Goal: Task Accomplishment & Management: Complete application form

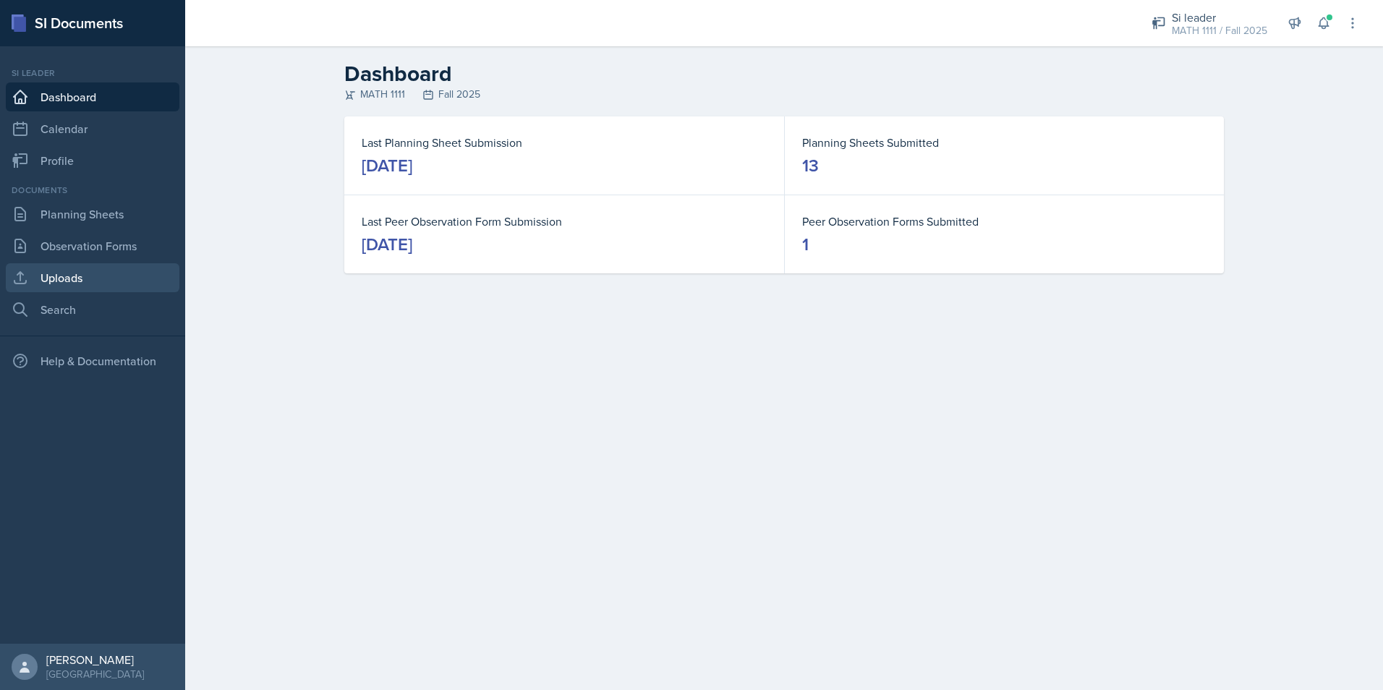
click at [74, 273] on link "Uploads" at bounding box center [93, 277] width 174 height 29
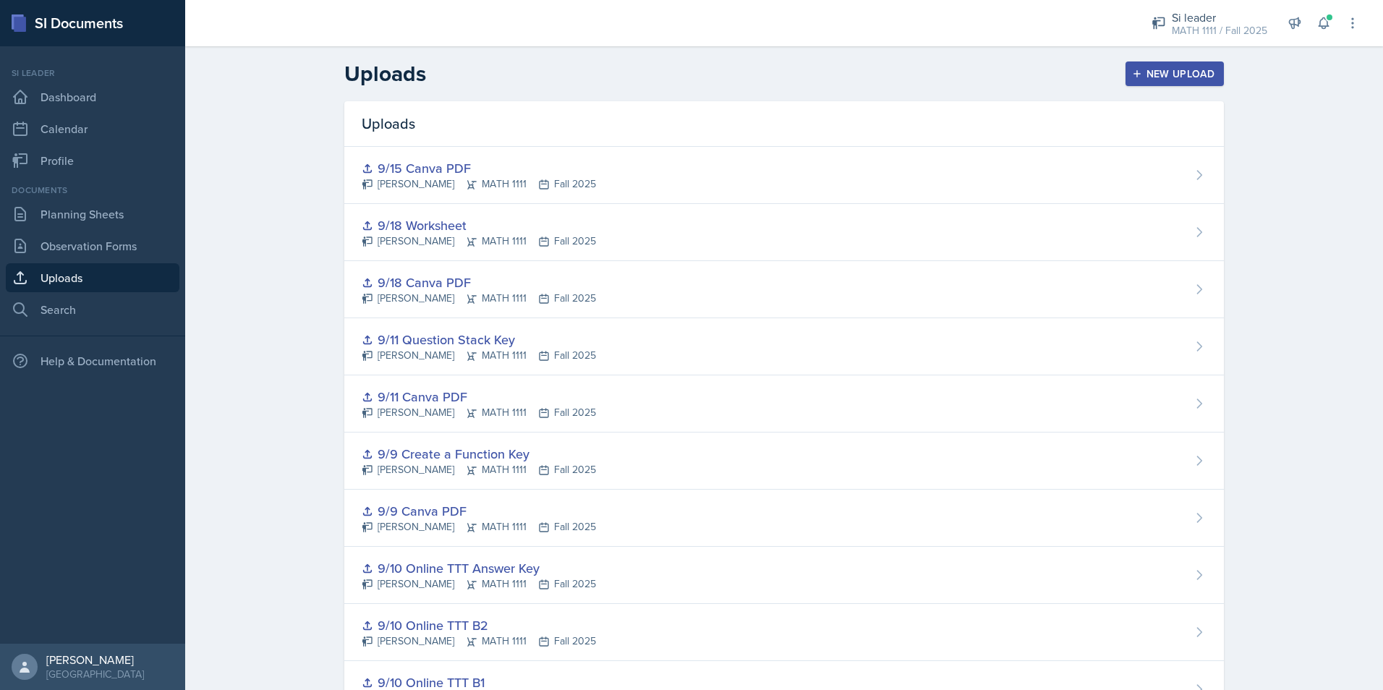
click at [1137, 71] on div "New Upload" at bounding box center [1175, 74] width 80 height 12
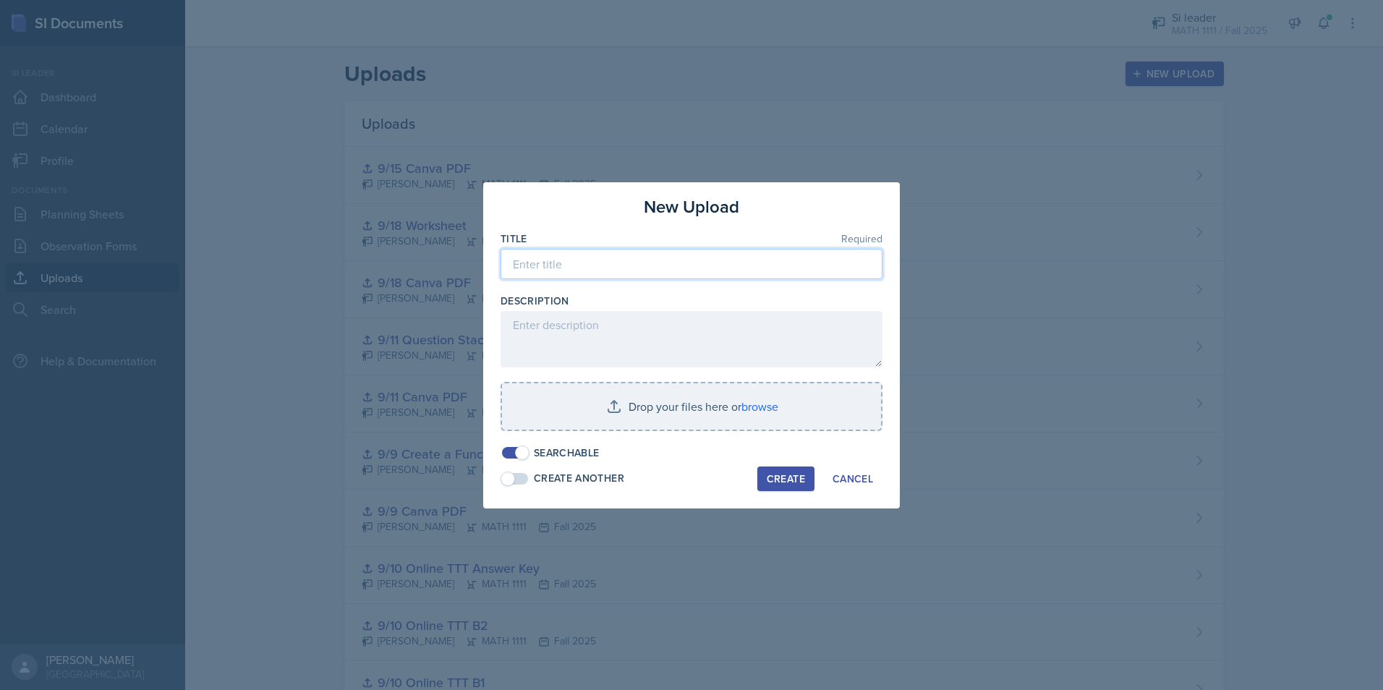
click at [783, 265] on input at bounding box center [691, 264] width 382 height 30
type input "9/17 Canva PDF"
click at [798, 484] on div "Create" at bounding box center [786, 479] width 38 height 12
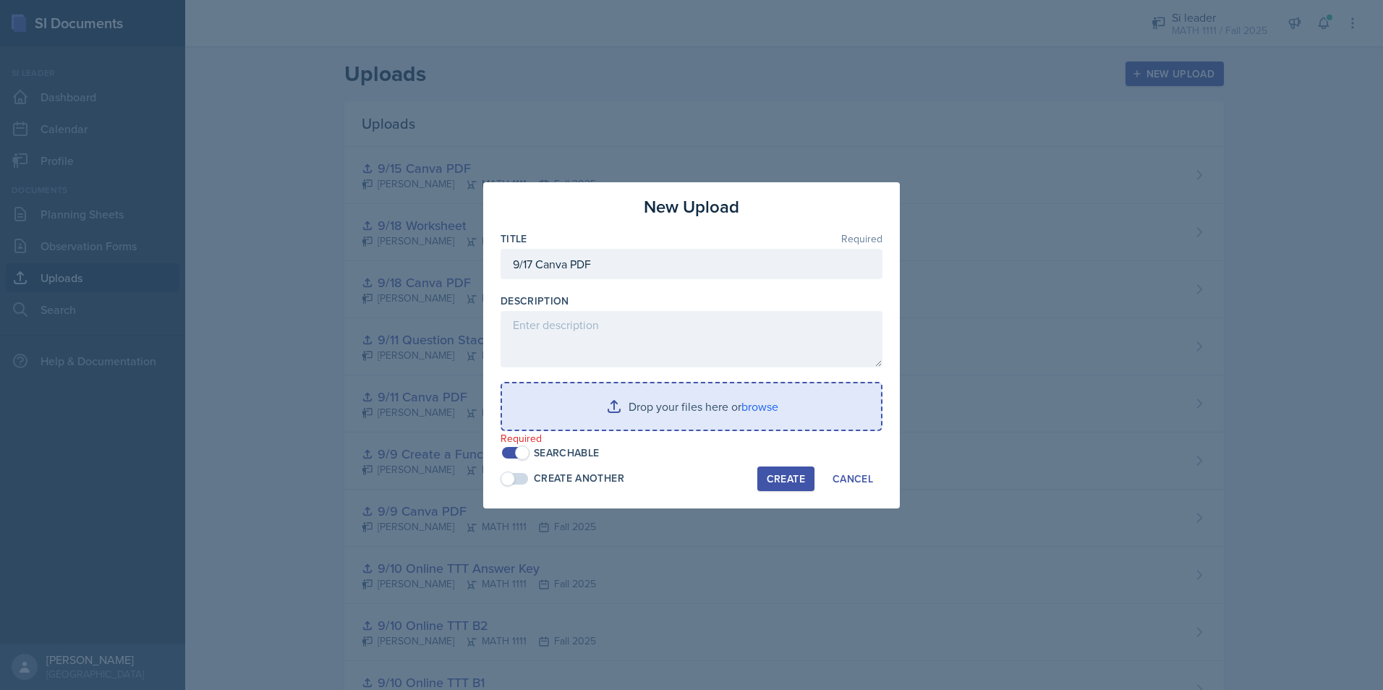
click at [778, 417] on input "file" at bounding box center [691, 406] width 379 height 46
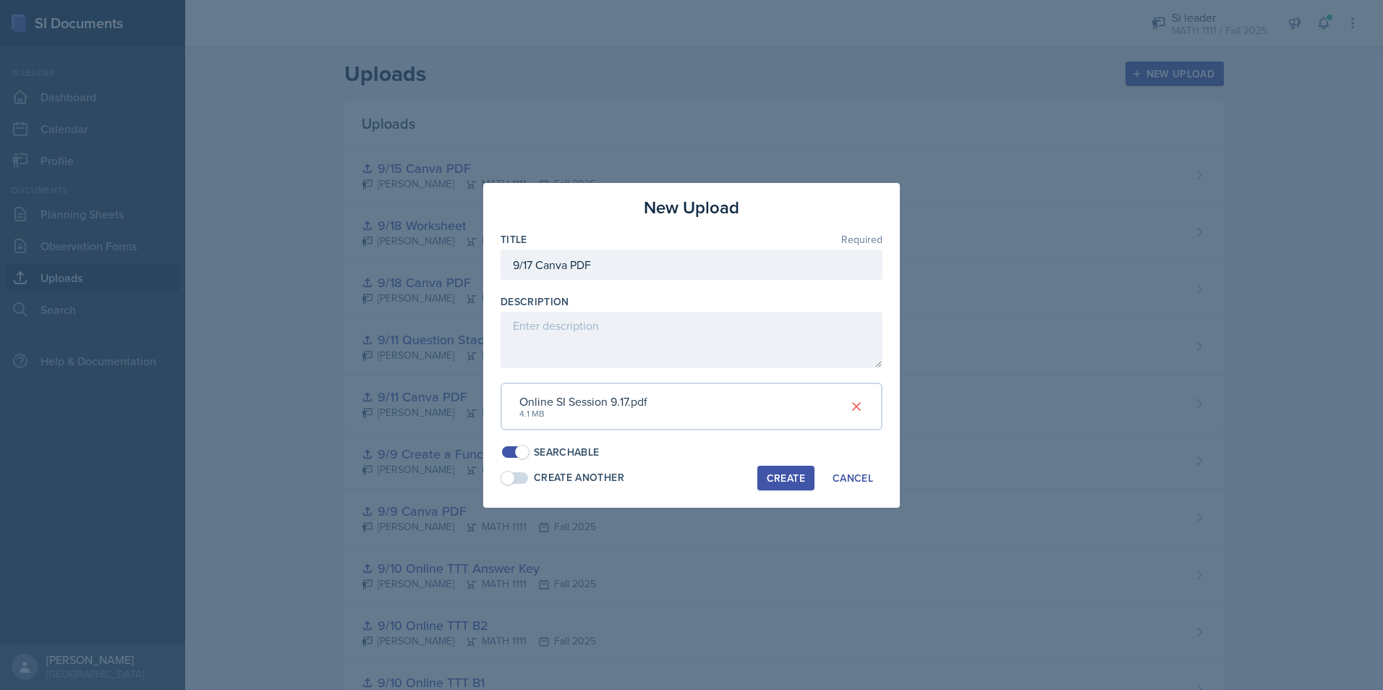
click at [772, 473] on div "Create" at bounding box center [786, 478] width 38 height 12
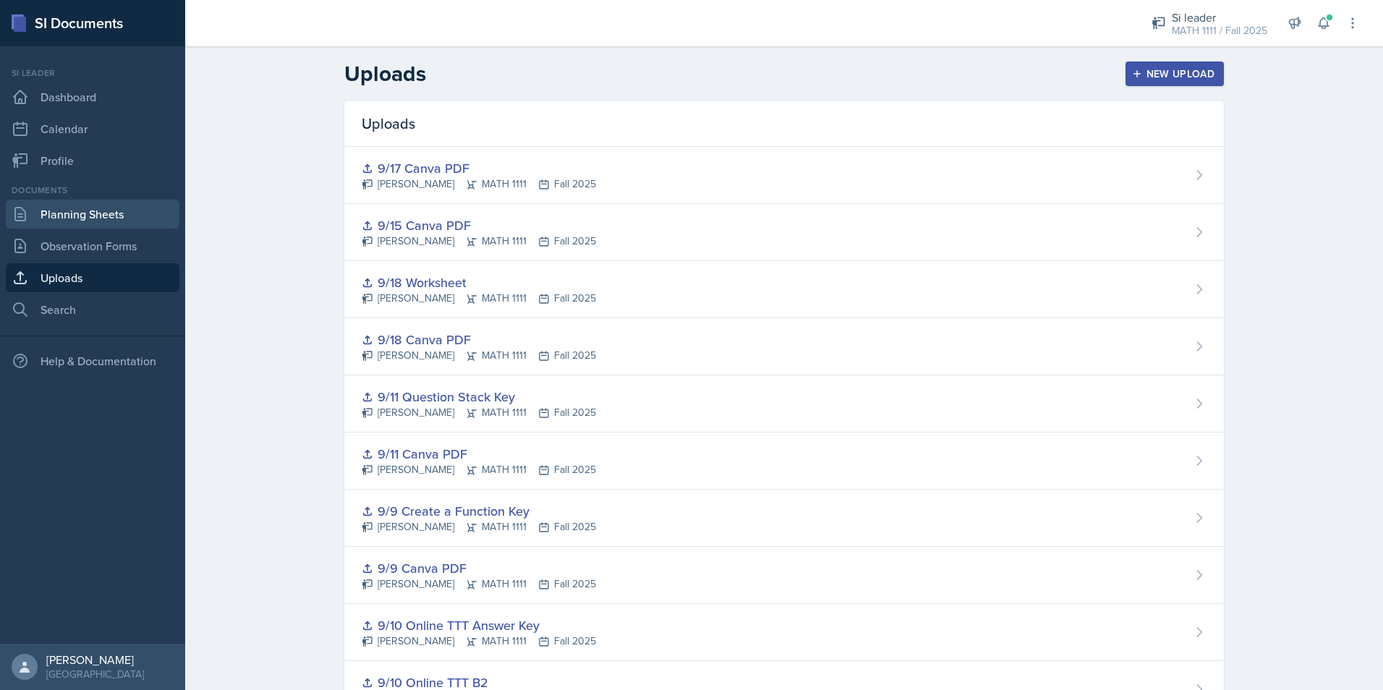
click at [109, 200] on link "Planning Sheets" at bounding box center [93, 214] width 174 height 29
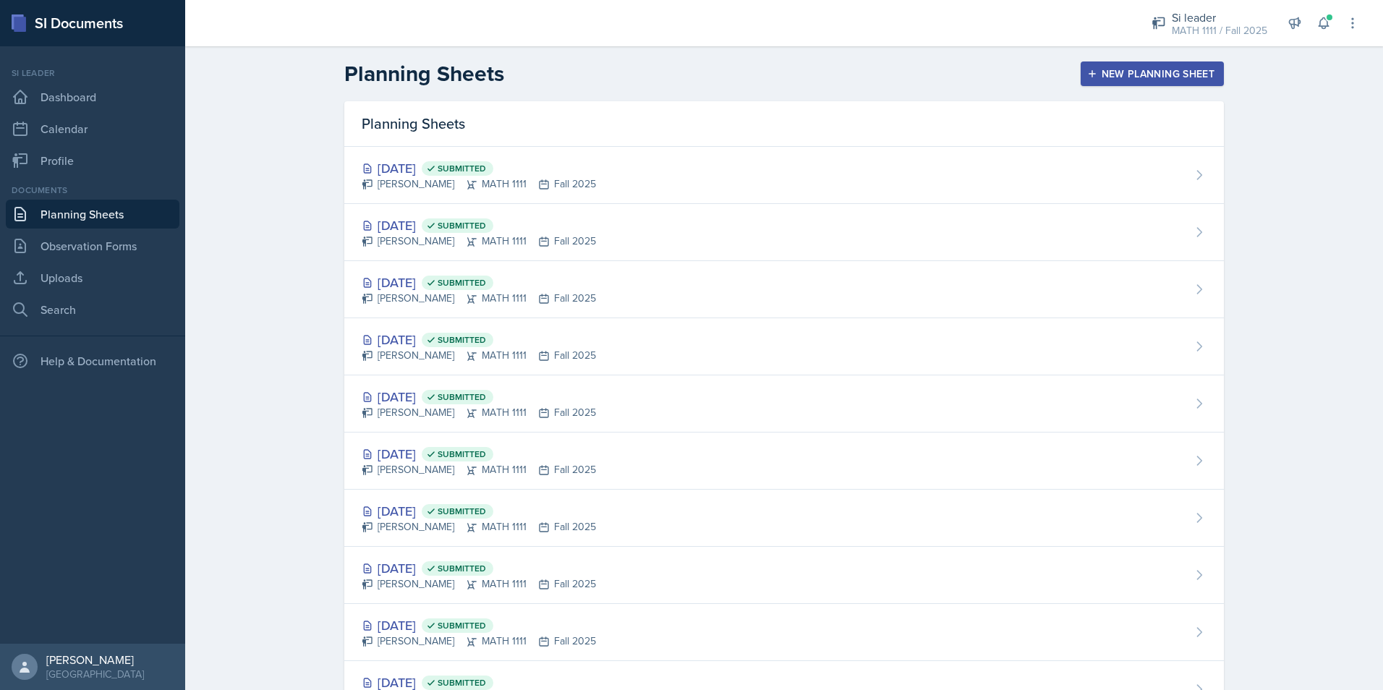
click at [1171, 75] on div "New Planning Sheet" at bounding box center [1152, 74] width 124 height 12
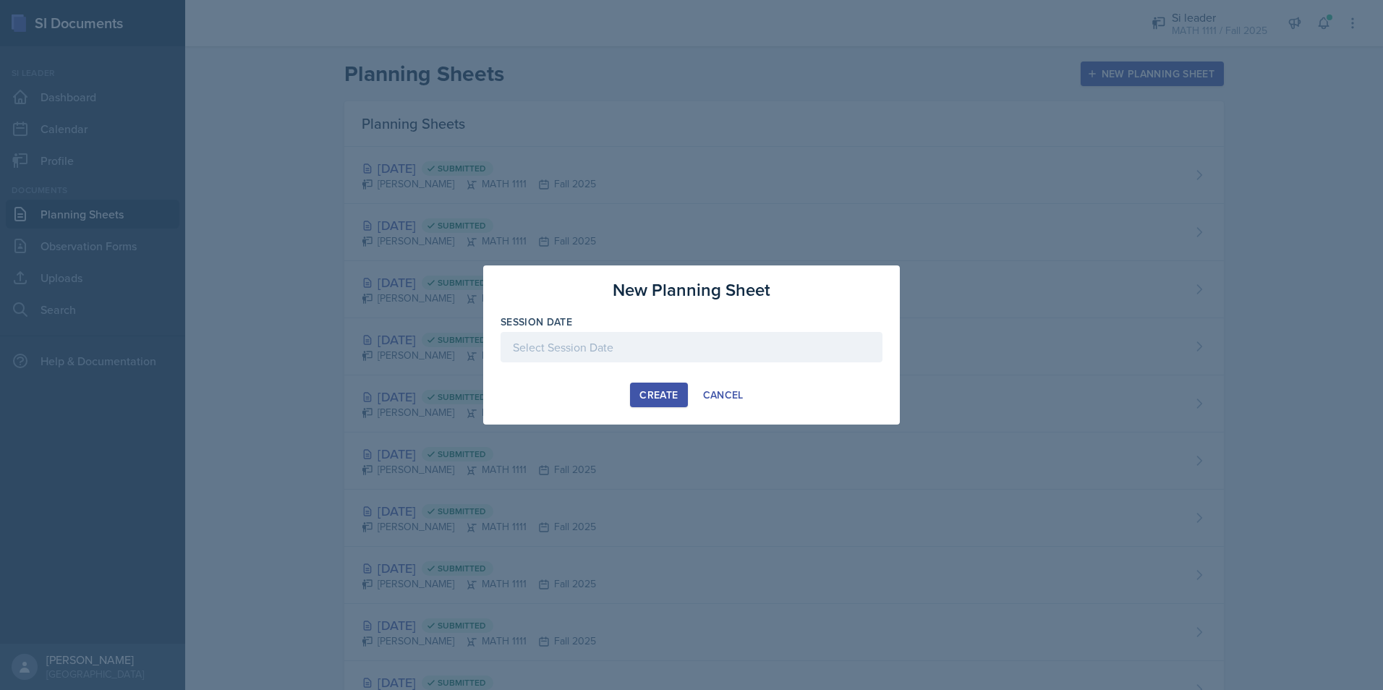
click at [734, 342] on div at bounding box center [691, 347] width 382 height 30
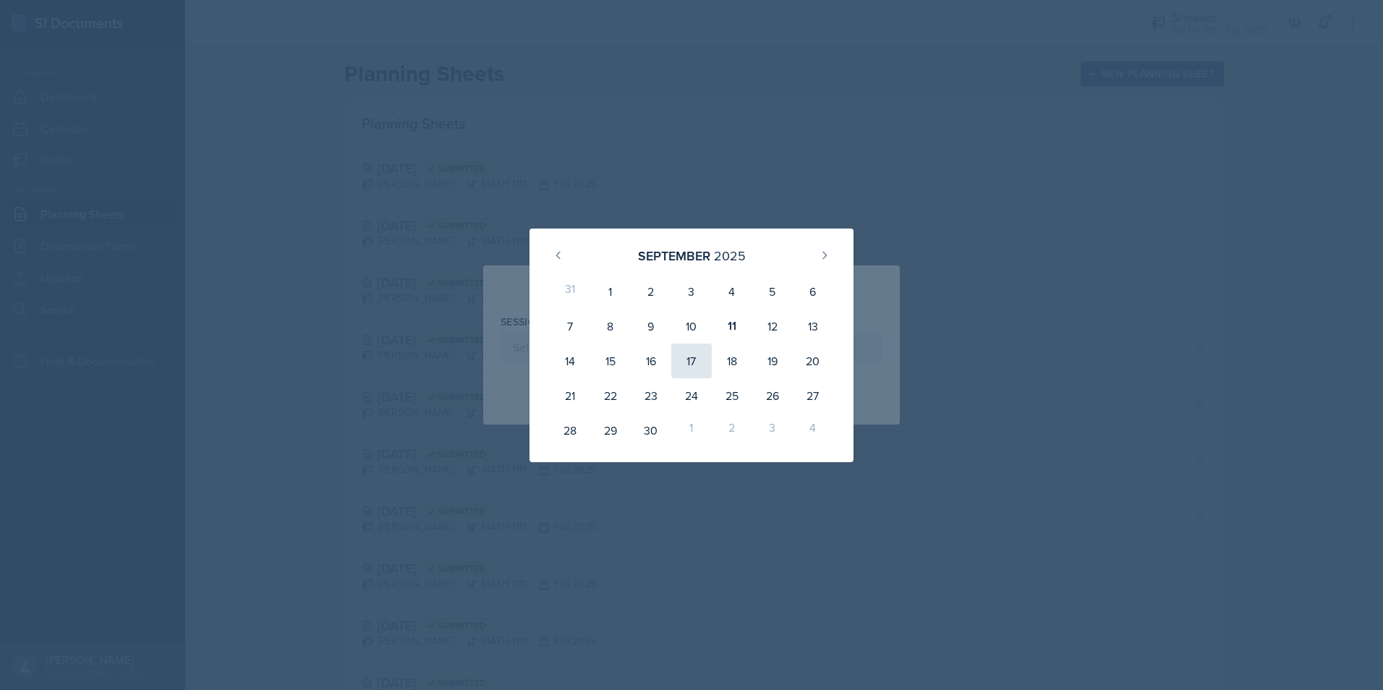
click at [693, 362] on div "17" at bounding box center [691, 360] width 40 height 35
type input "September 17th, 2025"
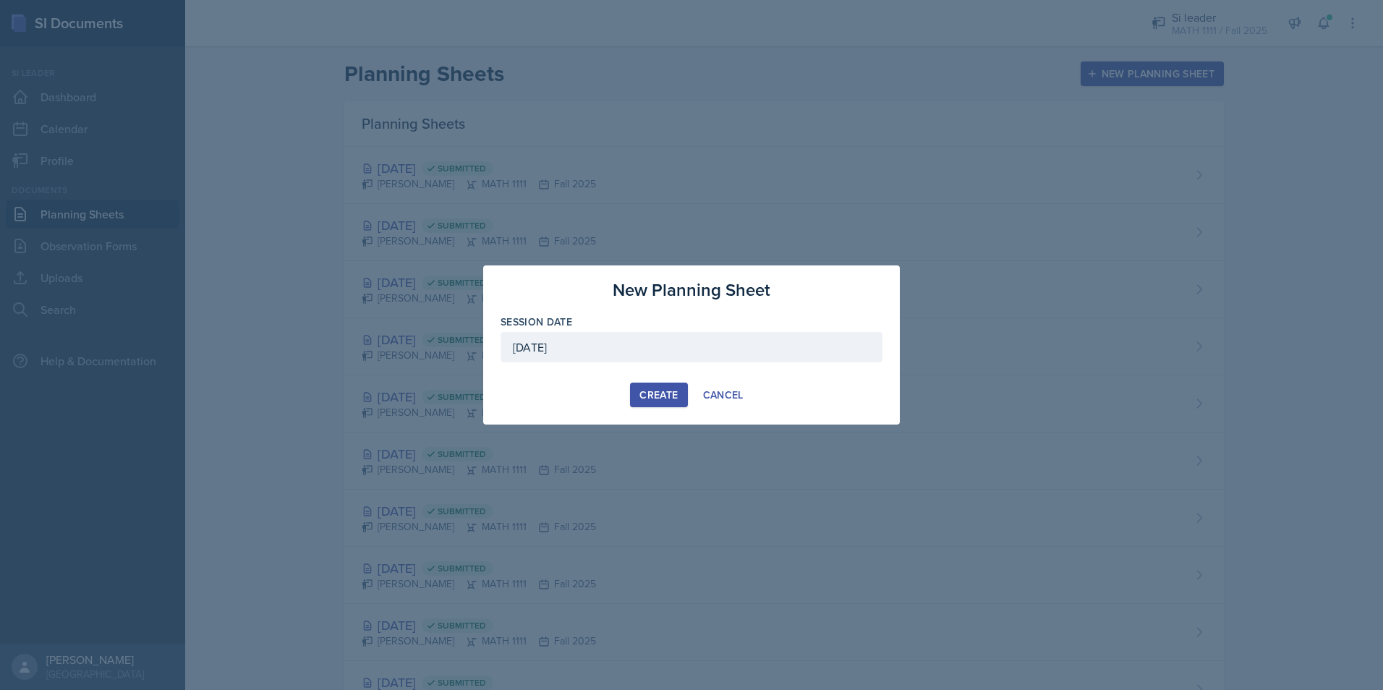
click at [660, 391] on div "Create" at bounding box center [658, 395] width 38 height 12
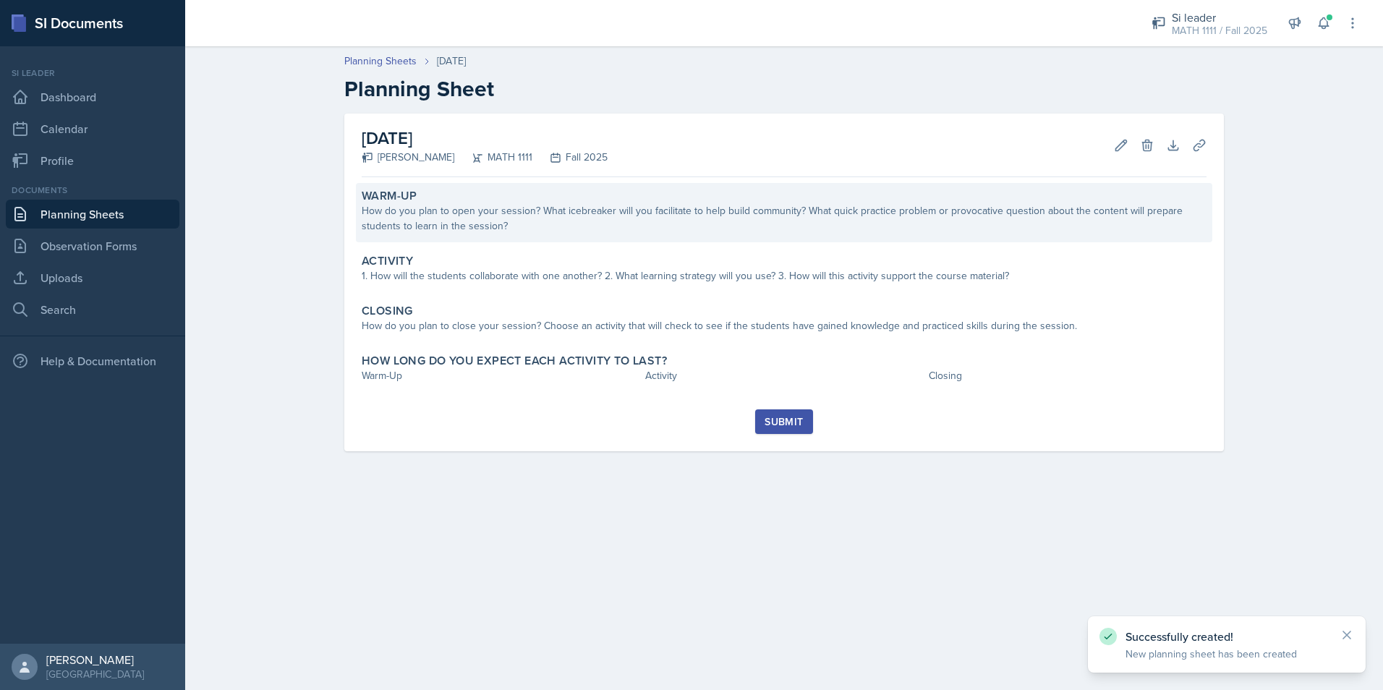
click at [496, 229] on div "How do you plan to open your session? What icebreaker will you facilitate to he…" at bounding box center [784, 218] width 845 height 30
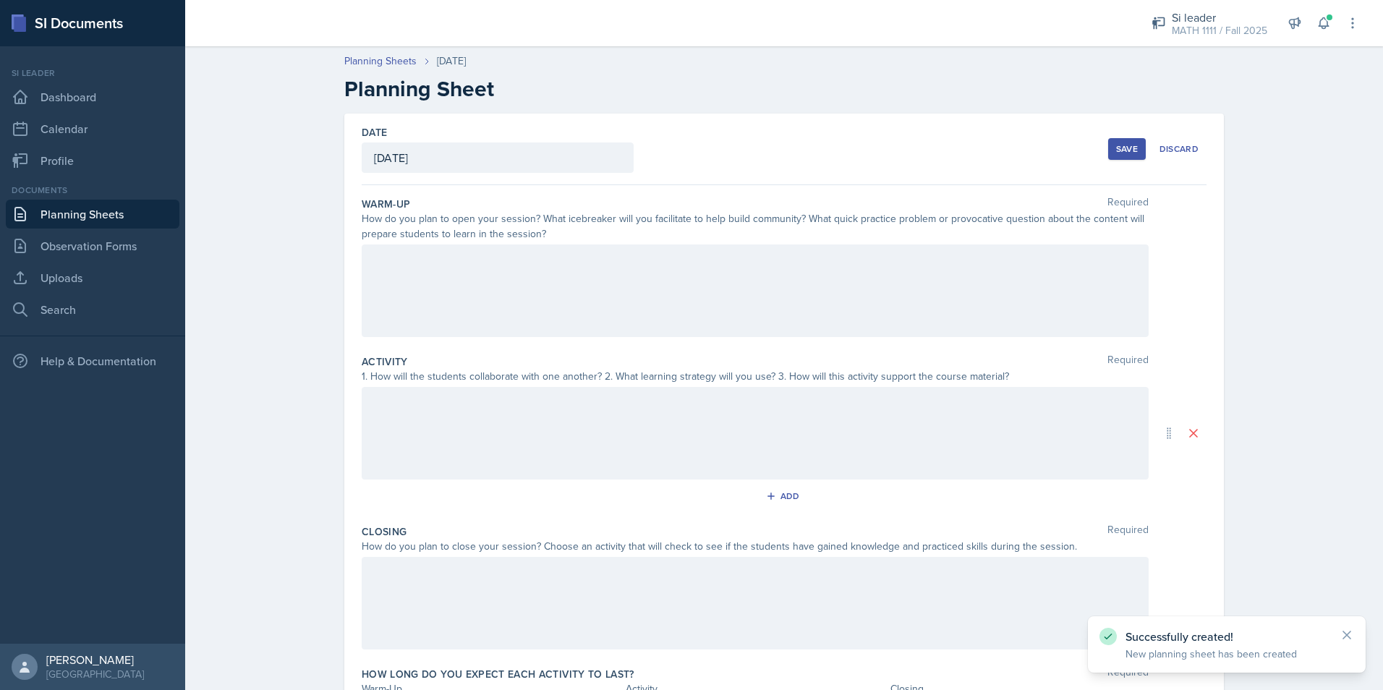
click at [475, 261] on div at bounding box center [755, 290] width 787 height 93
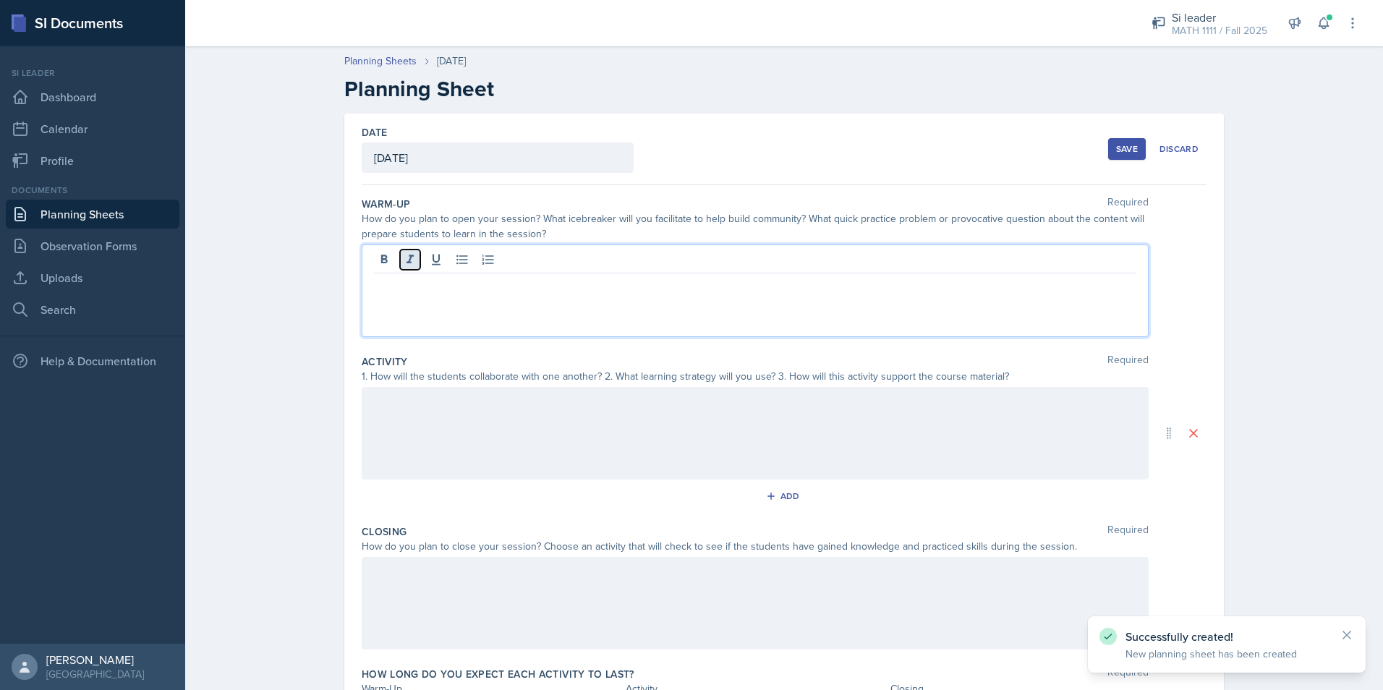
click at [406, 257] on icon at bounding box center [409, 259] width 7 height 9
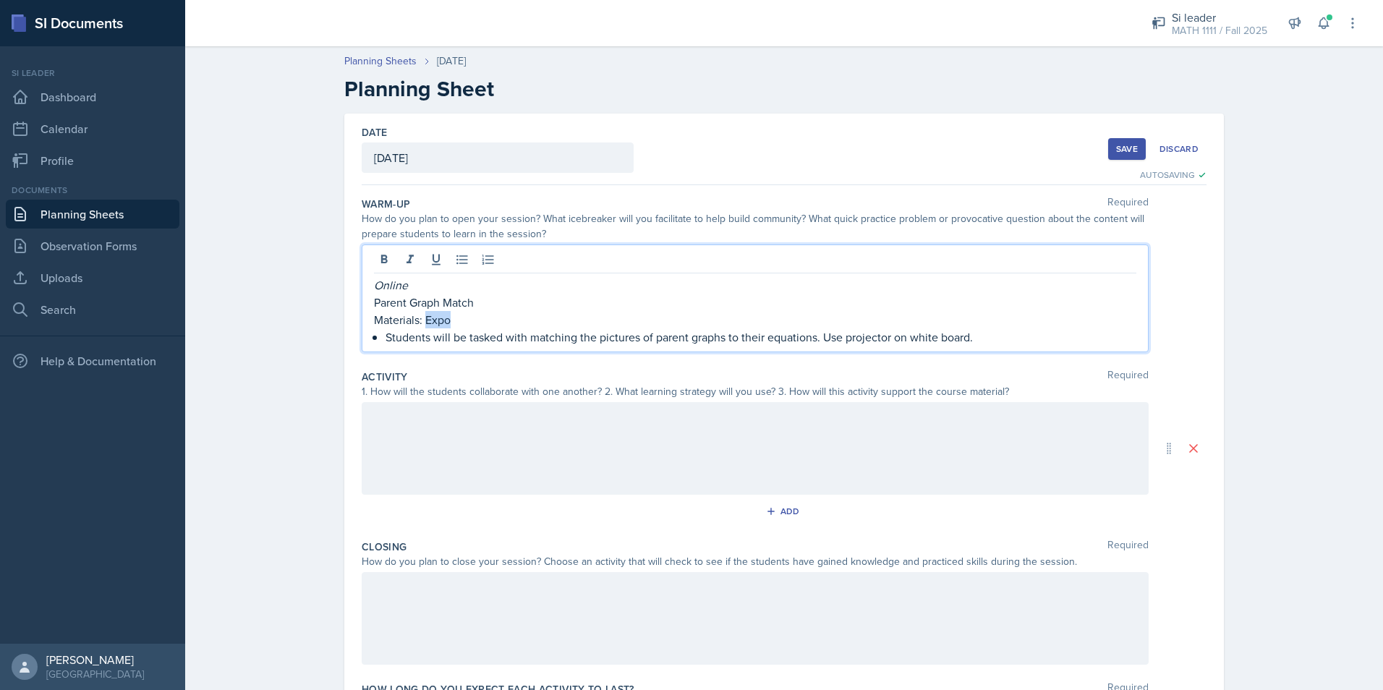
drag, startPoint x: 420, startPoint y: 322, endPoint x: 447, endPoint y: 327, distance: 27.2
click at [447, 327] on p "Materials: Expo" at bounding box center [755, 319] width 762 height 17
drag, startPoint x: 819, startPoint y: 336, endPoint x: 1005, endPoint y: 338, distance: 185.8
click at [1005, 338] on p "Students will be tasked with matching the pictures of parent graphs to their eq…" at bounding box center [760, 336] width 751 height 17
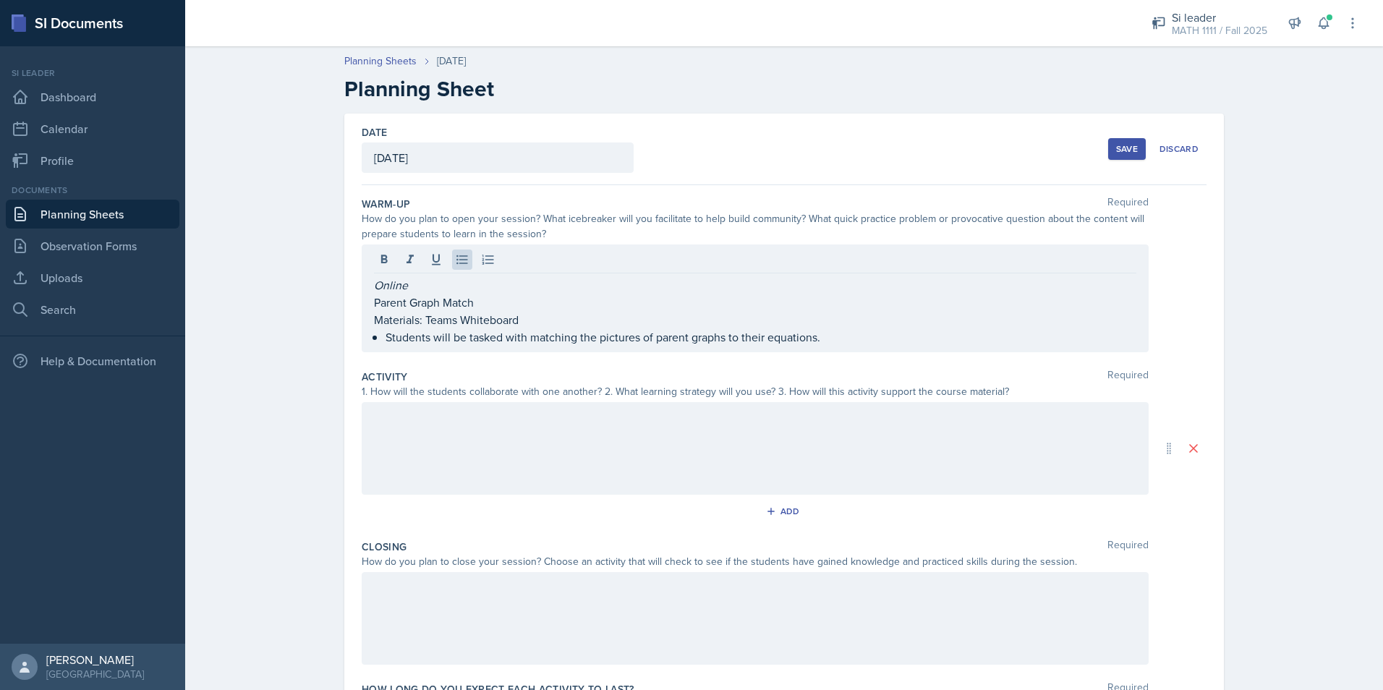
click at [579, 432] on div at bounding box center [755, 448] width 787 height 93
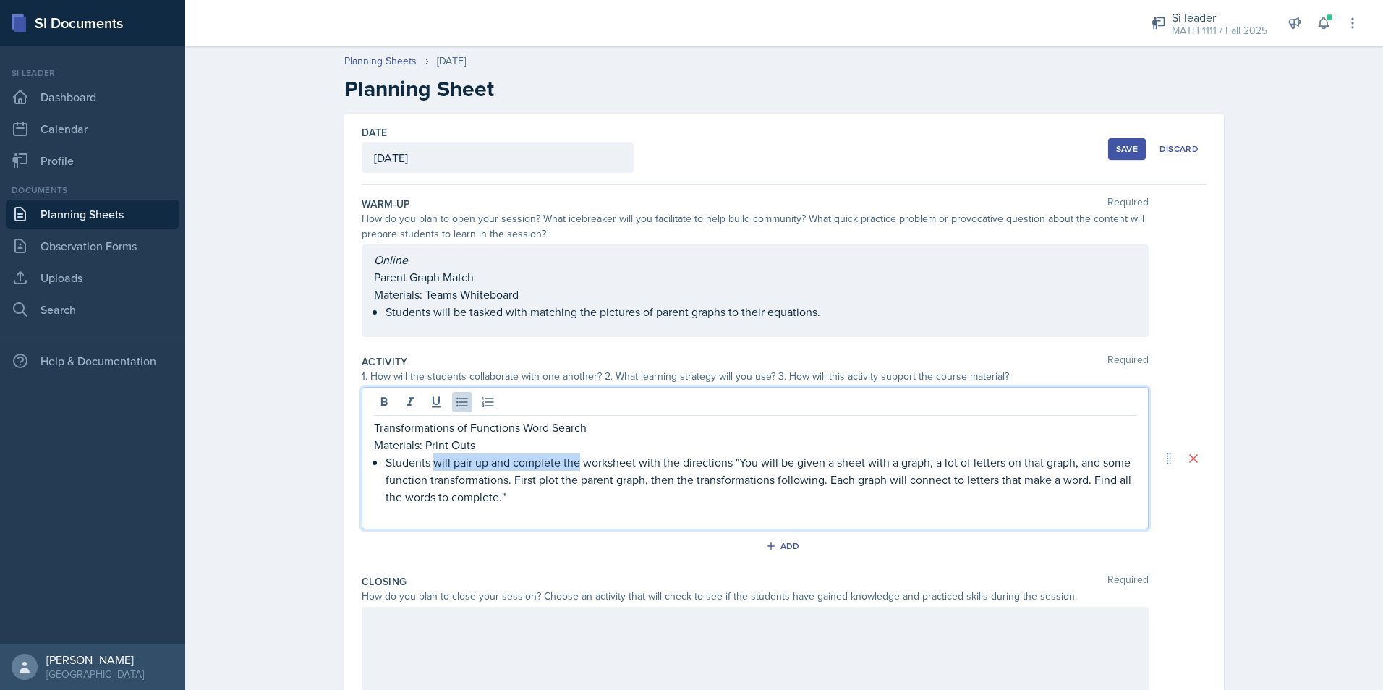
drag, startPoint x: 430, startPoint y: 461, endPoint x: 572, endPoint y: 466, distance: 141.9
click at [572, 466] on p "Students will pair up and complete the worksheet with the directions "You will …" at bounding box center [760, 479] width 751 height 52
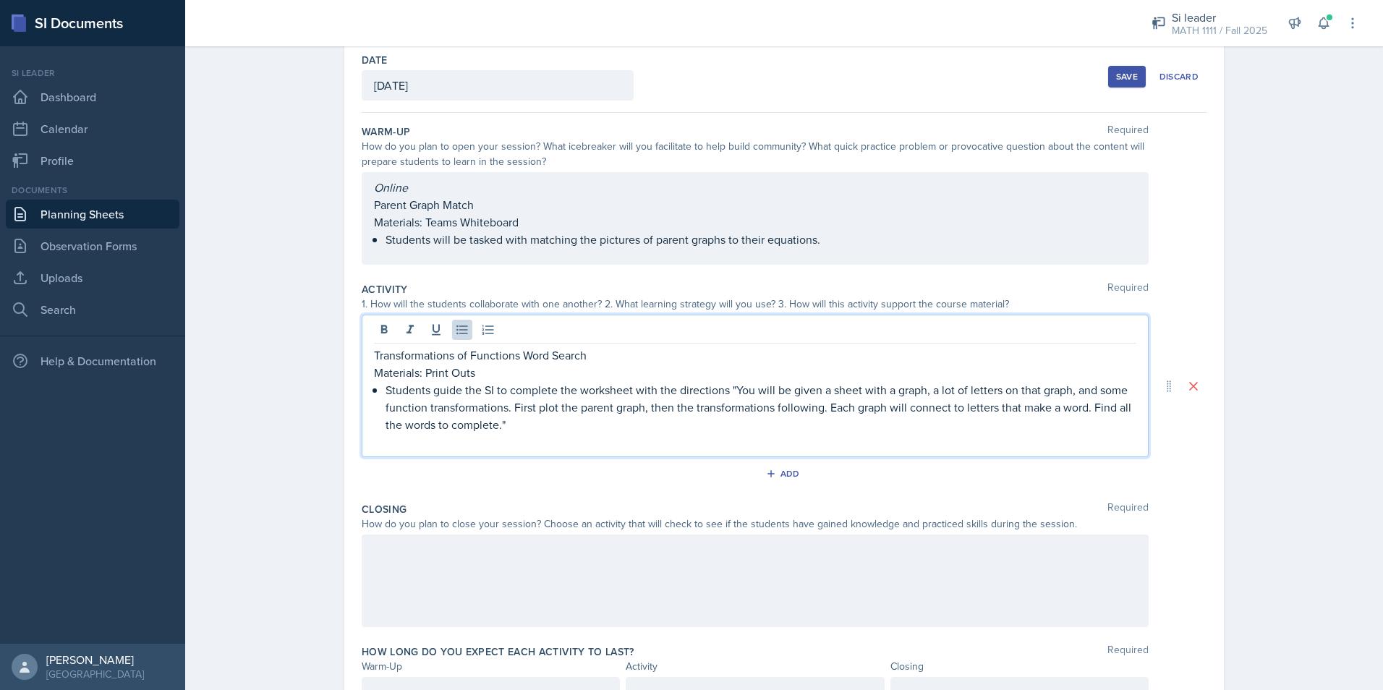
scroll to position [145, 0]
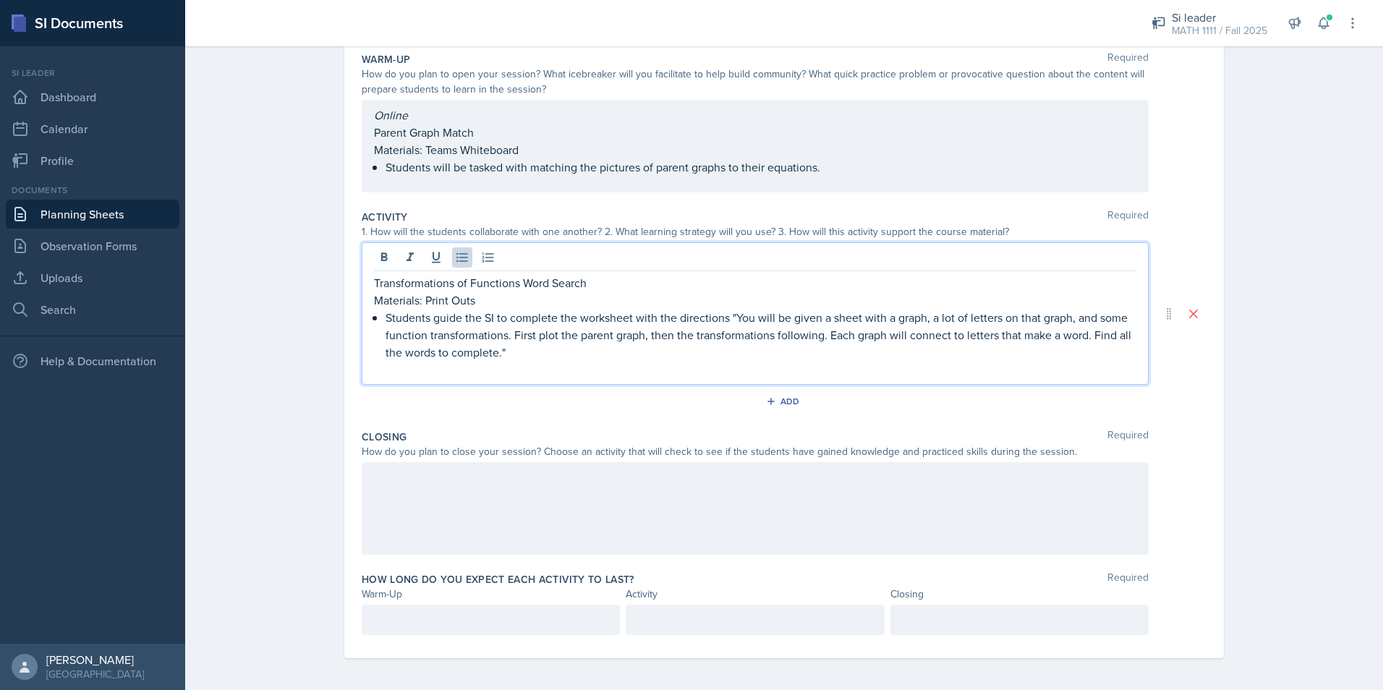
click at [561, 353] on p "Students guide the SI to complete the worksheet with the directions "You will b…" at bounding box center [760, 335] width 751 height 52
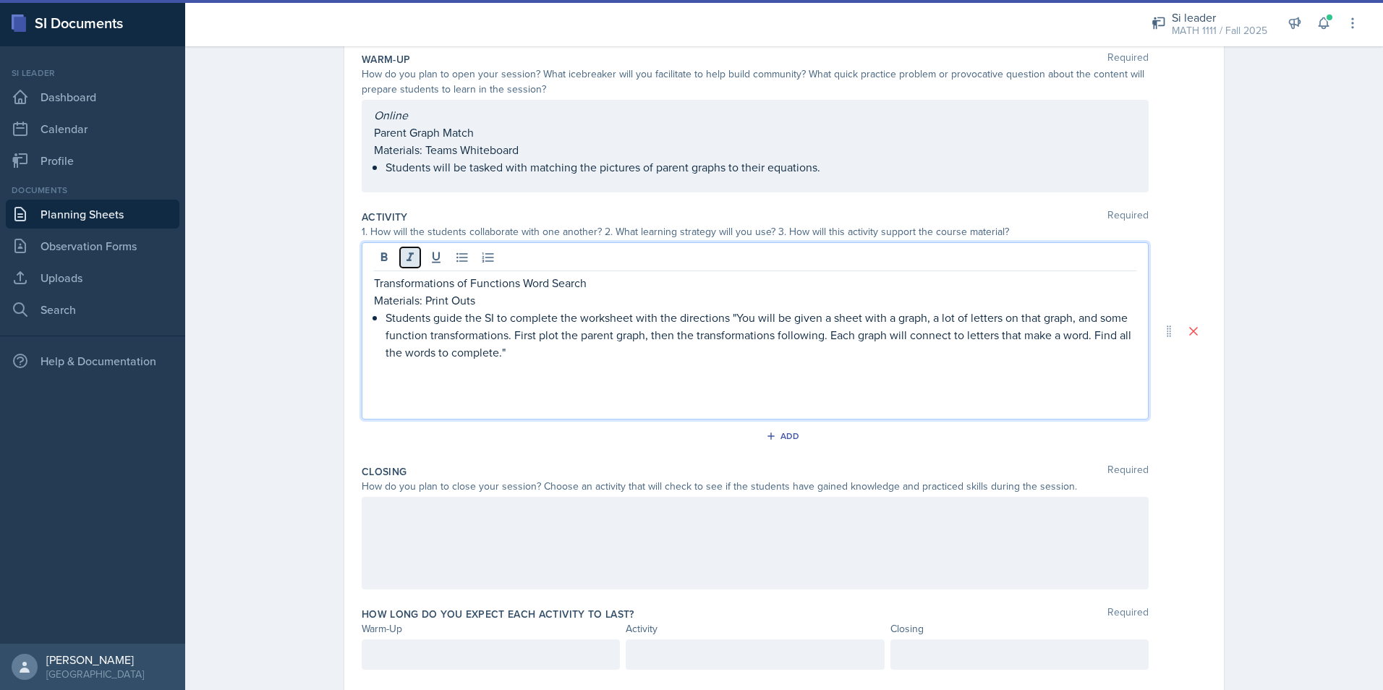
click at [407, 256] on icon at bounding box center [410, 257] width 14 height 14
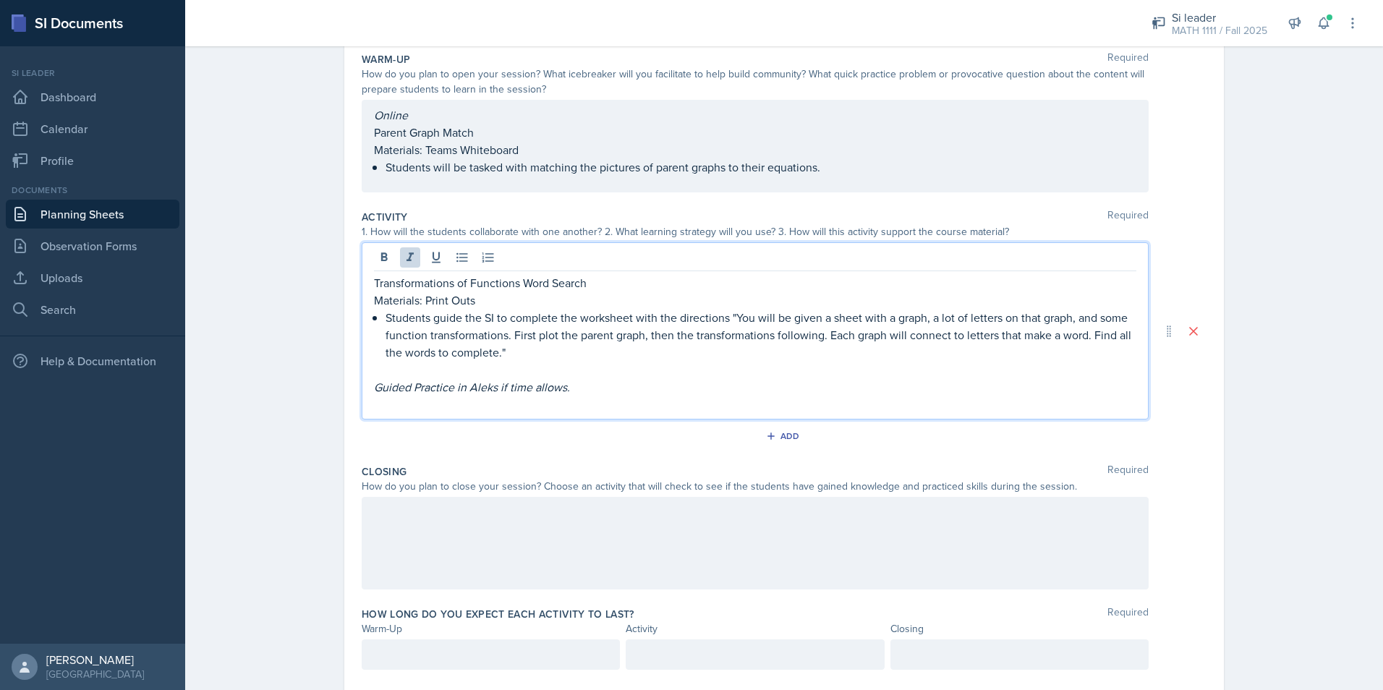
click at [533, 537] on div at bounding box center [755, 543] width 787 height 93
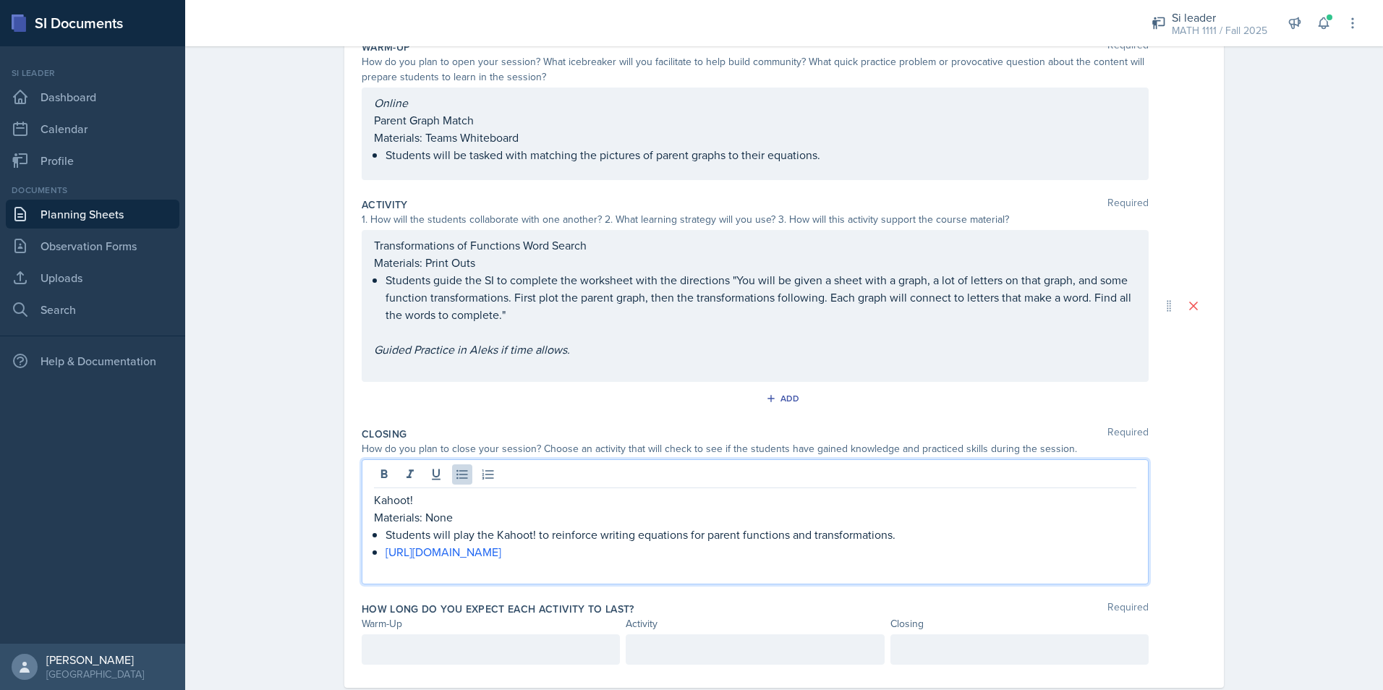
scroll to position [170, 0]
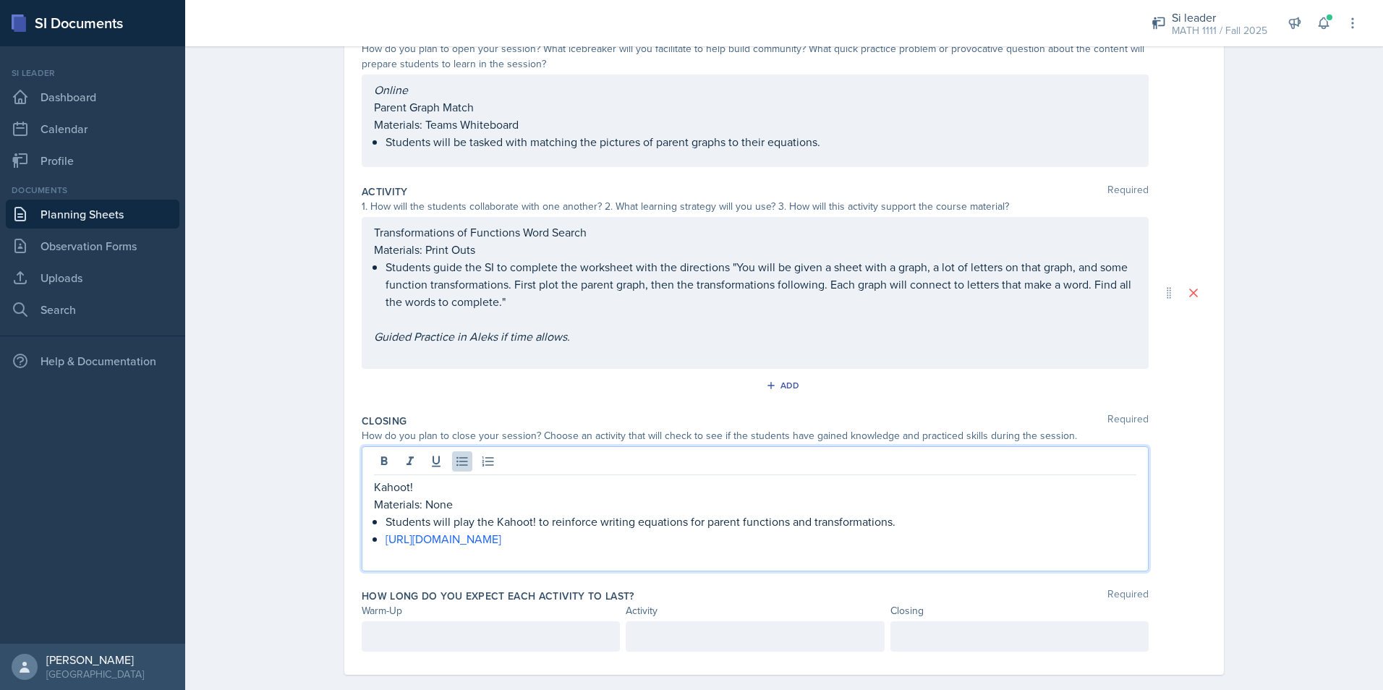
click at [313, 493] on div "Planning Sheets Sep 17th, 2025 Planning Sheet Date September 17th, 2025 Septemb…" at bounding box center [783, 289] width 1197 height 840
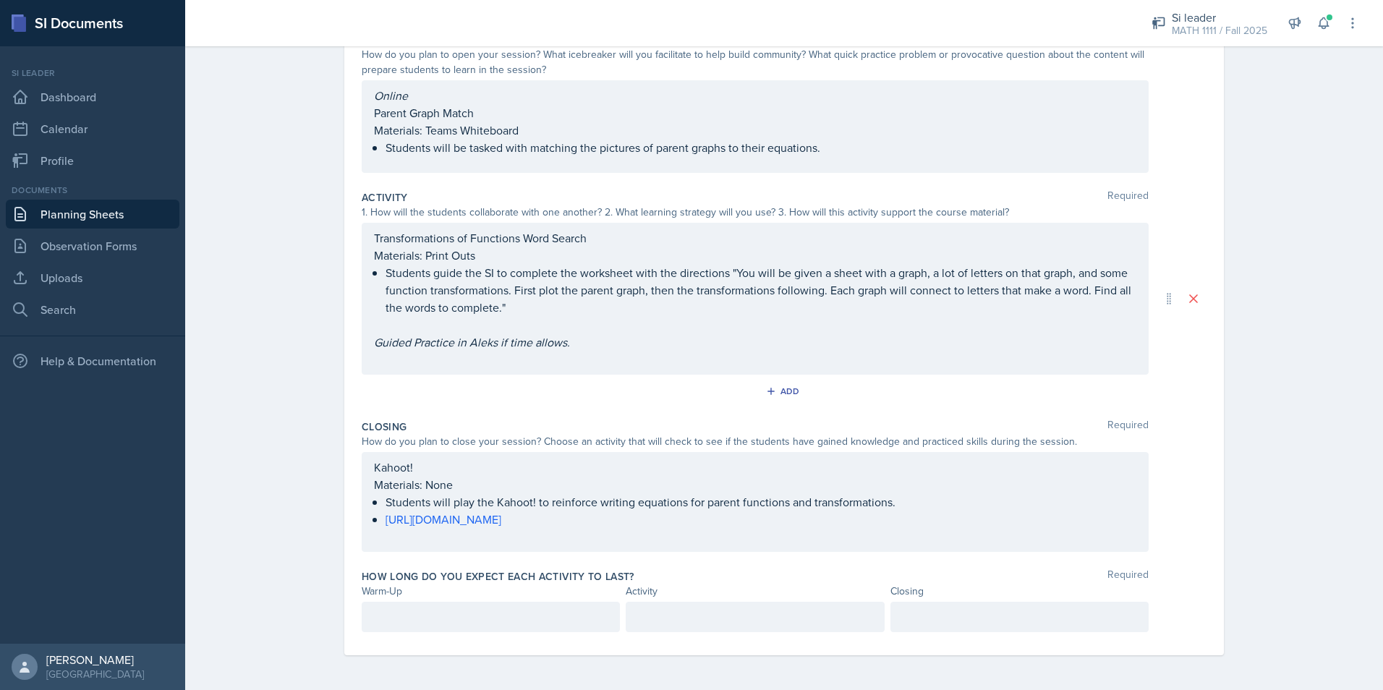
scroll to position [164, 0]
click at [458, 605] on div at bounding box center [491, 617] width 258 height 30
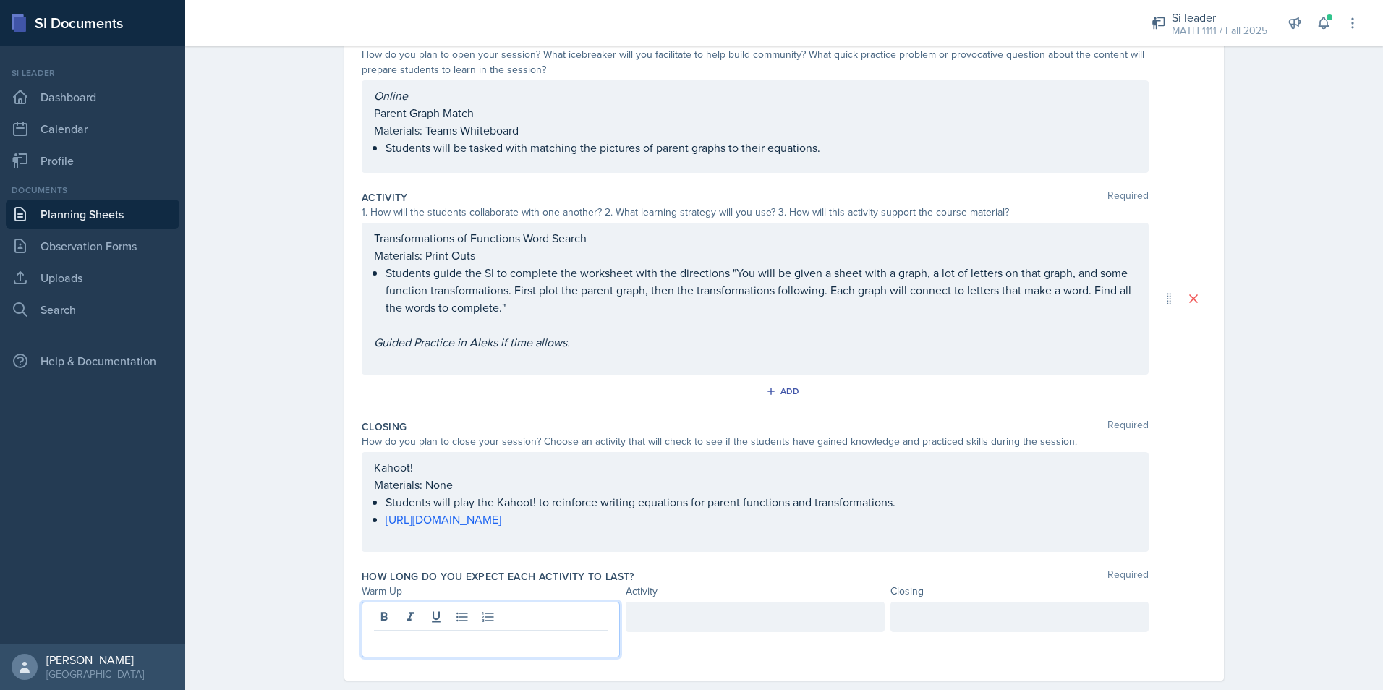
scroll to position [189, 0]
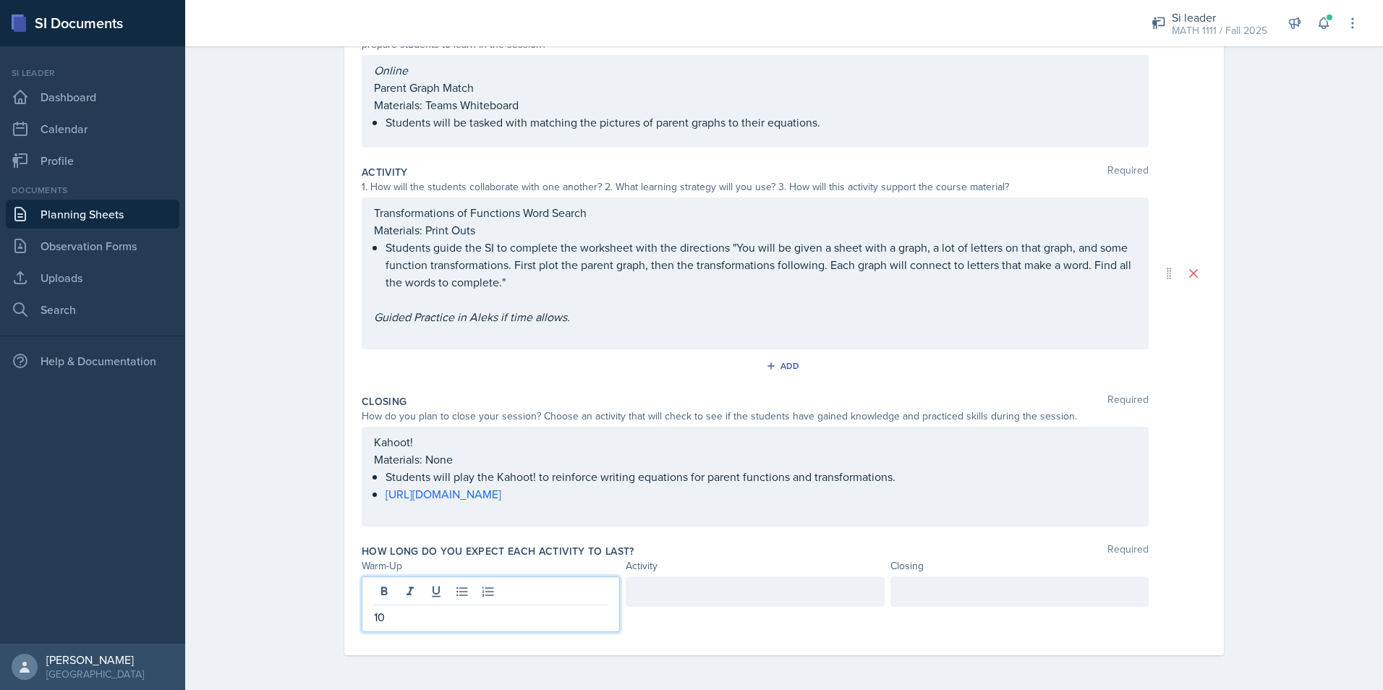
click at [707, 588] on div at bounding box center [755, 591] width 258 height 30
click at [1065, 590] on div at bounding box center [1019, 604] width 258 height 56
click at [1227, 276] on div "Date September 17th, 2025 September 2025 31 1 2 3 4 5 6 7 8 9 10 11 12 13 14 15…" at bounding box center [784, 307] width 926 height 766
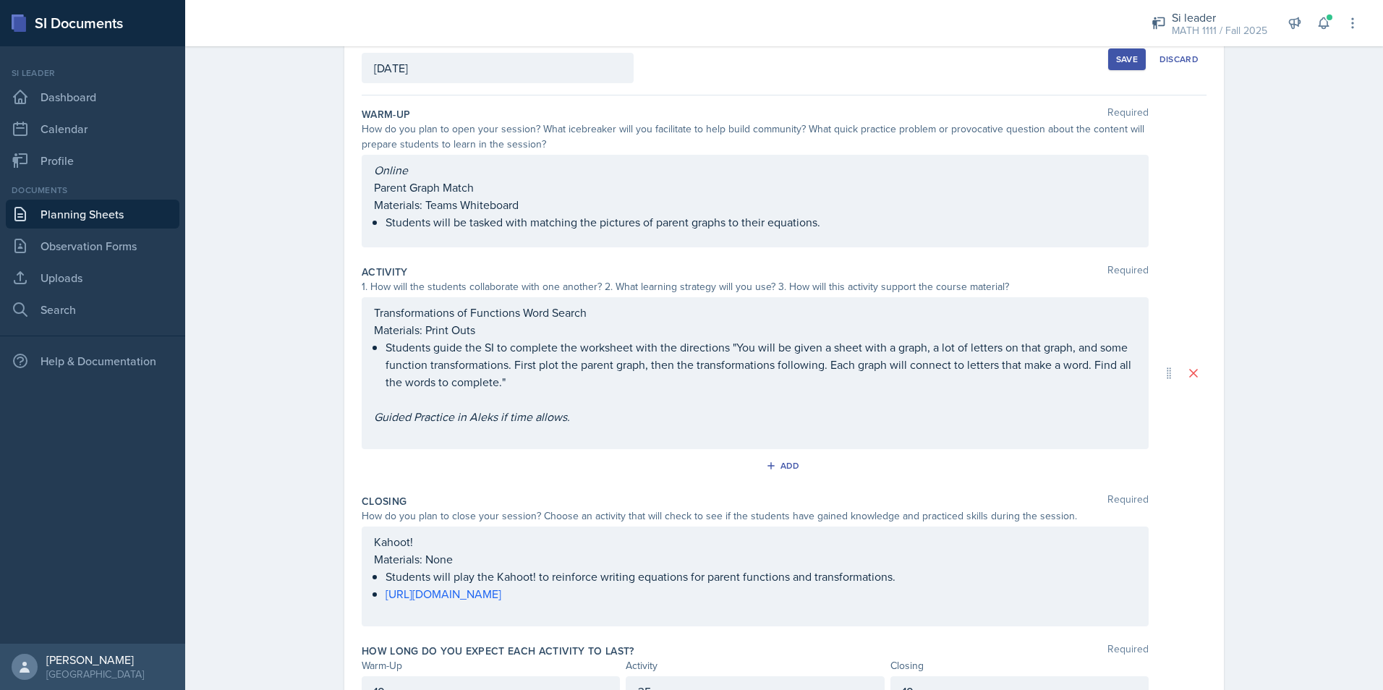
scroll to position [0, 0]
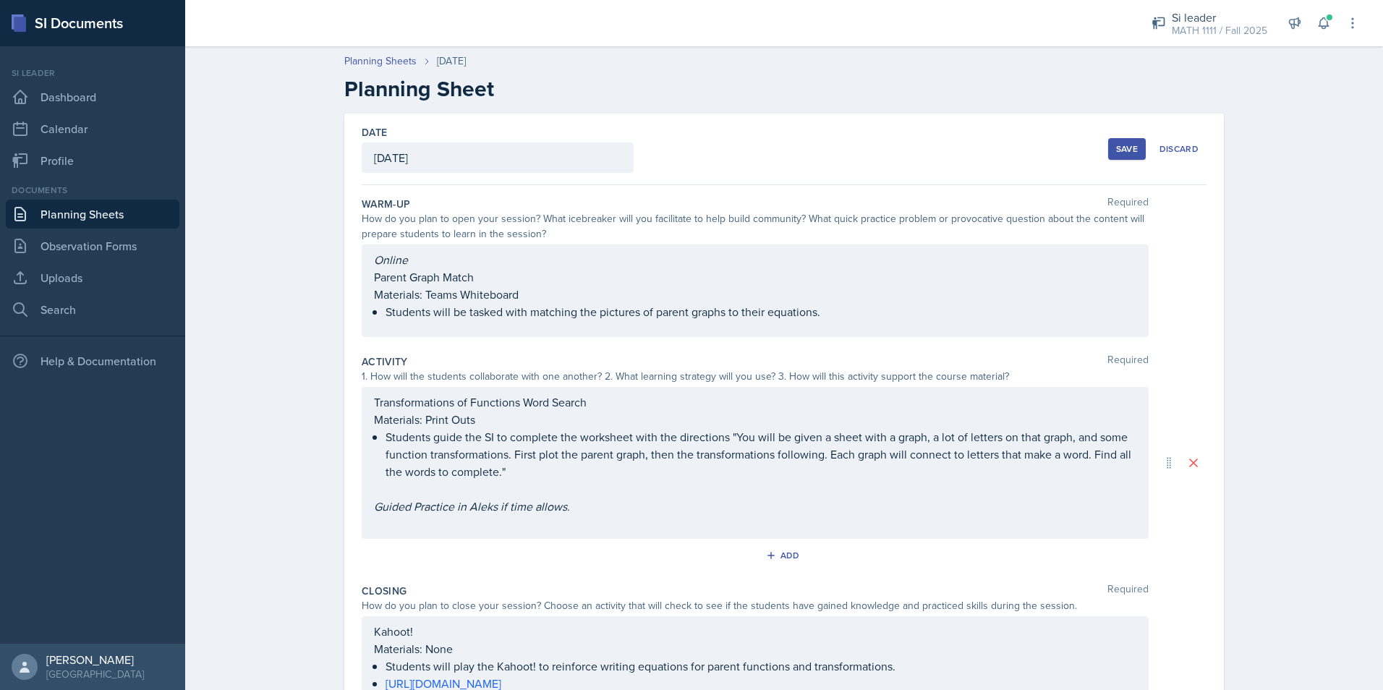
click at [1130, 152] on div "Save" at bounding box center [1127, 149] width 22 height 12
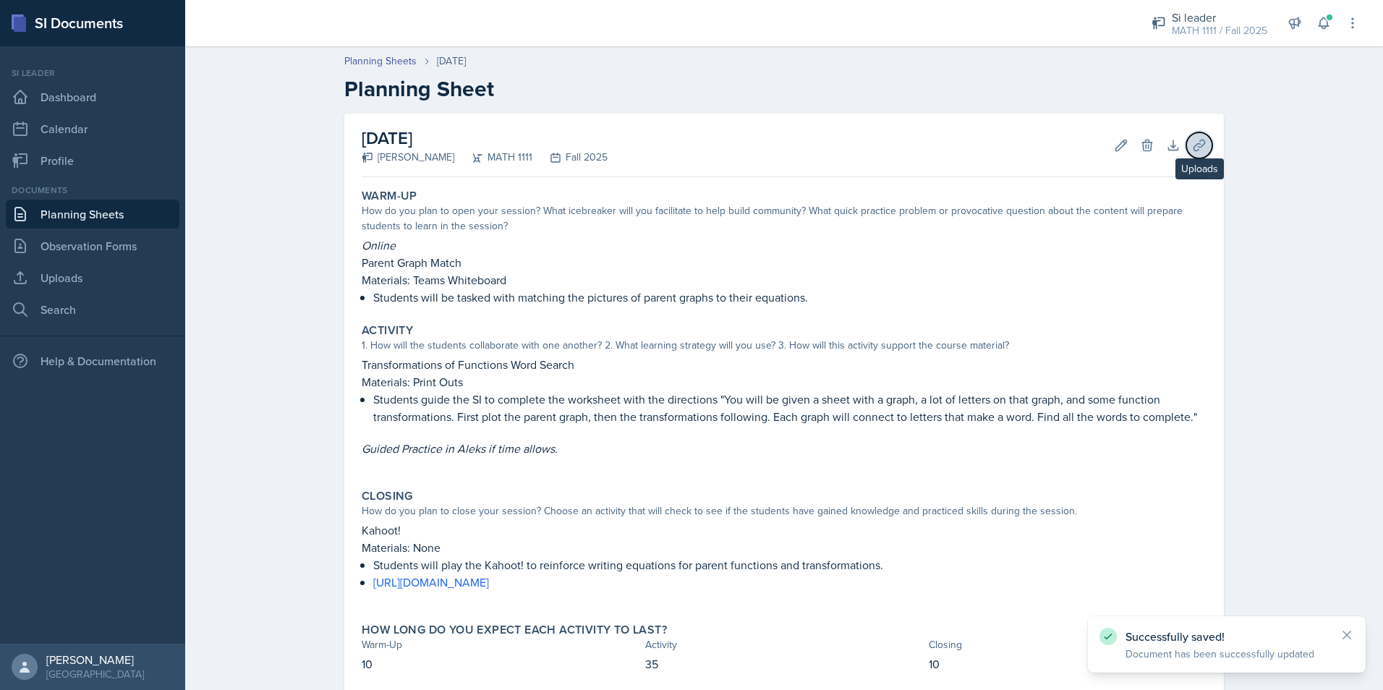
click at [1186, 146] on button "Uploads" at bounding box center [1199, 145] width 26 height 26
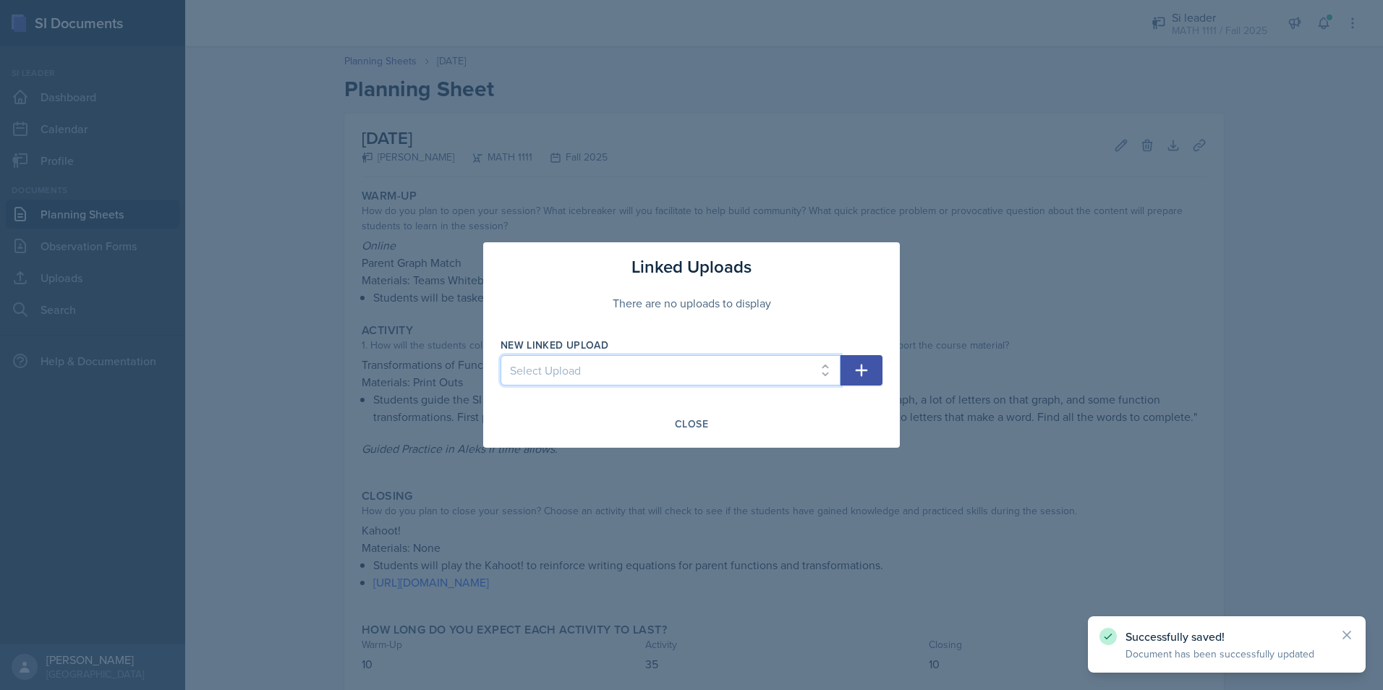
click at [624, 364] on select "Select Upload Mock Session Plan 8/26 Canva PDF 8/28 Canva PDF 8/28 Worksheet 9/…" at bounding box center [670, 370] width 340 height 30
select select "fc05ac11-3270-4b27-a366-ecbab4cf349b"
click at [500, 355] on select "Select Upload Mock Session Plan 8/26 Canva PDF 8/28 Canva PDF 8/28 Worksheet 9/…" at bounding box center [670, 370] width 340 height 30
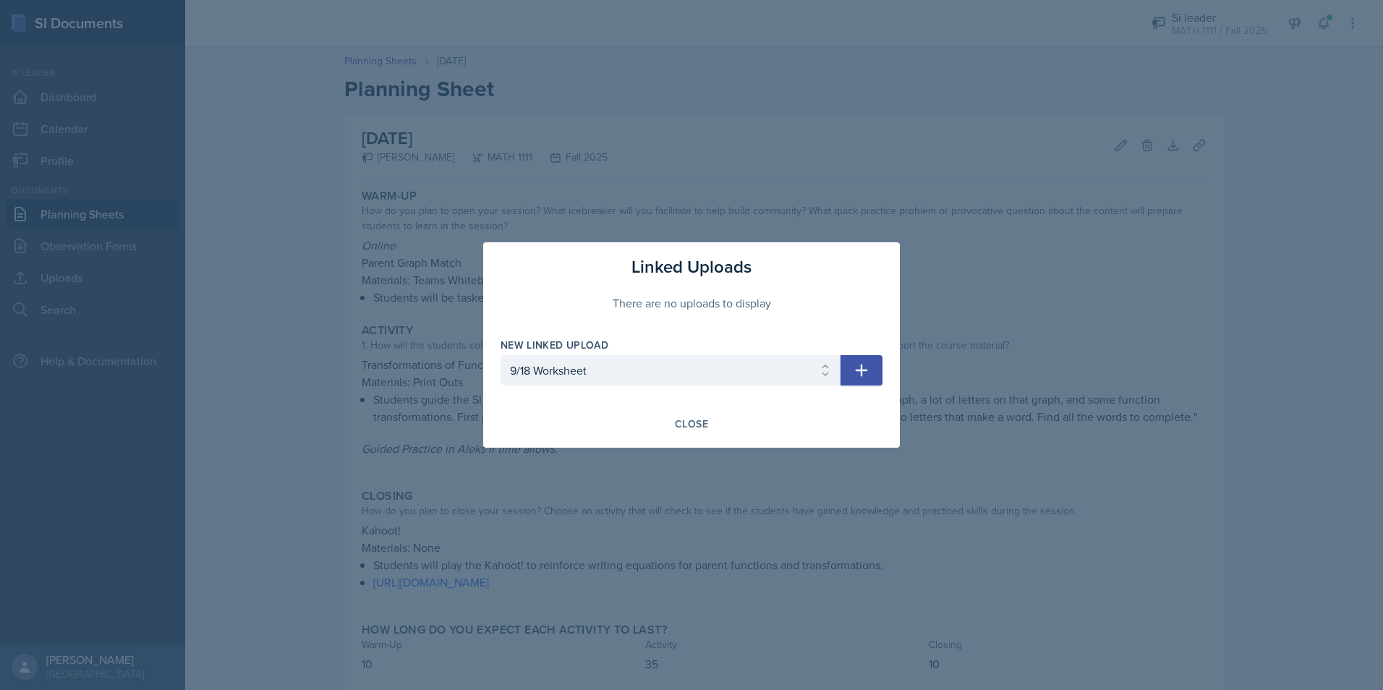
click at [868, 368] on icon "button" at bounding box center [861, 370] width 17 height 17
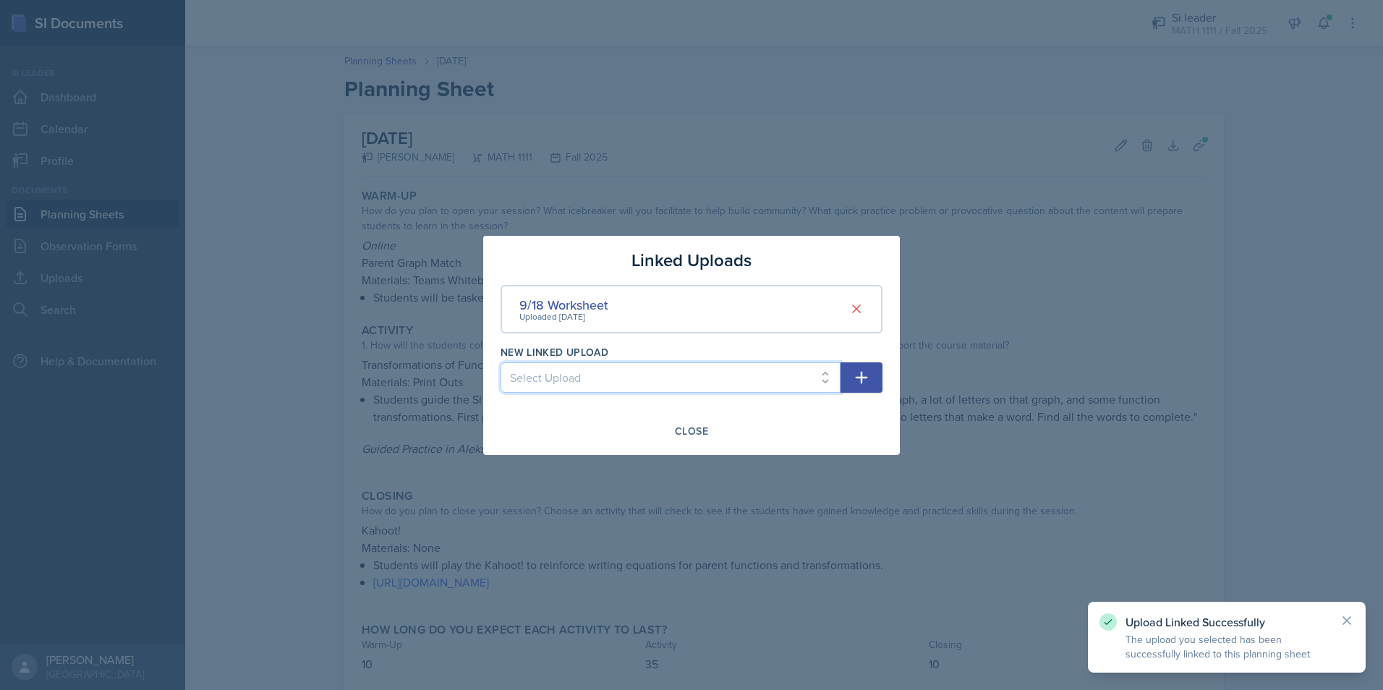
click at [701, 380] on select "Select Upload Mock Session Plan 8/26 Canva PDF 8/28 Canva PDF 8/28 Worksheet 9/…" at bounding box center [670, 377] width 340 height 30
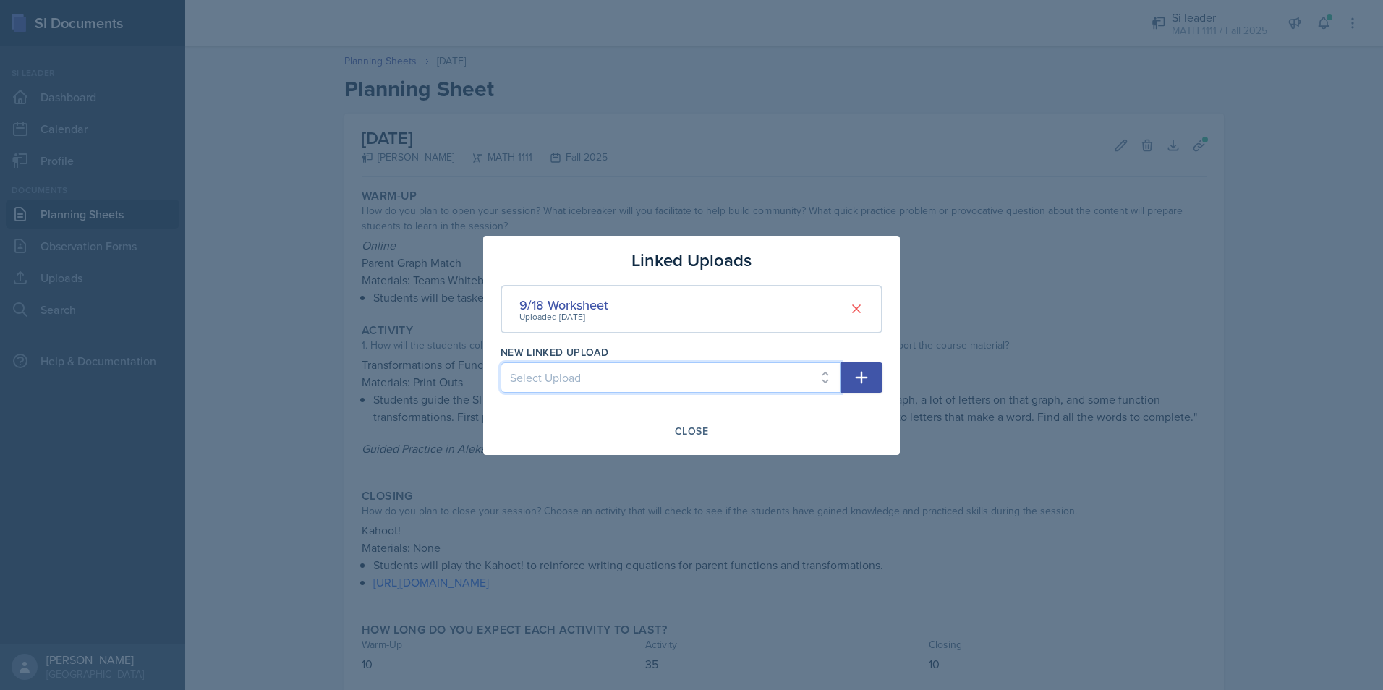
select select "079d94db-a094-4e21-990a-ec2ebd74219c"
click at [500, 362] on select "Select Upload Mock Session Plan 8/26 Canva PDF 8/28 Canva PDF 8/28 Worksheet 9/…" at bounding box center [670, 377] width 340 height 30
click at [862, 373] on icon "button" at bounding box center [861, 377] width 12 height 12
select select
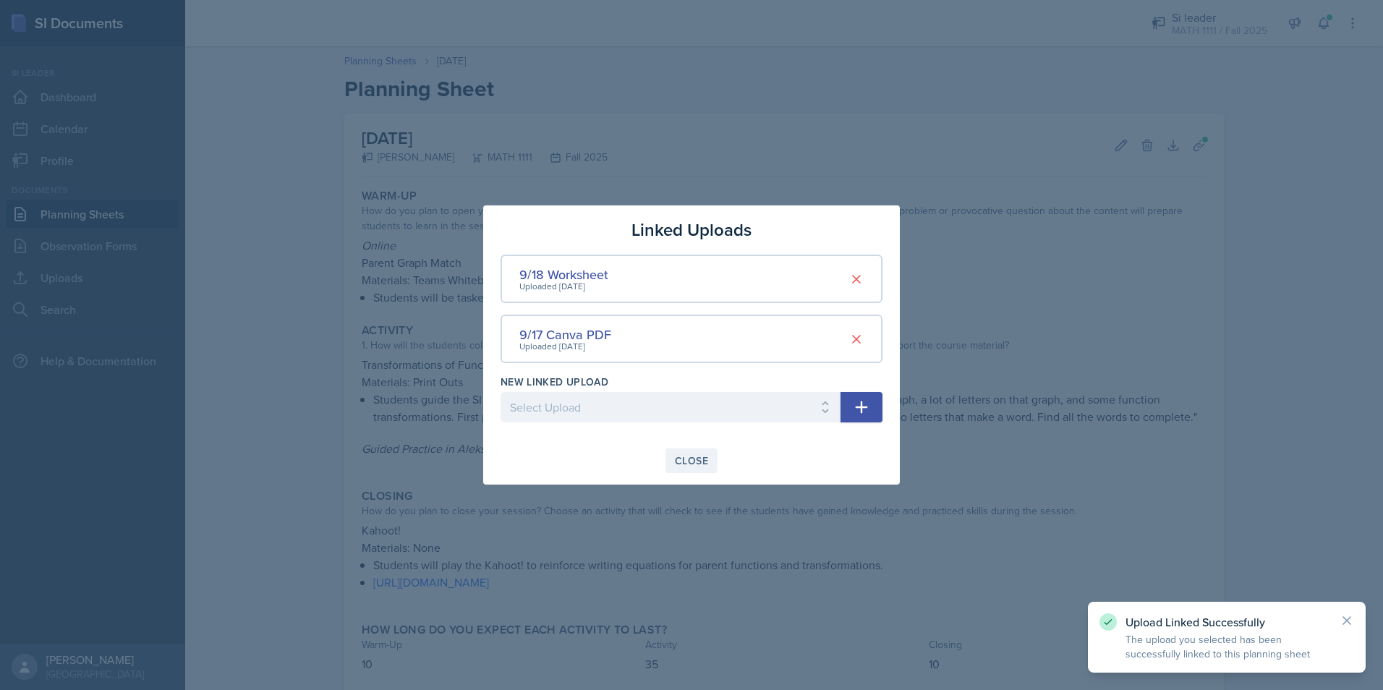
click at [693, 458] on div "Close" at bounding box center [691, 461] width 33 height 12
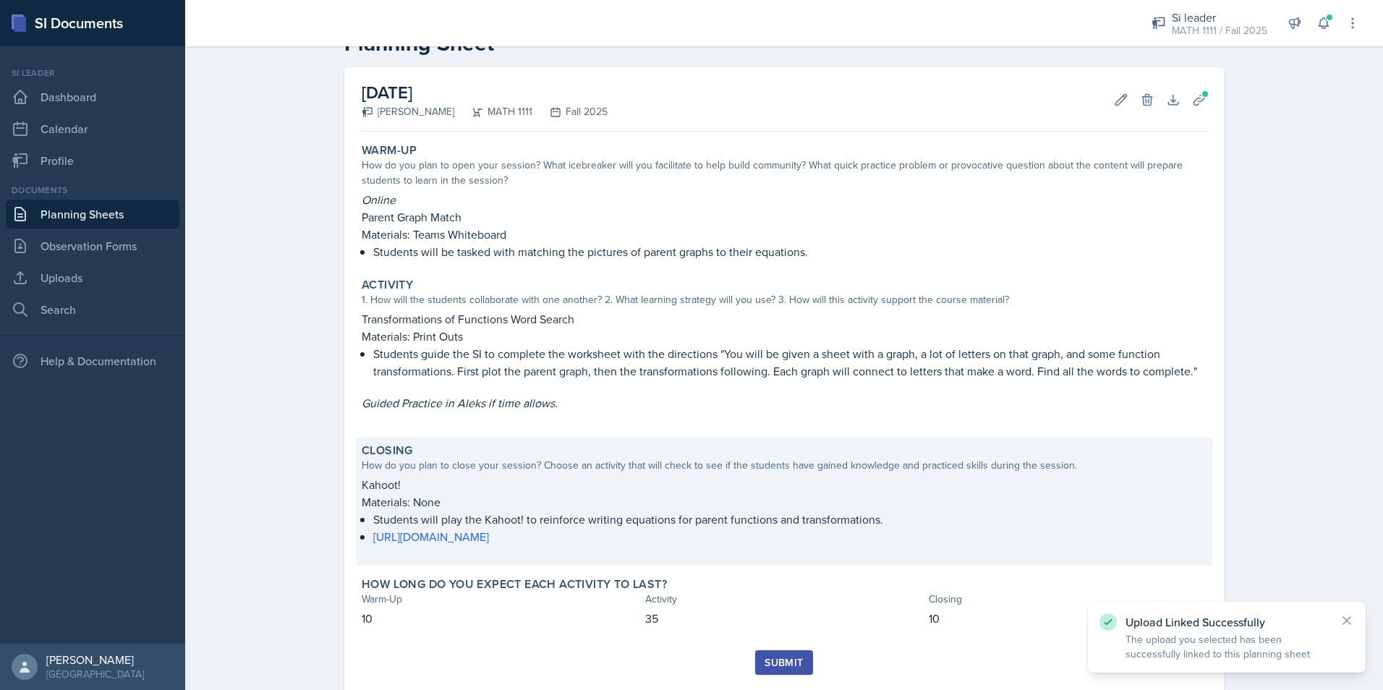
scroll to position [82, 0]
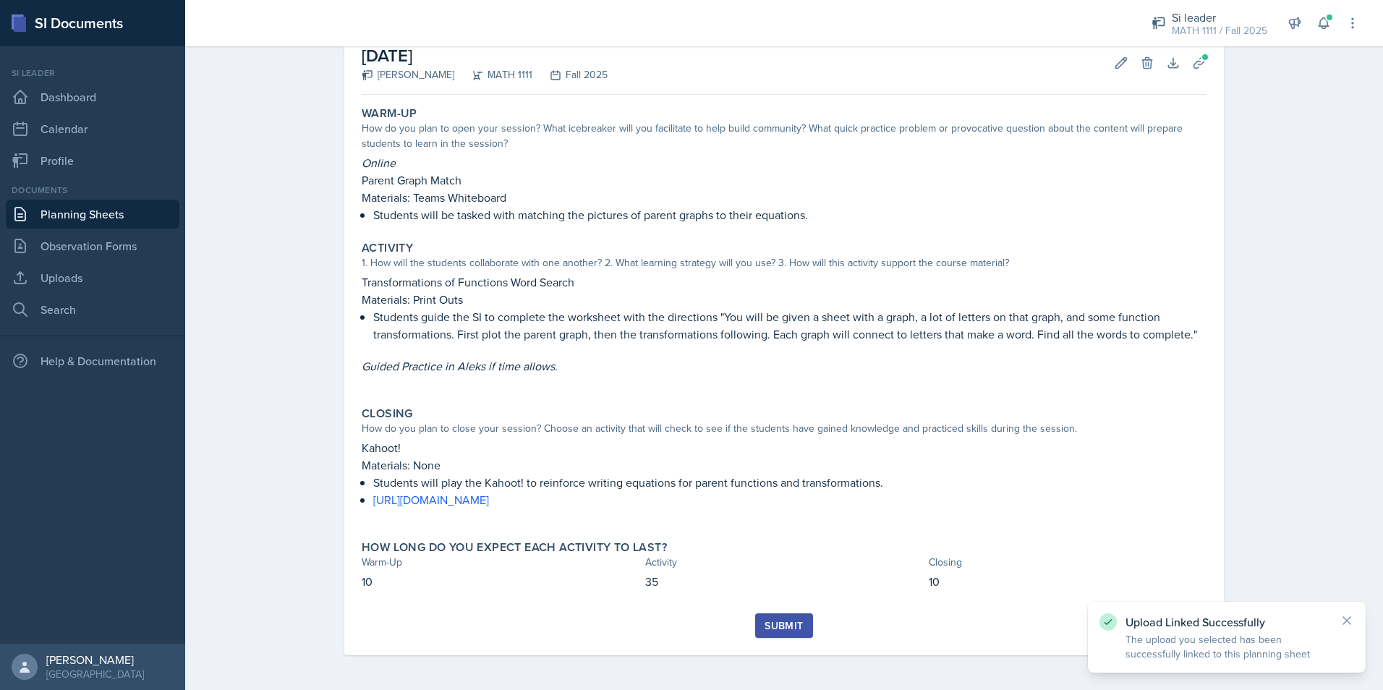
click at [785, 626] on div "Submit" at bounding box center [783, 626] width 38 height 12
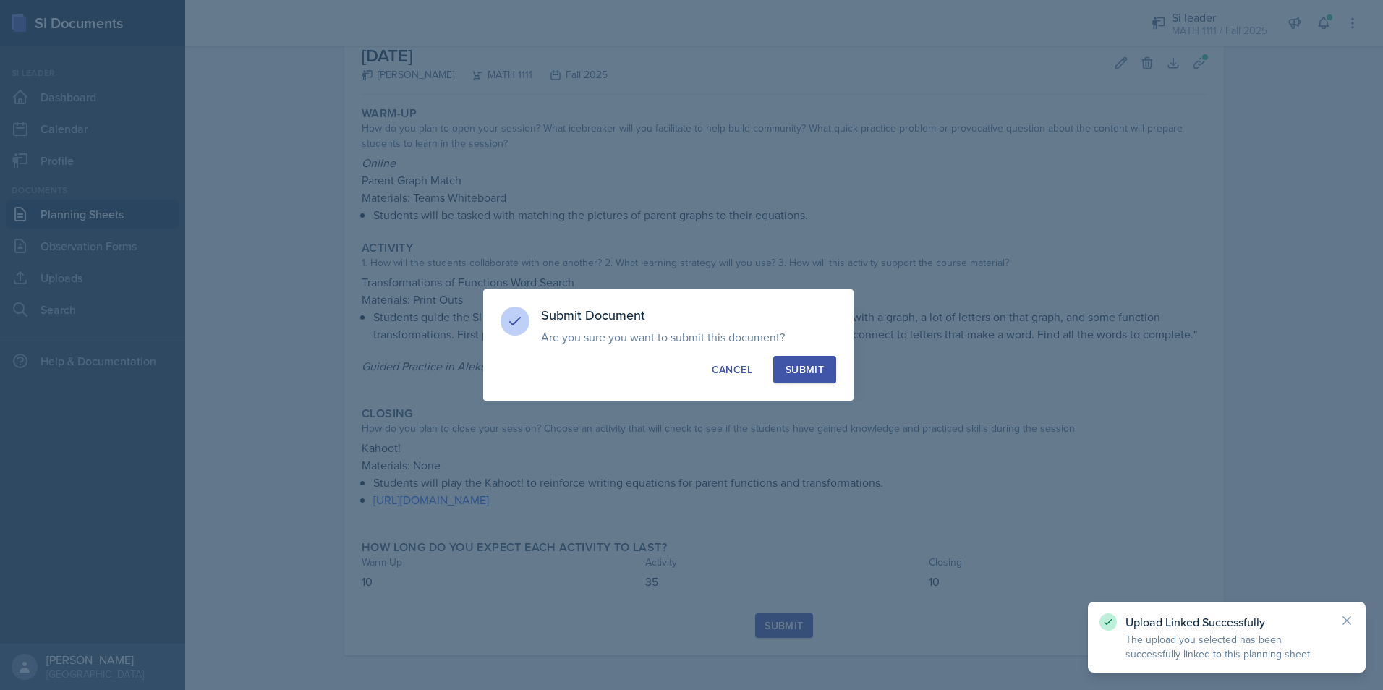
click at [852, 364] on div "Submit Document Are you sure you want to submit this document? This document wi…" at bounding box center [668, 344] width 370 height 111
click at [832, 367] on button "Submit" at bounding box center [804, 369] width 63 height 27
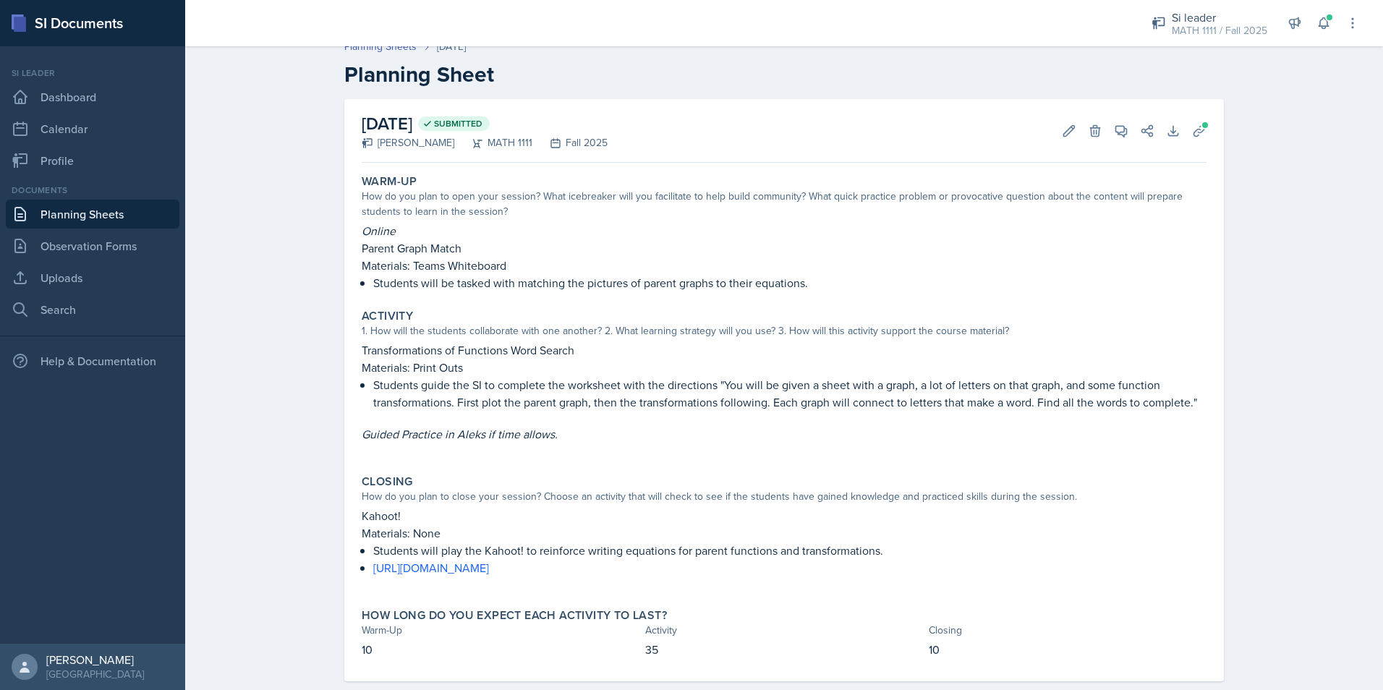
scroll to position [0, 0]
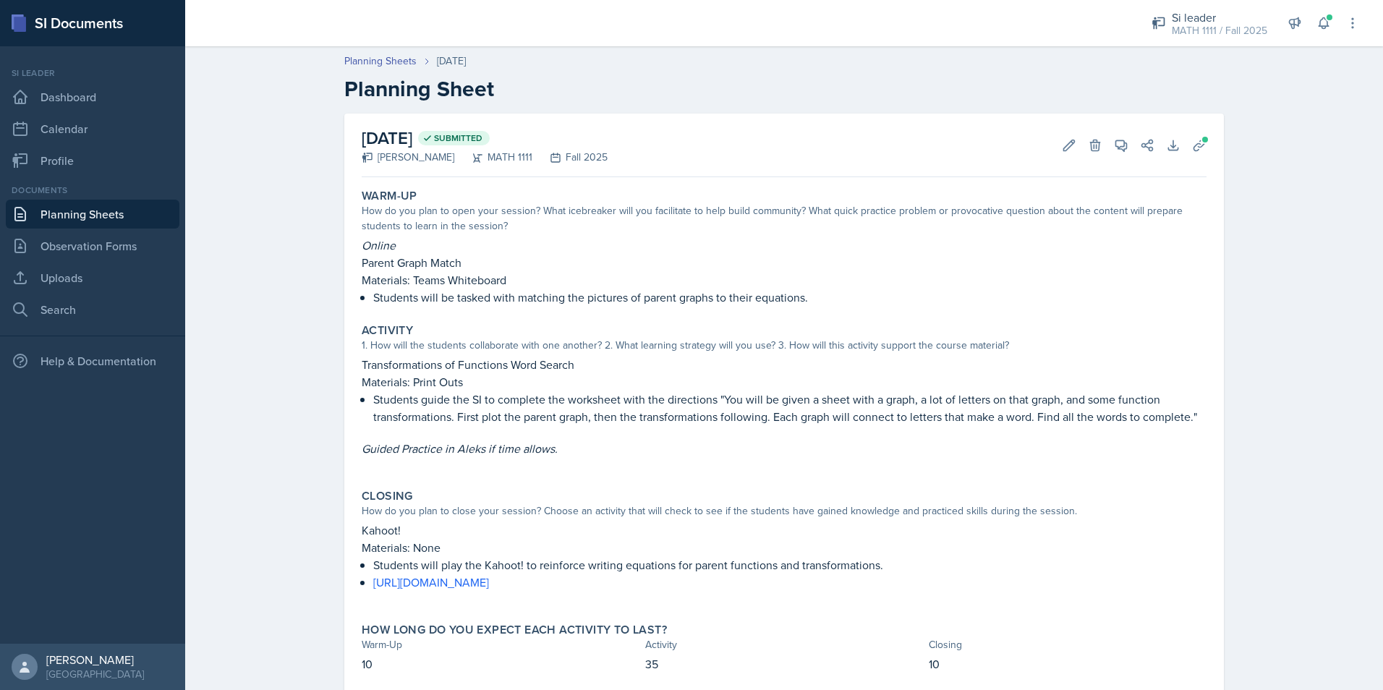
click at [28, 213] on icon at bounding box center [20, 213] width 17 height 17
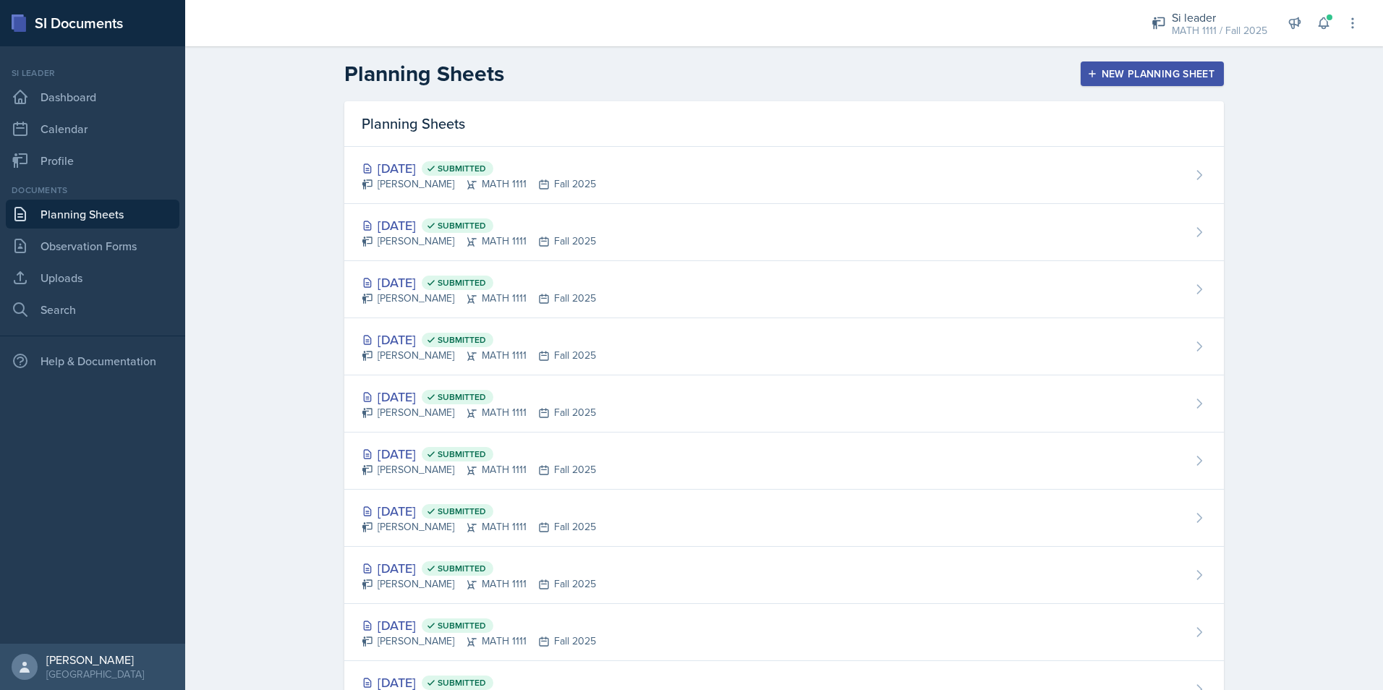
click at [1092, 69] on div "New Planning Sheet" at bounding box center [1152, 74] width 124 height 12
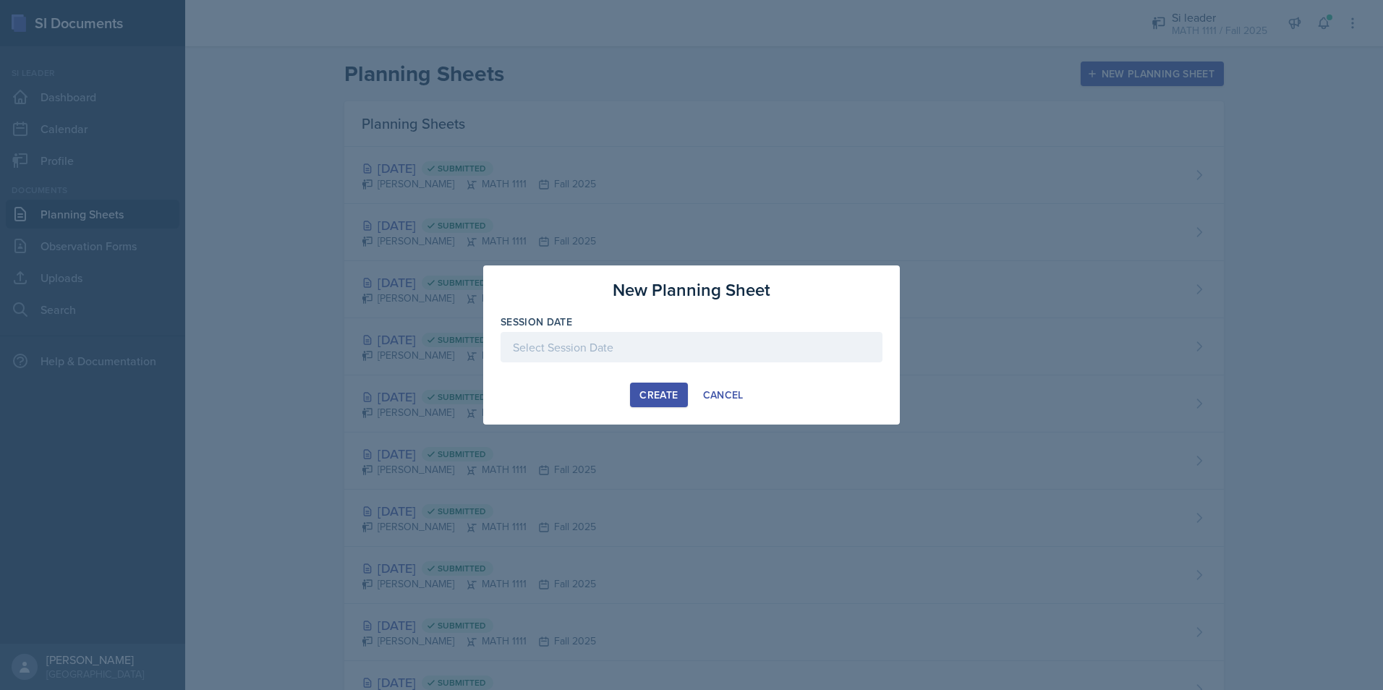
click at [704, 351] on div at bounding box center [691, 347] width 382 height 30
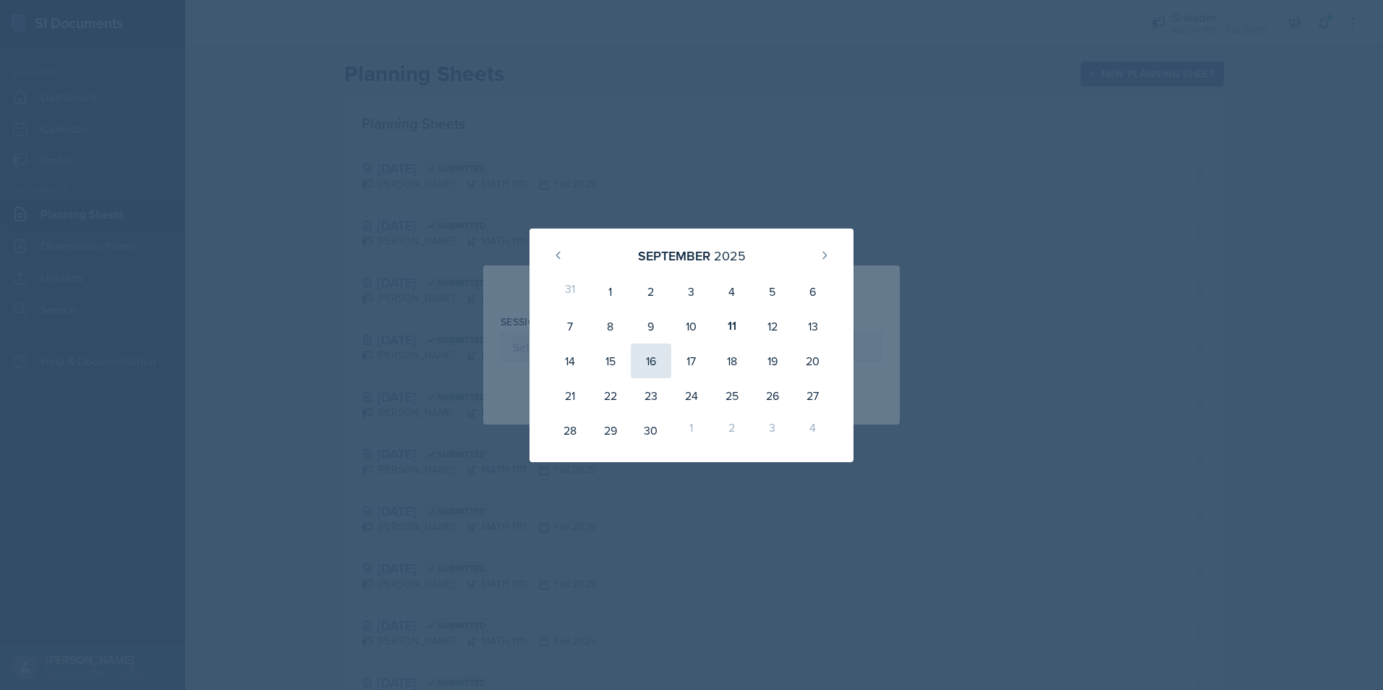
click at [643, 367] on div "16" at bounding box center [651, 360] width 40 height 35
type input "September 16th, 2025"
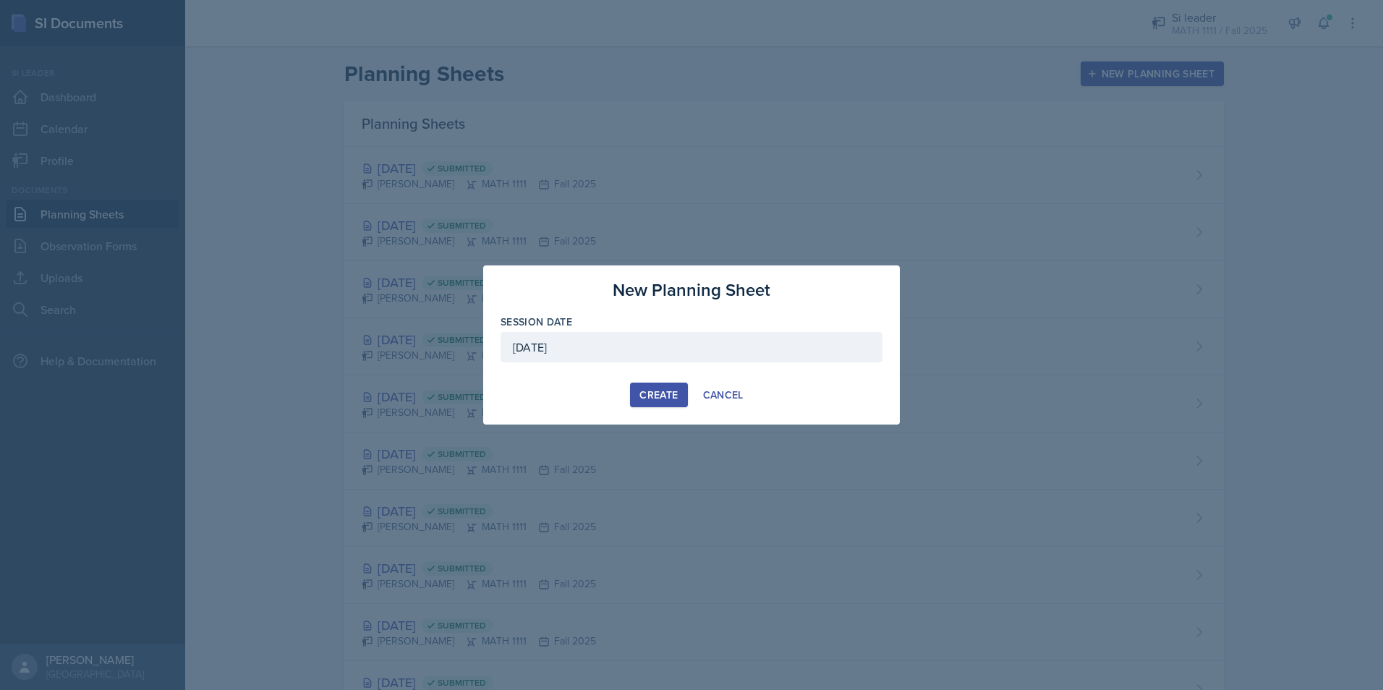
click at [663, 394] on div "Create" at bounding box center [658, 395] width 38 height 12
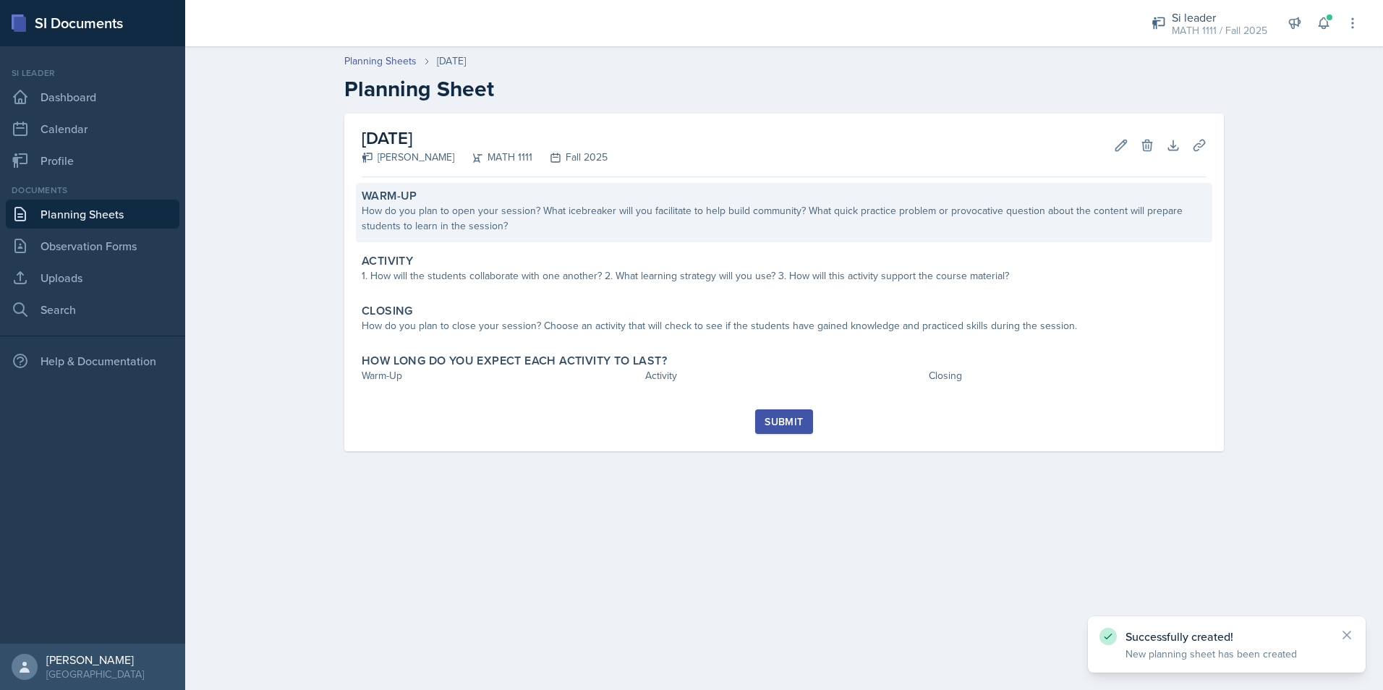
click at [552, 236] on div "Warm-Up How do you plan to open your session? What icebreaker will you facilita…" at bounding box center [784, 212] width 856 height 59
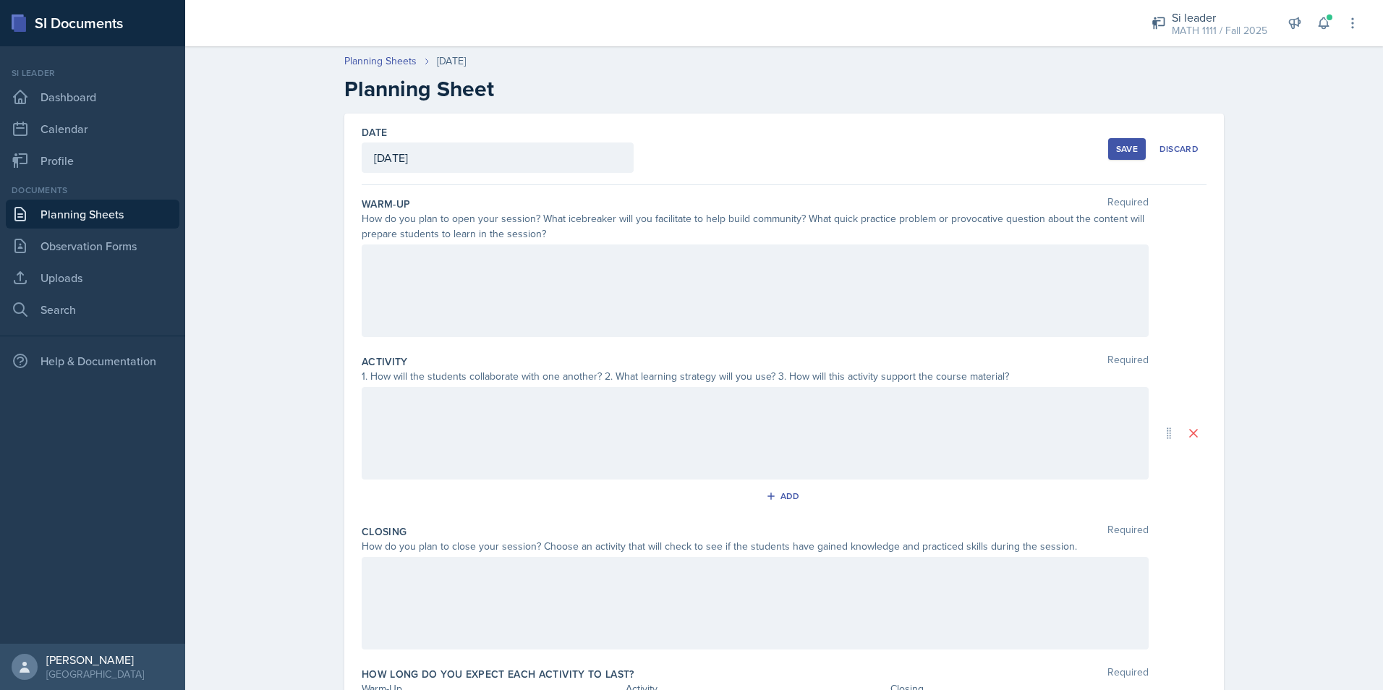
click at [552, 280] on div at bounding box center [755, 290] width 787 height 93
drag, startPoint x: 488, startPoint y: 303, endPoint x: 385, endPoint y: 290, distance: 104.2
click at [383, 309] on div "Parent Graph Match" at bounding box center [755, 290] width 787 height 93
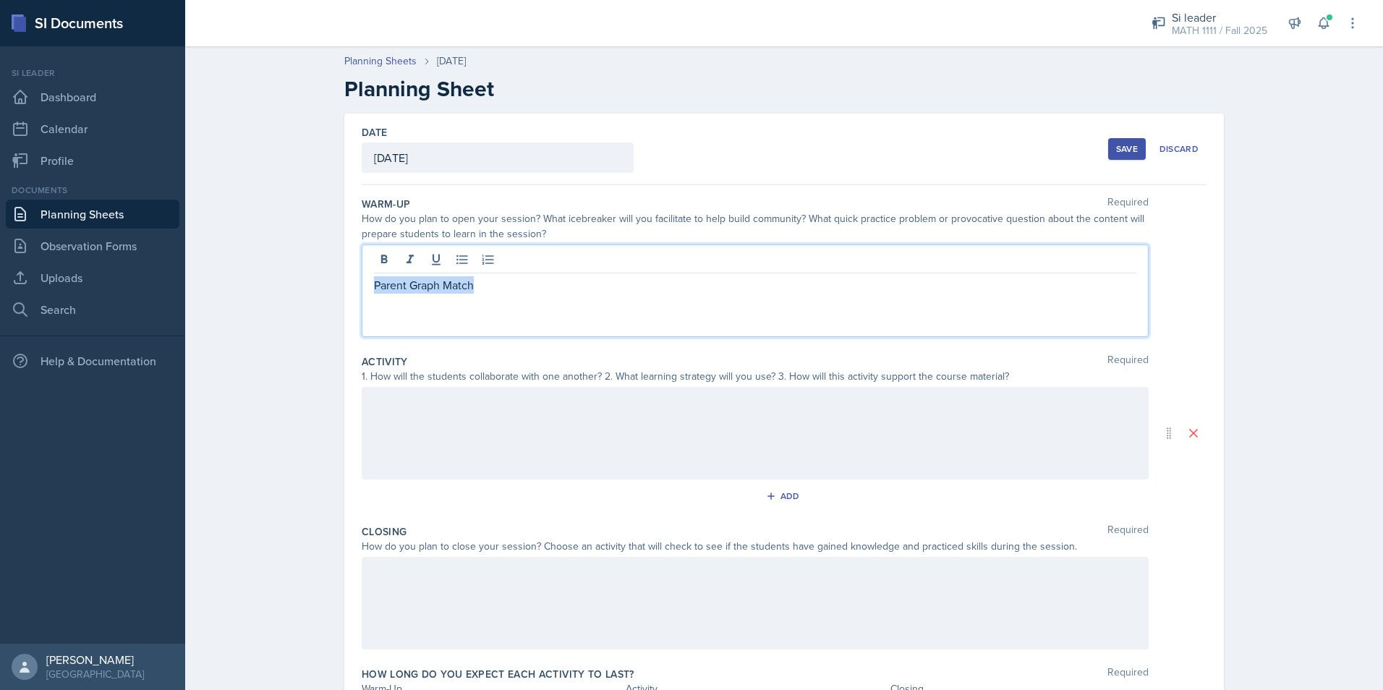
drag, startPoint x: 500, startPoint y: 289, endPoint x: 313, endPoint y: 317, distance: 188.6
click at [313, 317] on div "Planning Sheets Sep 16th, 2025 Planning Sheet Date September 16th, 2025 Septemb…" at bounding box center [783, 413] width 1197 height 748
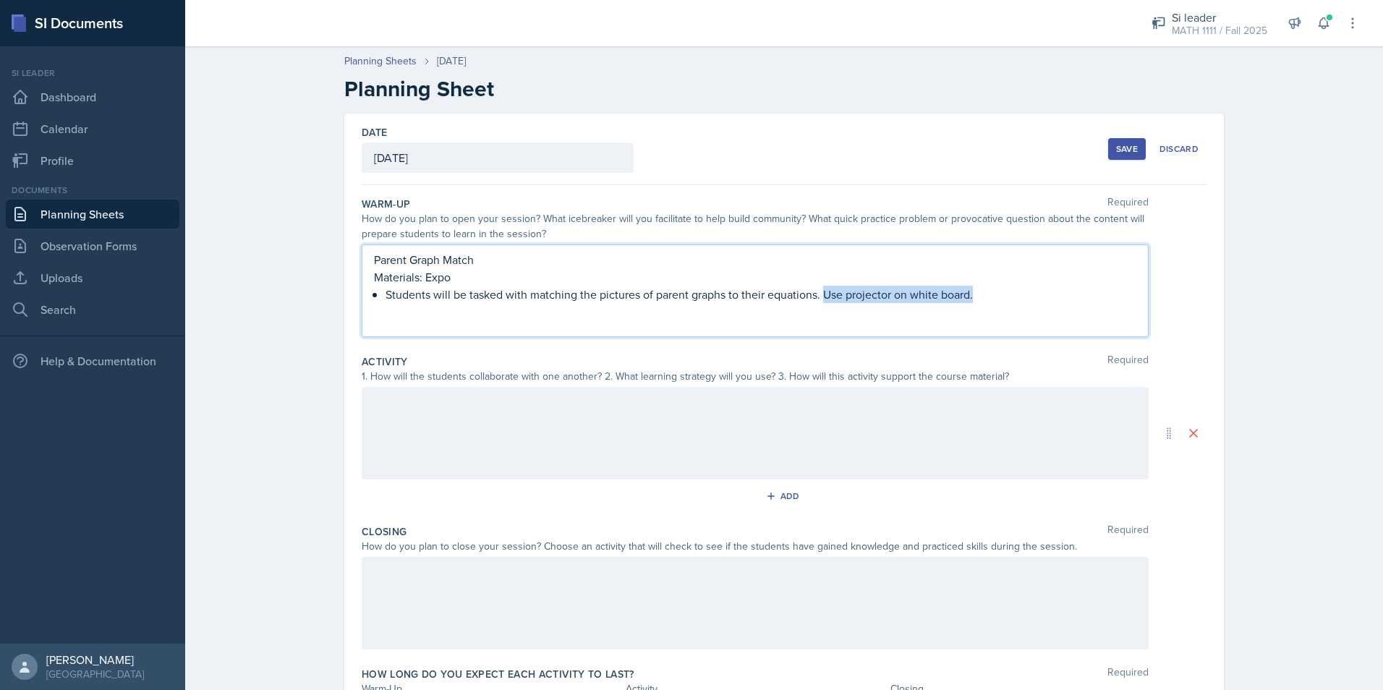
drag, startPoint x: 817, startPoint y: 296, endPoint x: 1044, endPoint y: 289, distance: 227.2
click at [1044, 289] on p "Students will be tasked with matching the pictures of parent graphs to their eq…" at bounding box center [760, 294] width 751 height 17
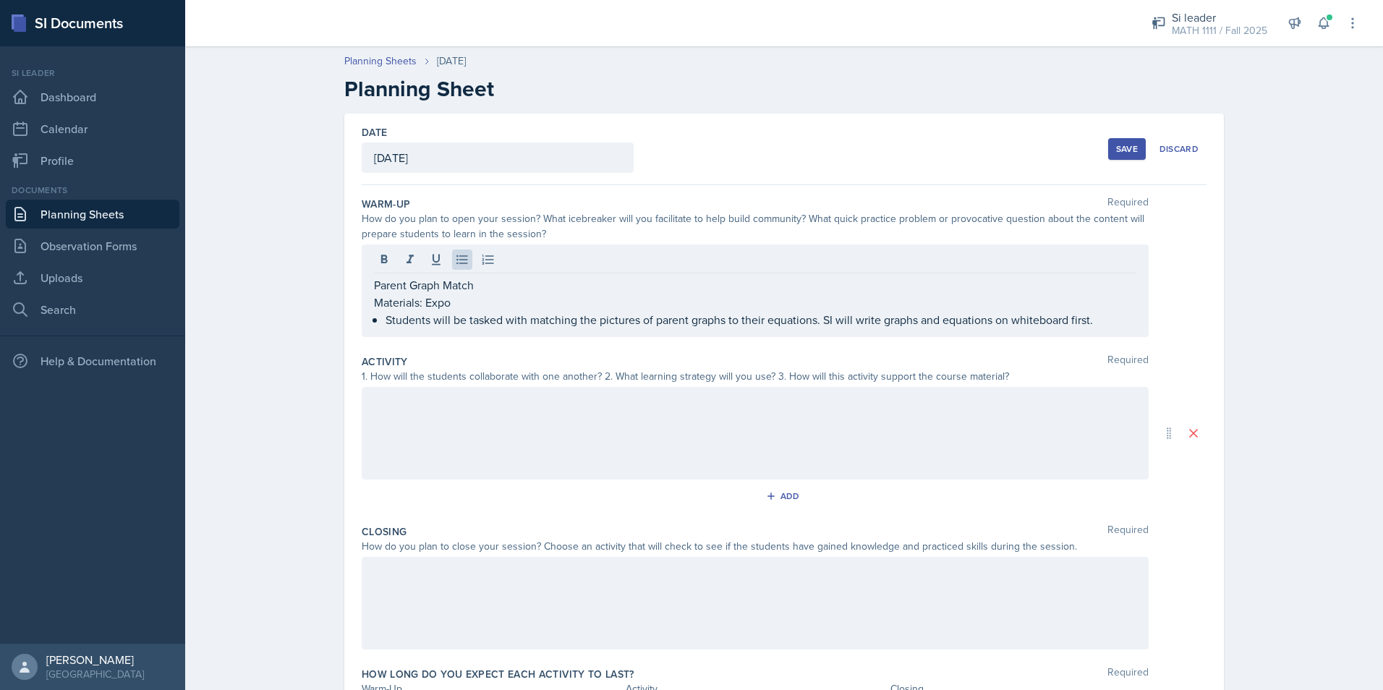
click at [571, 438] on div at bounding box center [755, 433] width 787 height 93
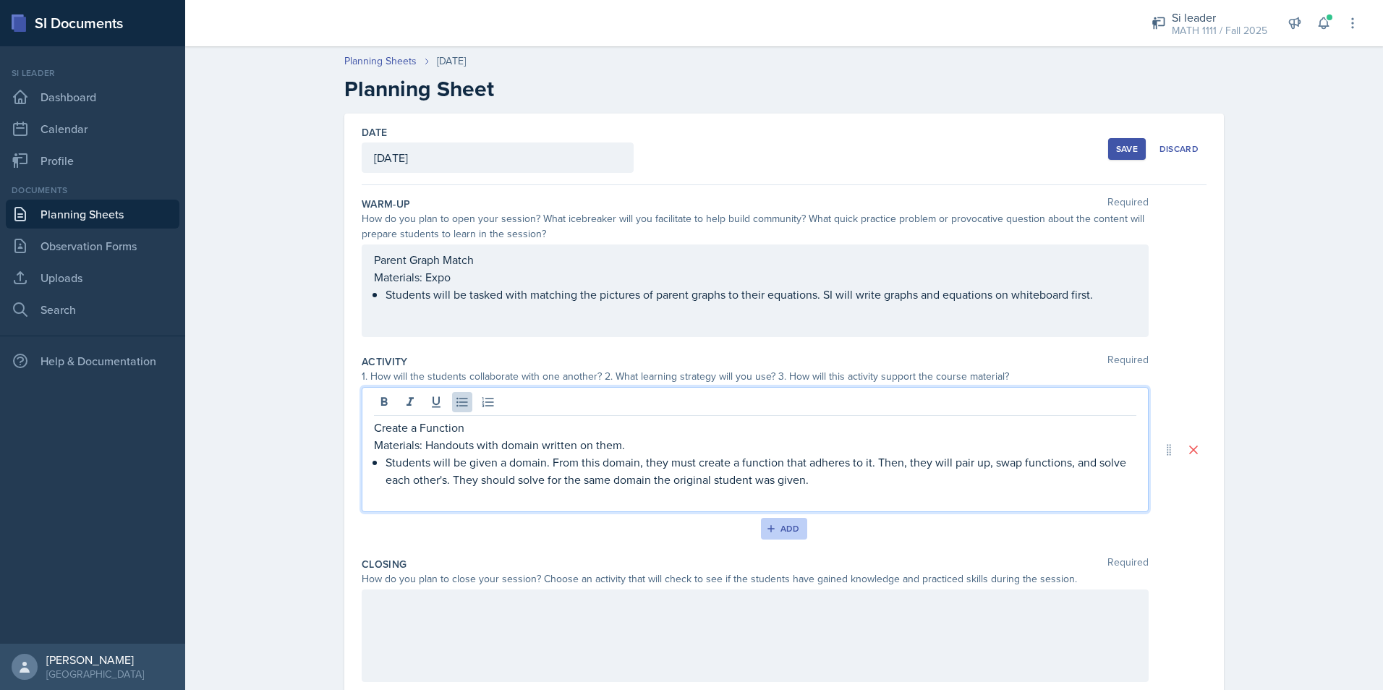
click at [791, 526] on div "Add" at bounding box center [784, 529] width 31 height 12
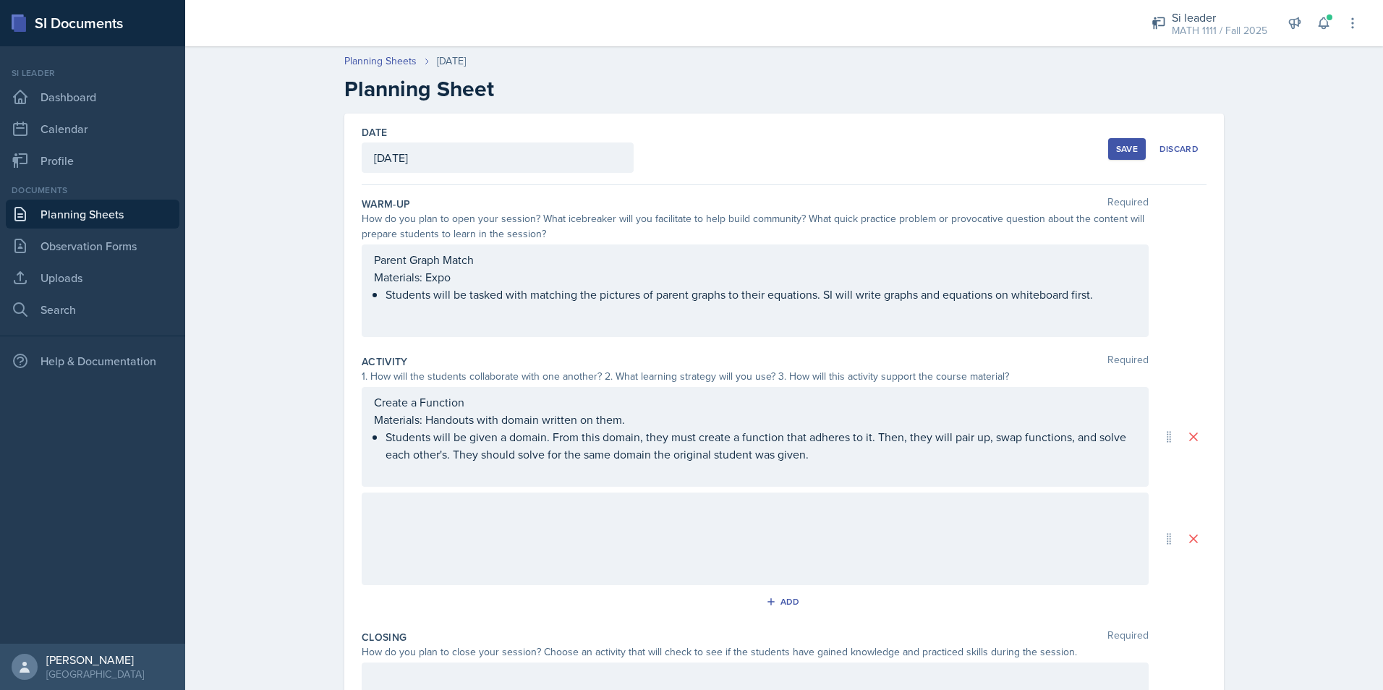
click at [740, 550] on div at bounding box center [755, 538] width 787 height 93
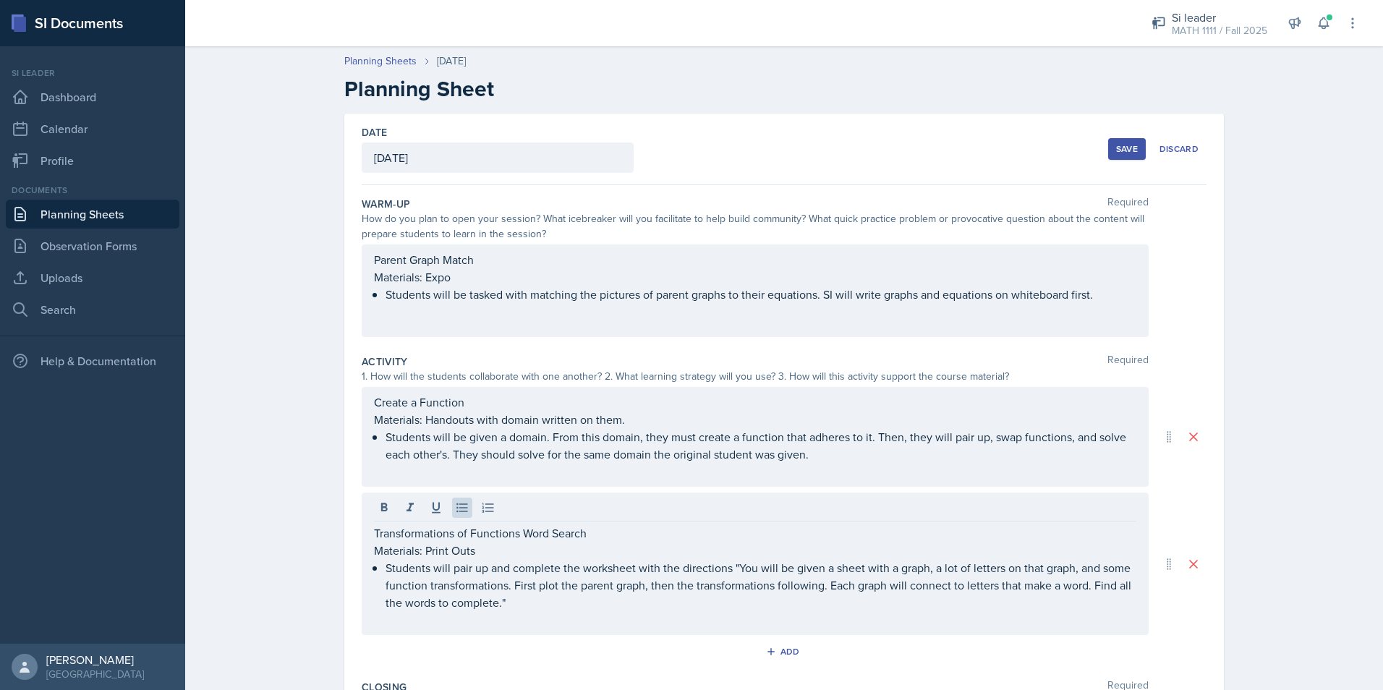
click at [1292, 296] on div "Planning Sheets Sep 16th, 2025 Planning Sheet Date September 16th, 2025 Septemb…" at bounding box center [783, 491] width 1197 height 904
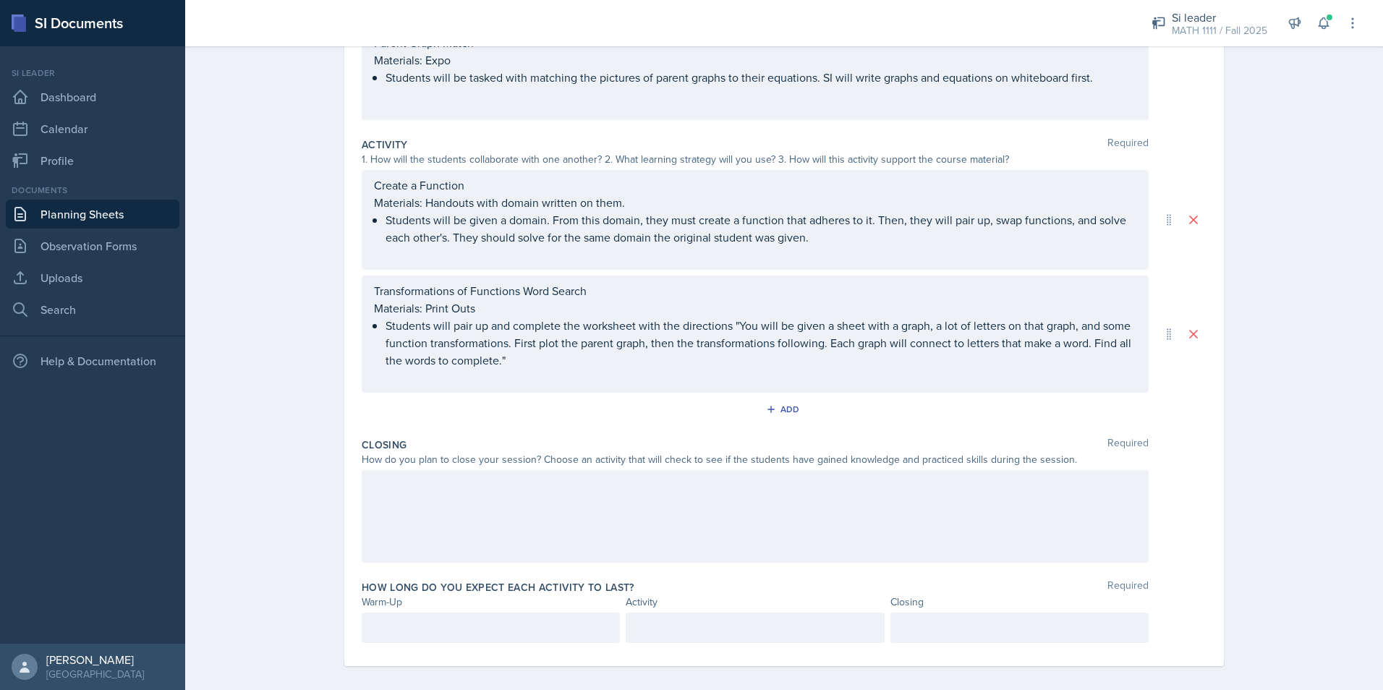
click at [573, 503] on div at bounding box center [755, 516] width 787 height 93
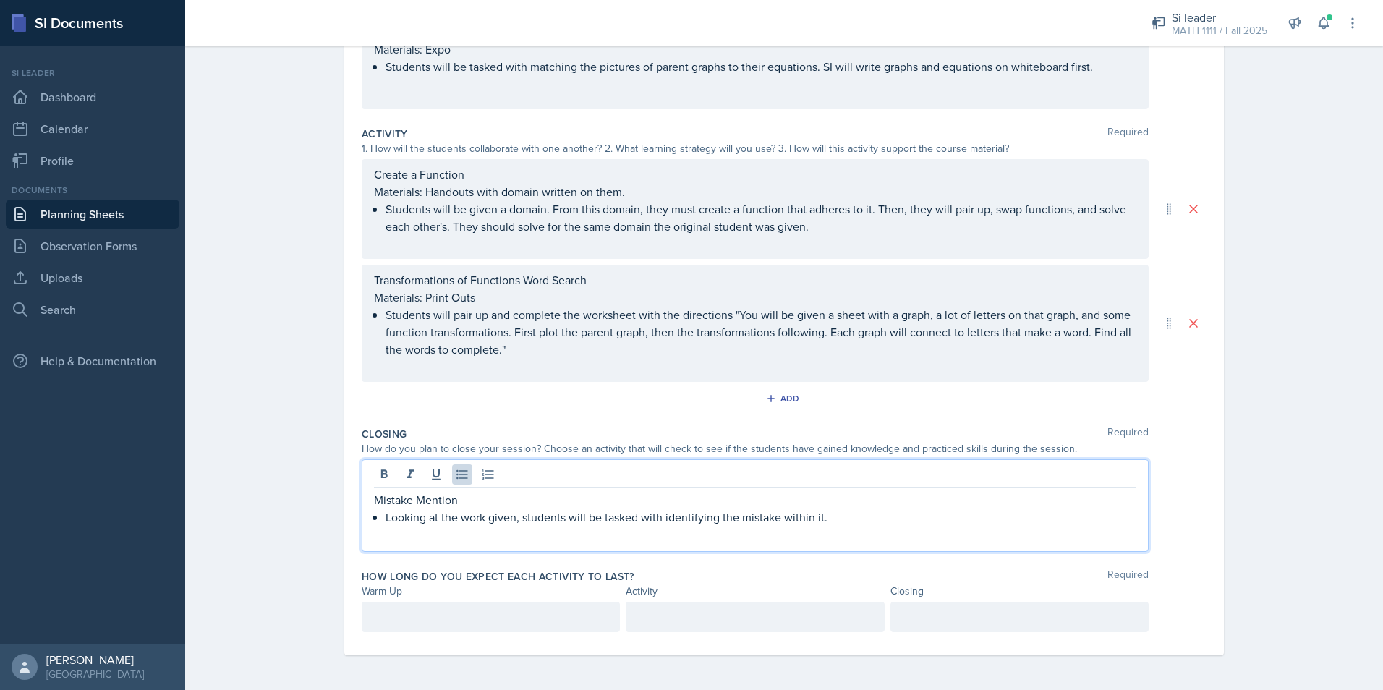
scroll to position [242, 0]
click at [552, 622] on p at bounding box center [491, 616] width 234 height 17
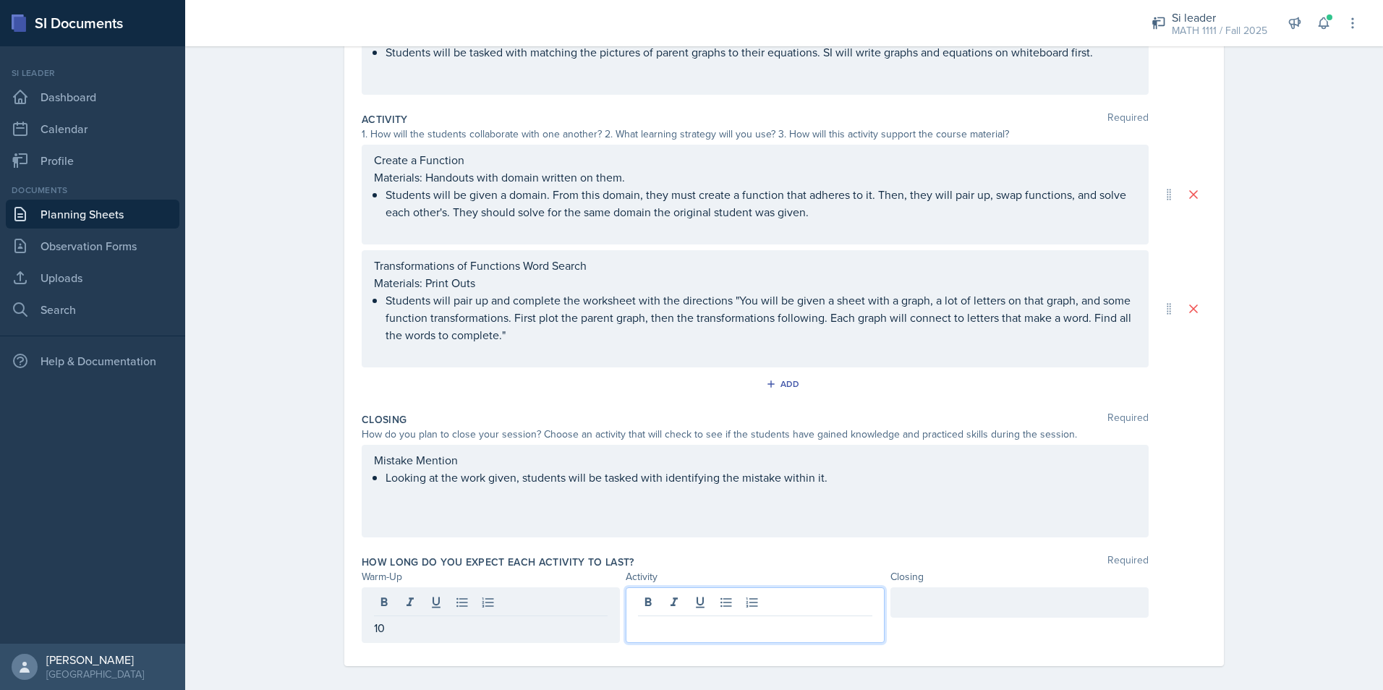
click at [740, 604] on div at bounding box center [755, 615] width 258 height 56
click at [953, 599] on div at bounding box center [1019, 602] width 258 height 30
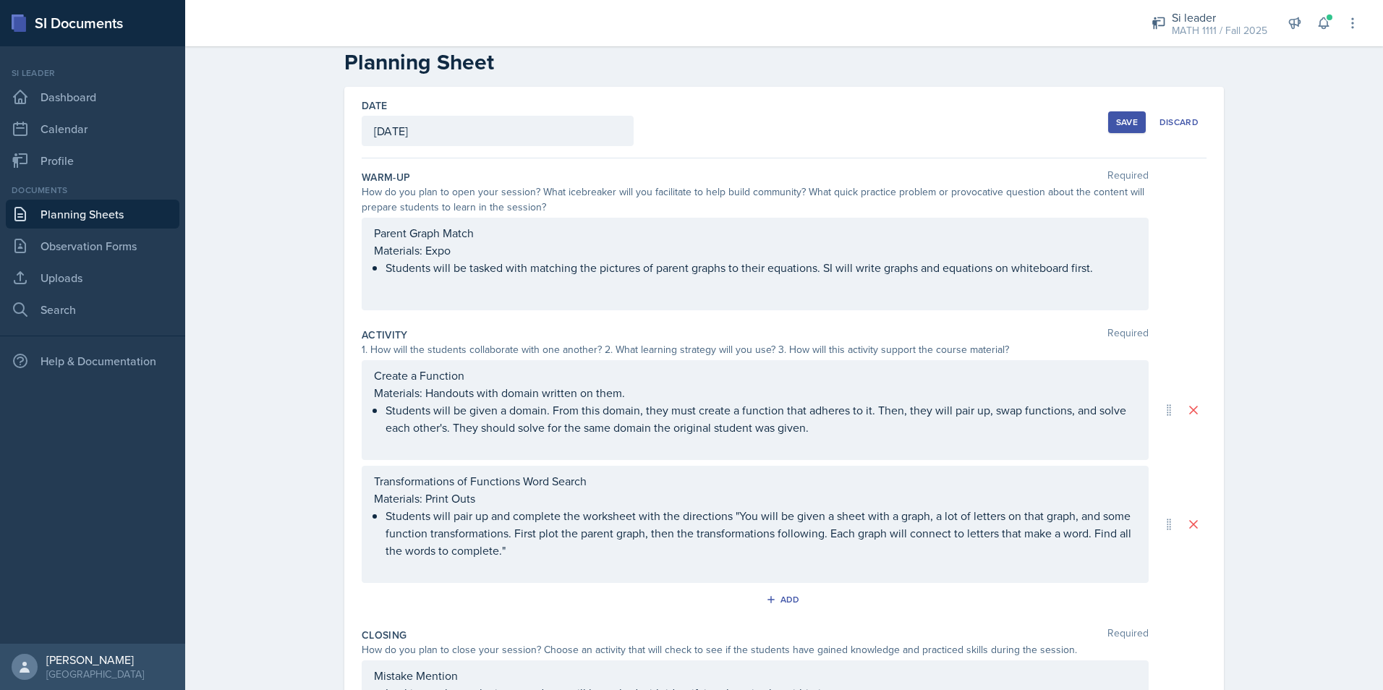
scroll to position [25, 0]
click at [681, 161] on div "Warm-Up Required How do you plan to open your session? What icebreaker will you…" at bounding box center [784, 521] width 845 height 723
click at [1117, 124] on div "Save" at bounding box center [1127, 124] width 22 height 12
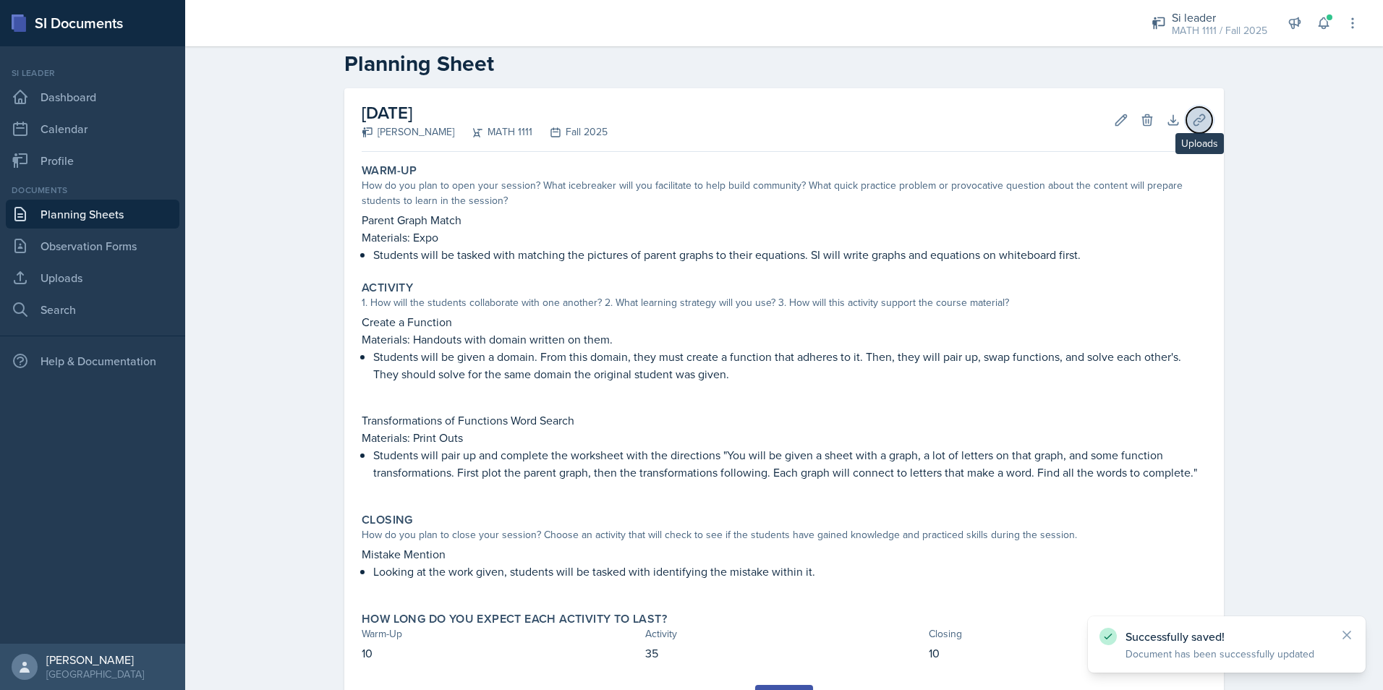
click at [1186, 119] on button "Uploads" at bounding box center [1199, 120] width 26 height 26
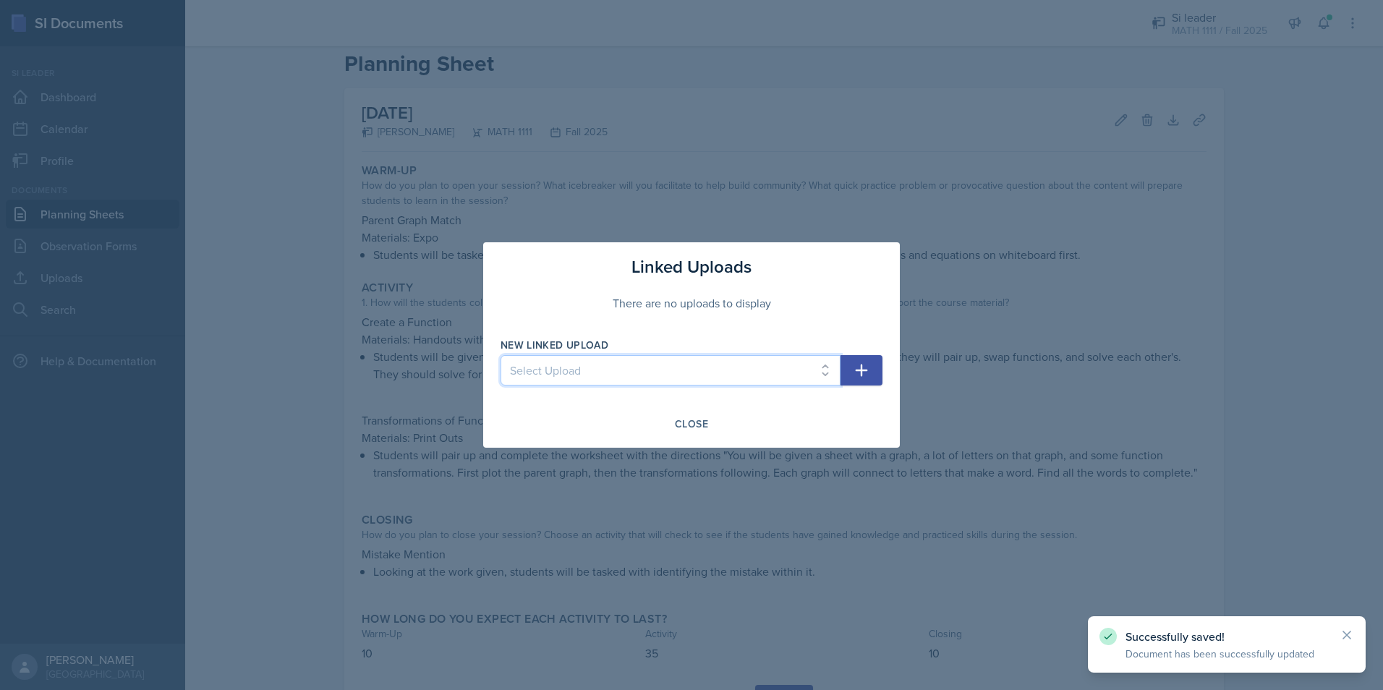
click at [822, 364] on select "Select Upload Mock Session Plan 8/26 Canva PDF 8/28 Canva PDF 8/28 Worksheet 9/…" at bounding box center [670, 370] width 340 height 30
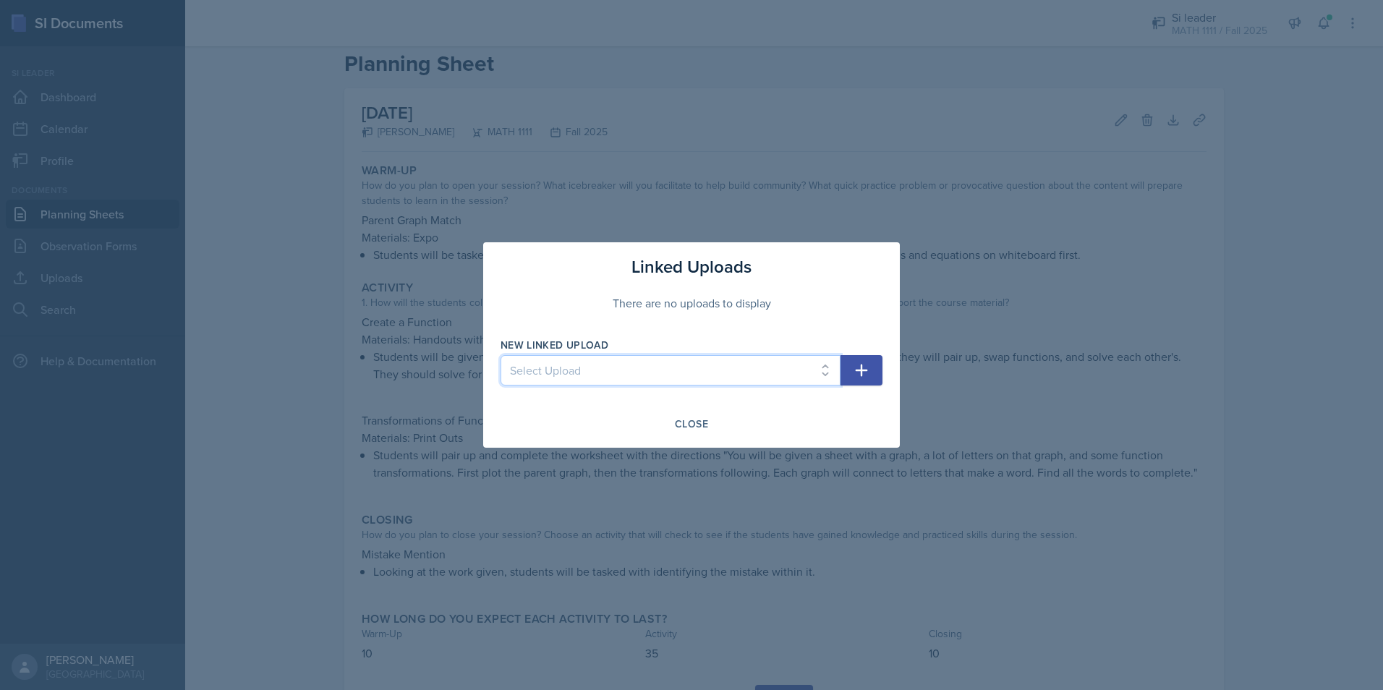
select select "fc05ac11-3270-4b27-a366-ecbab4cf349b"
click at [500, 355] on select "Select Upload Mock Session Plan 8/26 Canva PDF 8/28 Canva PDF 8/28 Worksheet 9/…" at bounding box center [670, 370] width 340 height 30
click at [850, 360] on button "button" at bounding box center [861, 370] width 42 height 30
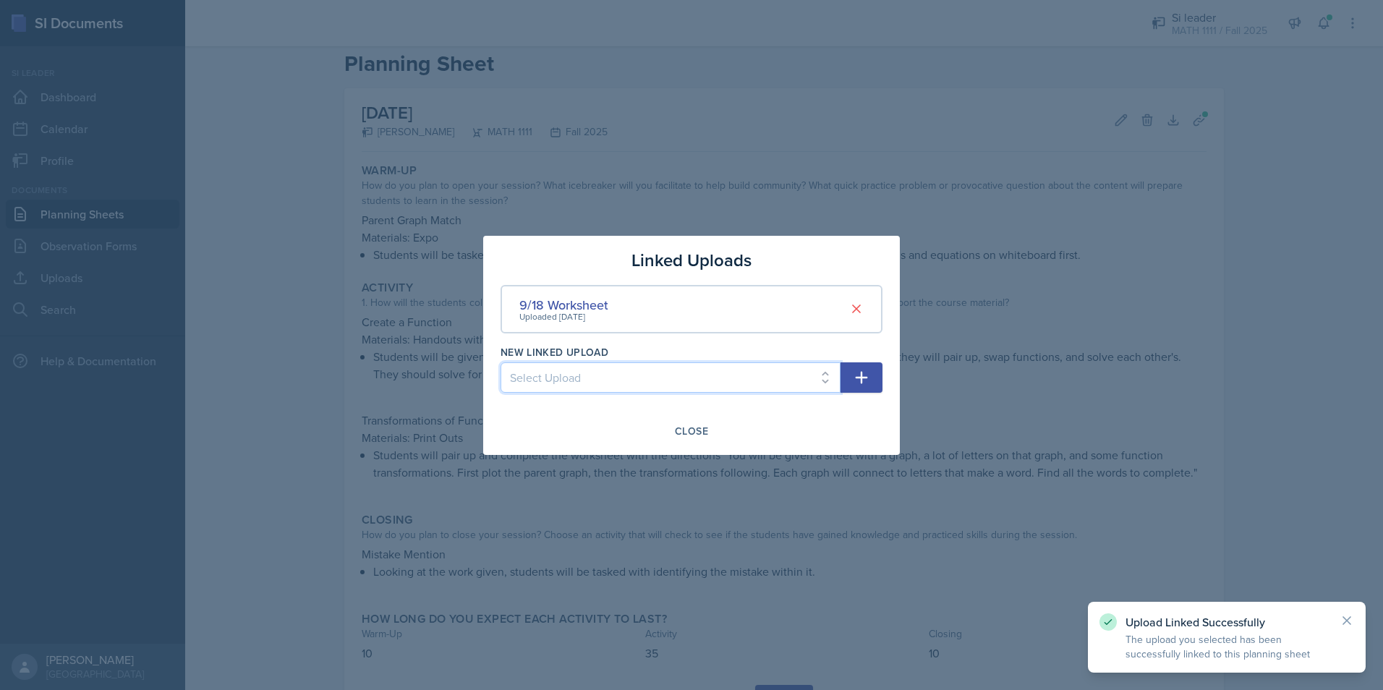
click at [789, 367] on select "Select Upload Mock Session Plan 8/26 Canva PDF 8/28 Canva PDF 8/28 Worksheet 9/…" at bounding box center [670, 377] width 340 height 30
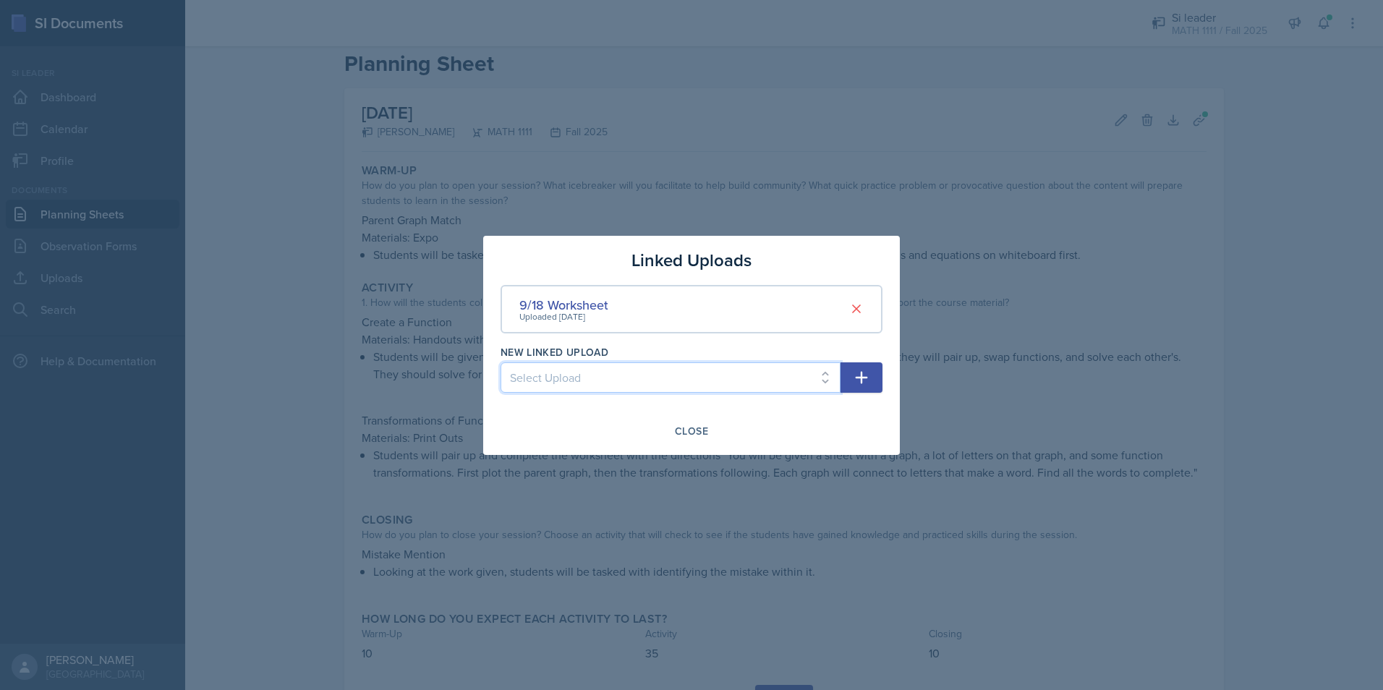
select select "daae2013-61ee-46ee-88d2-69b34d2b75df"
click at [500, 362] on select "Select Upload Mock Session Plan 8/26 Canva PDF 8/28 Canva PDF 8/28 Worksheet 9/…" at bounding box center [670, 377] width 340 height 30
click at [848, 373] on button "button" at bounding box center [861, 377] width 42 height 30
select select
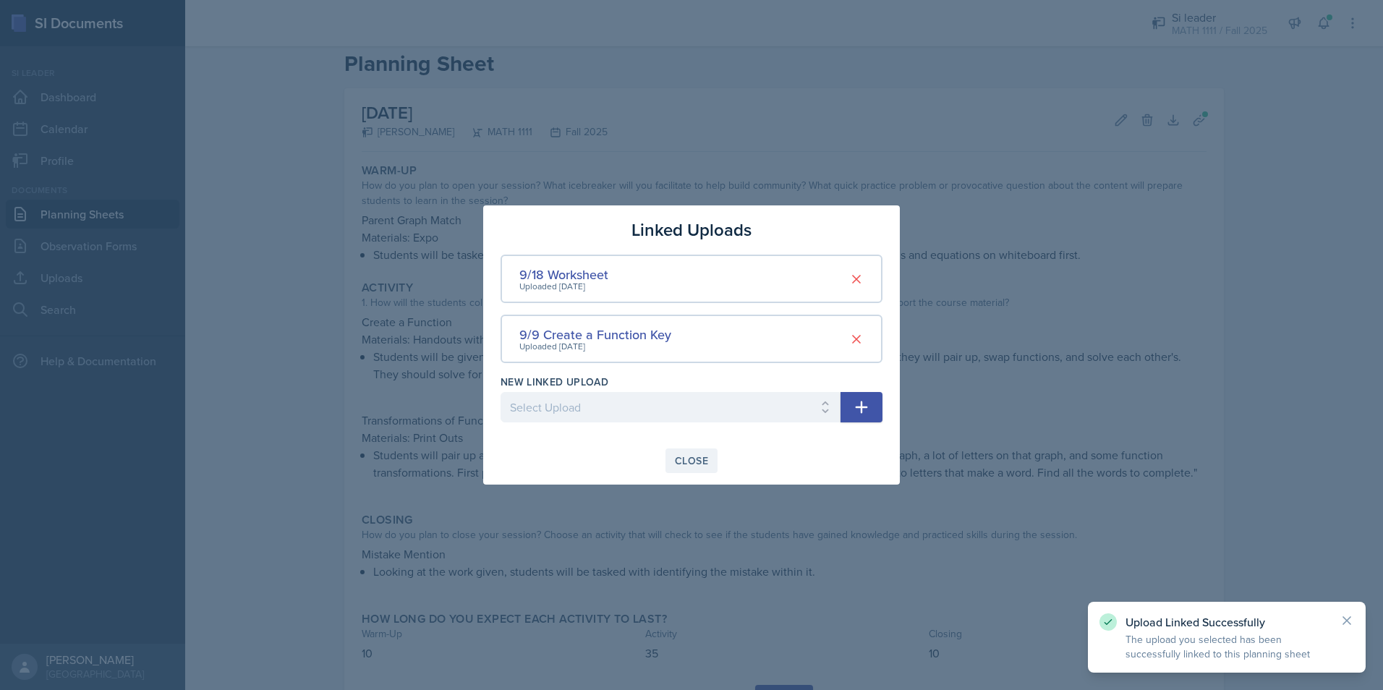
click at [693, 461] on div "Close" at bounding box center [691, 461] width 33 height 12
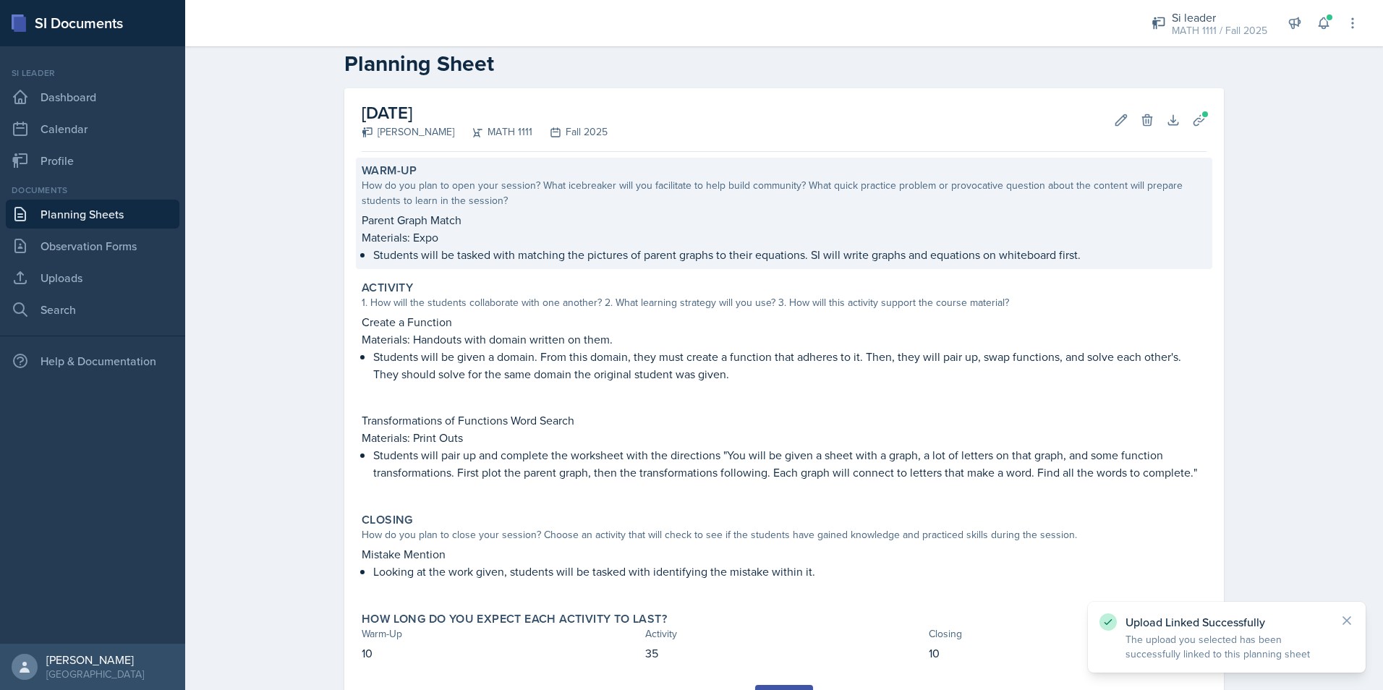
click at [631, 261] on p "Students will be tasked with matching the pictures of parent graphs to their eq…" at bounding box center [789, 254] width 833 height 17
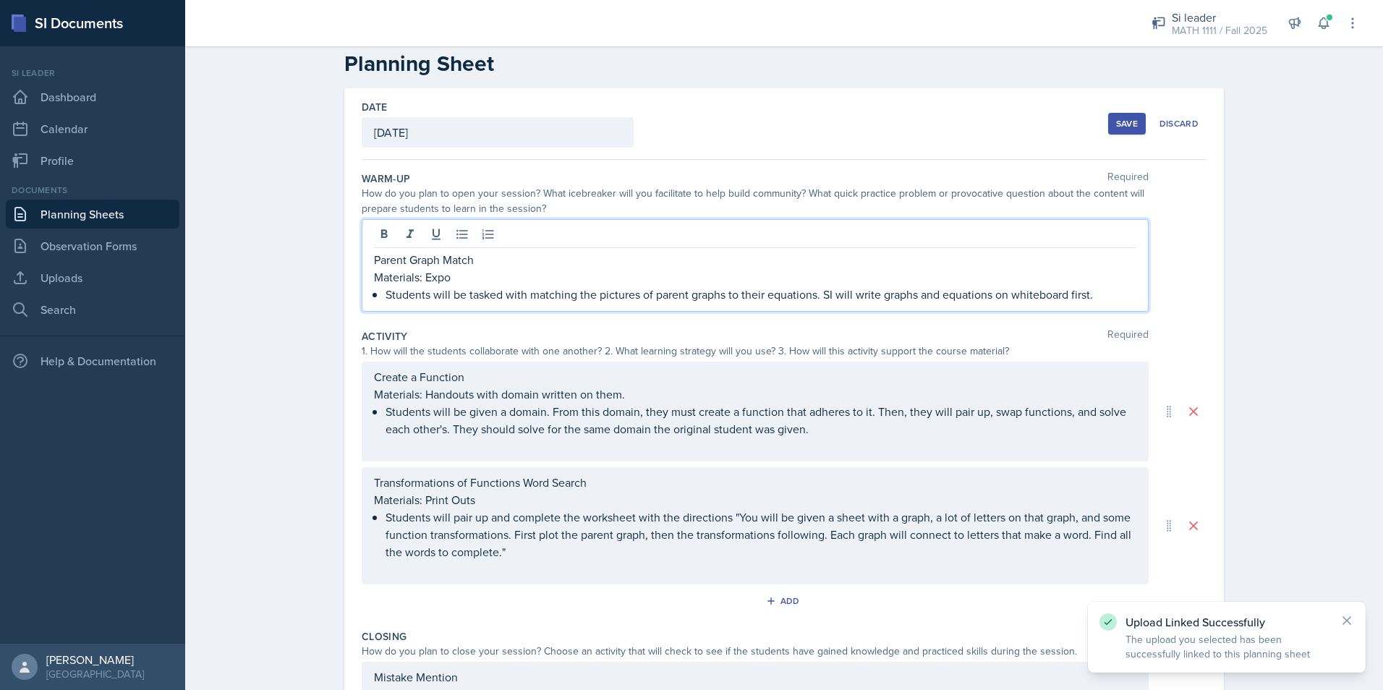
click at [368, 236] on div "Parent Graph Match Materials: Expo Students will be tasked with matching the pi…" at bounding box center [755, 265] width 787 height 93
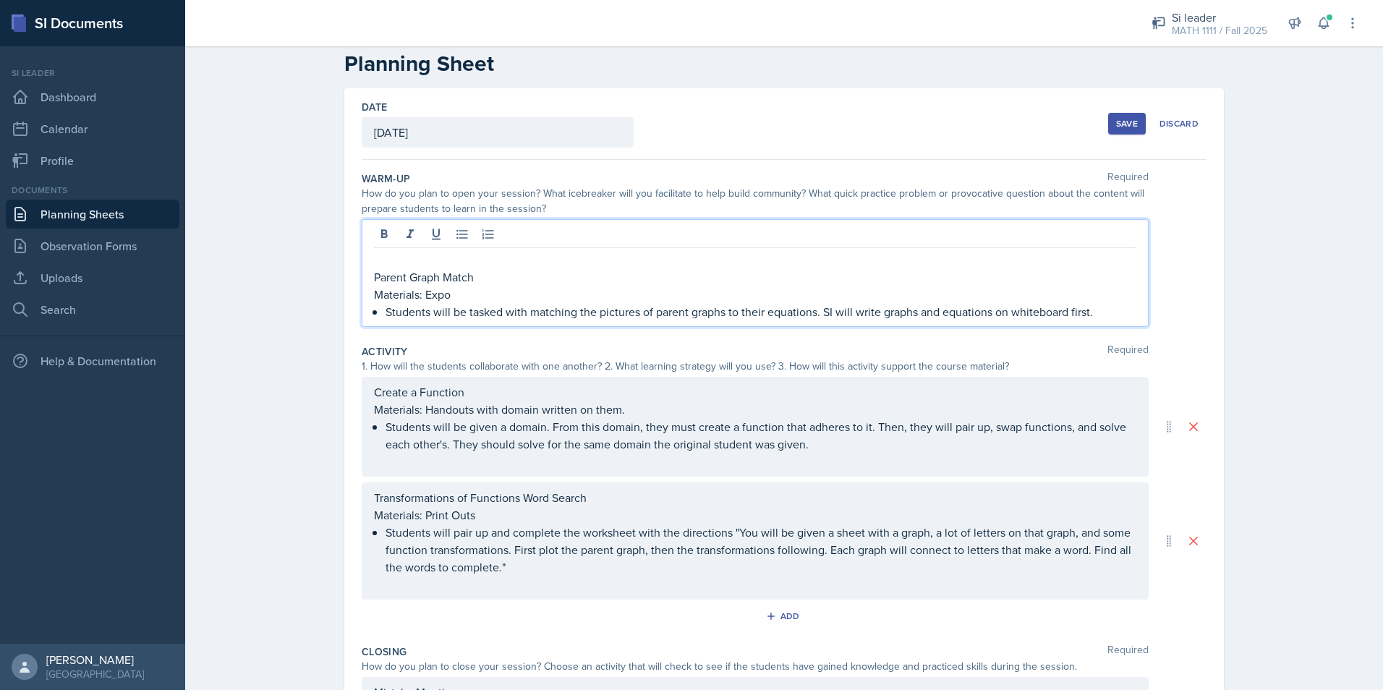
click at [430, 262] on p at bounding box center [755, 259] width 762 height 17
click at [403, 228] on icon at bounding box center [410, 234] width 14 height 14
click at [1116, 122] on div "Save" at bounding box center [1127, 124] width 22 height 12
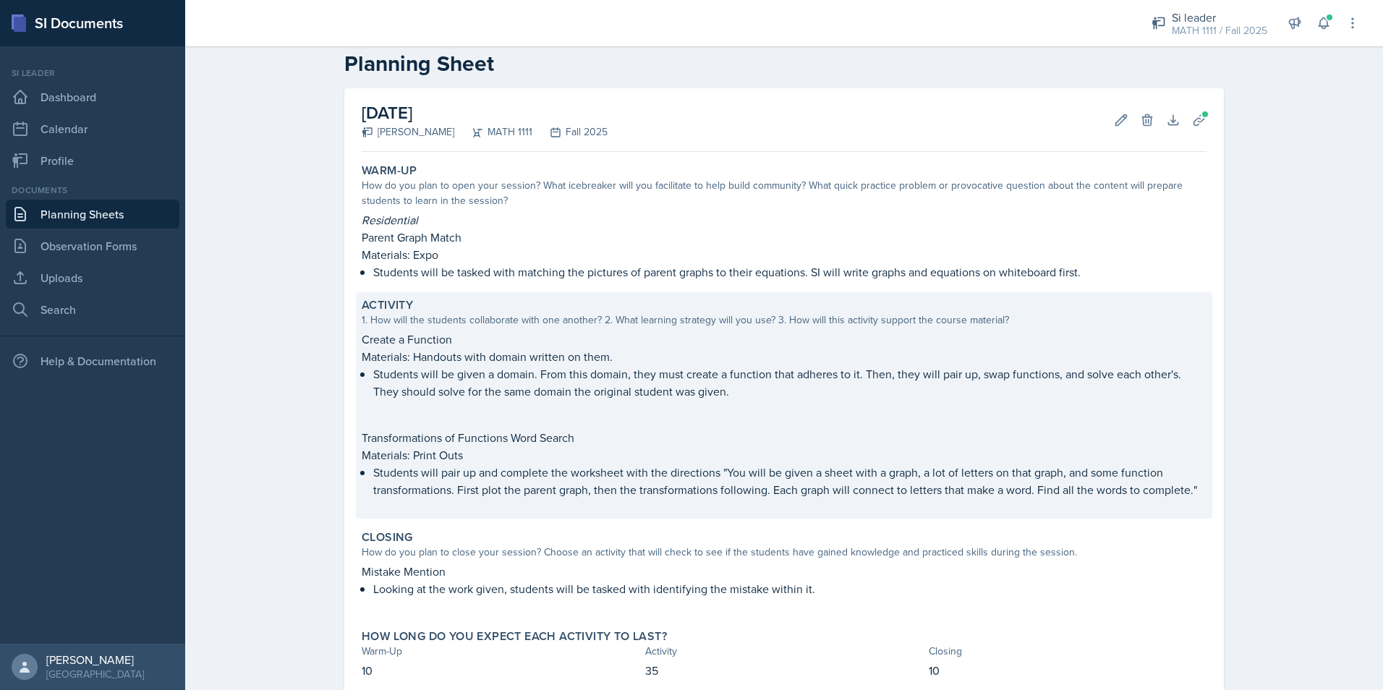
scroll to position [114, 0]
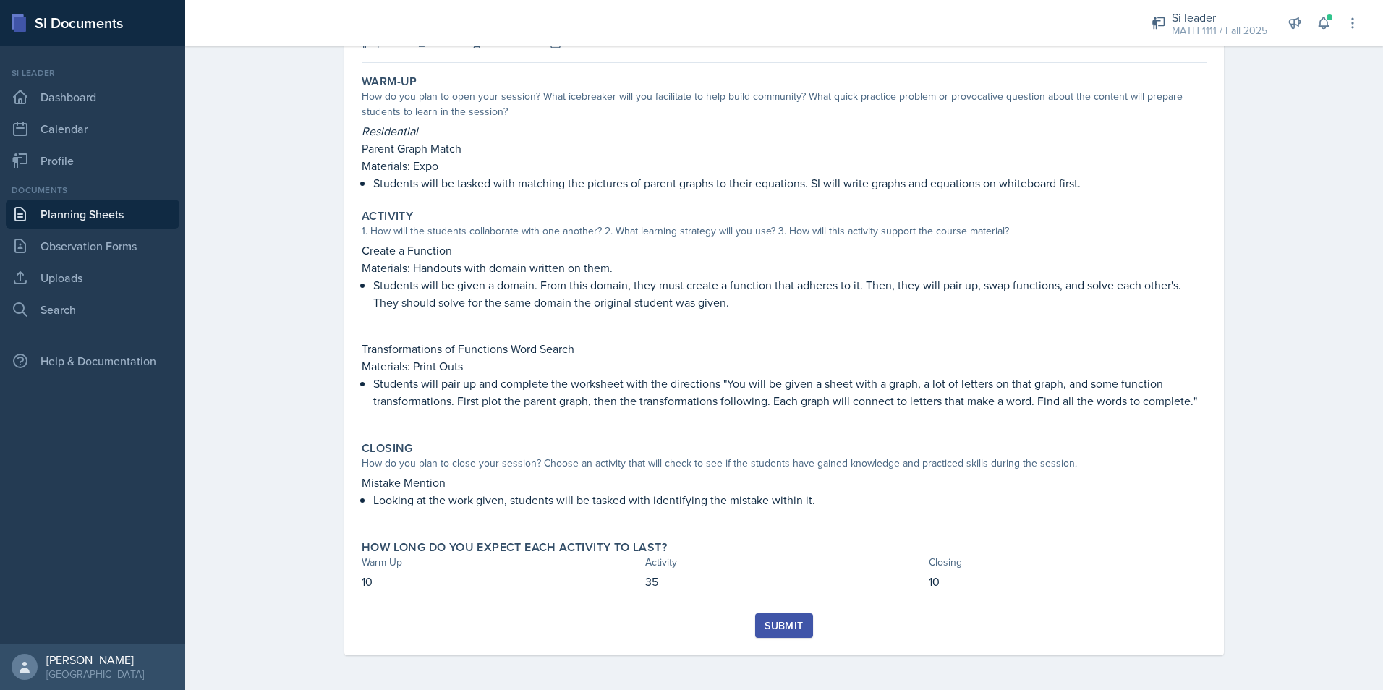
click at [785, 624] on div "Submit" at bounding box center [783, 626] width 38 height 12
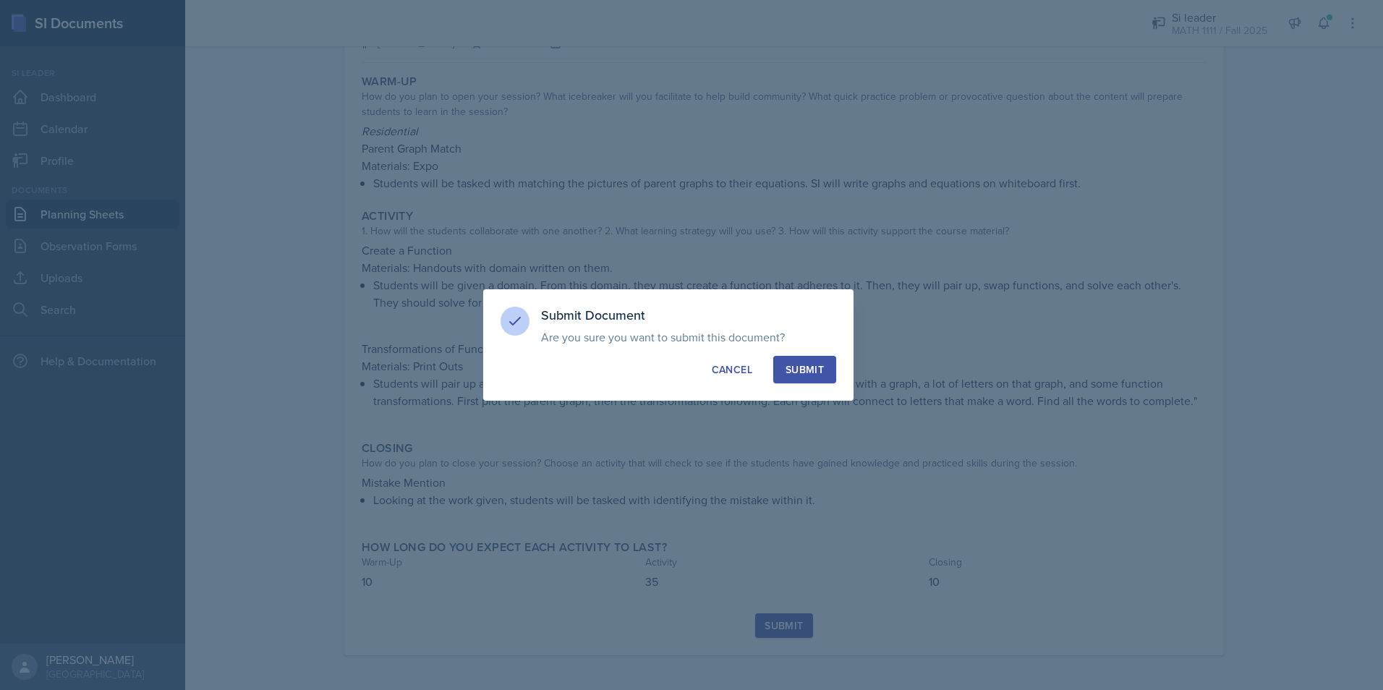
click at [828, 373] on button "Submit" at bounding box center [804, 369] width 63 height 27
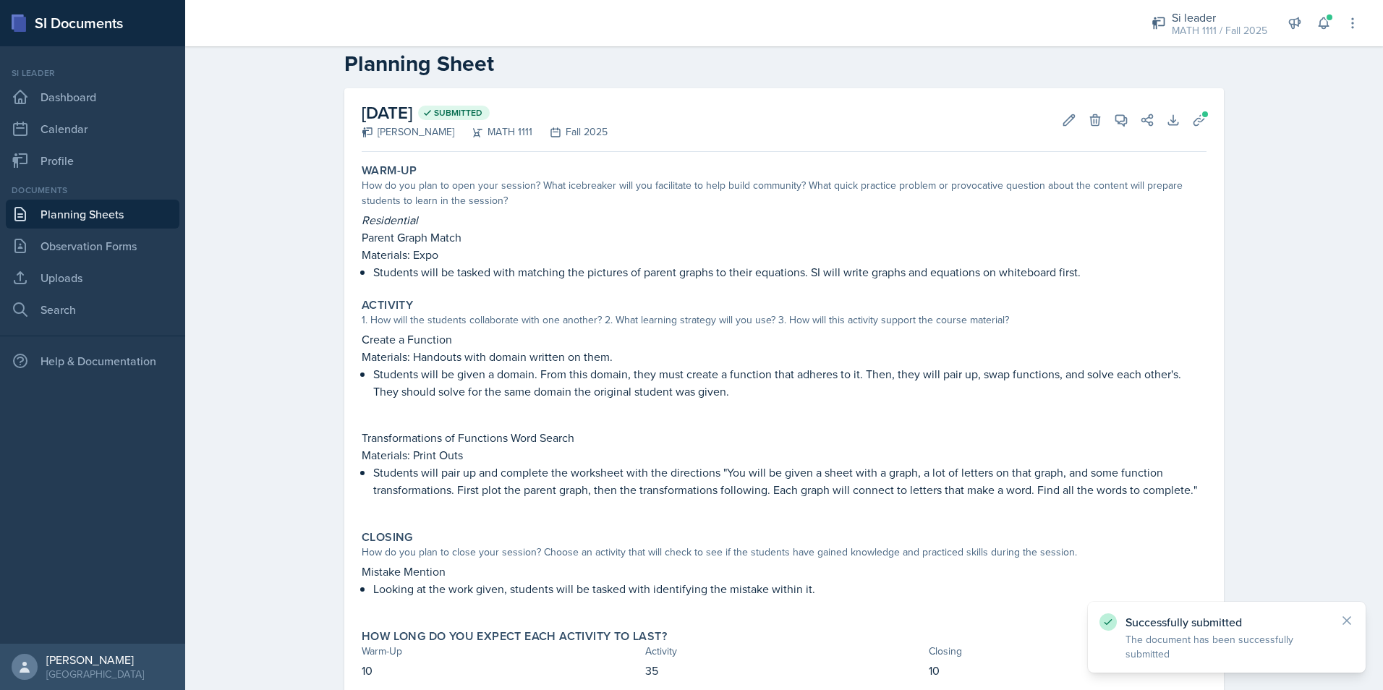
scroll to position [0, 0]
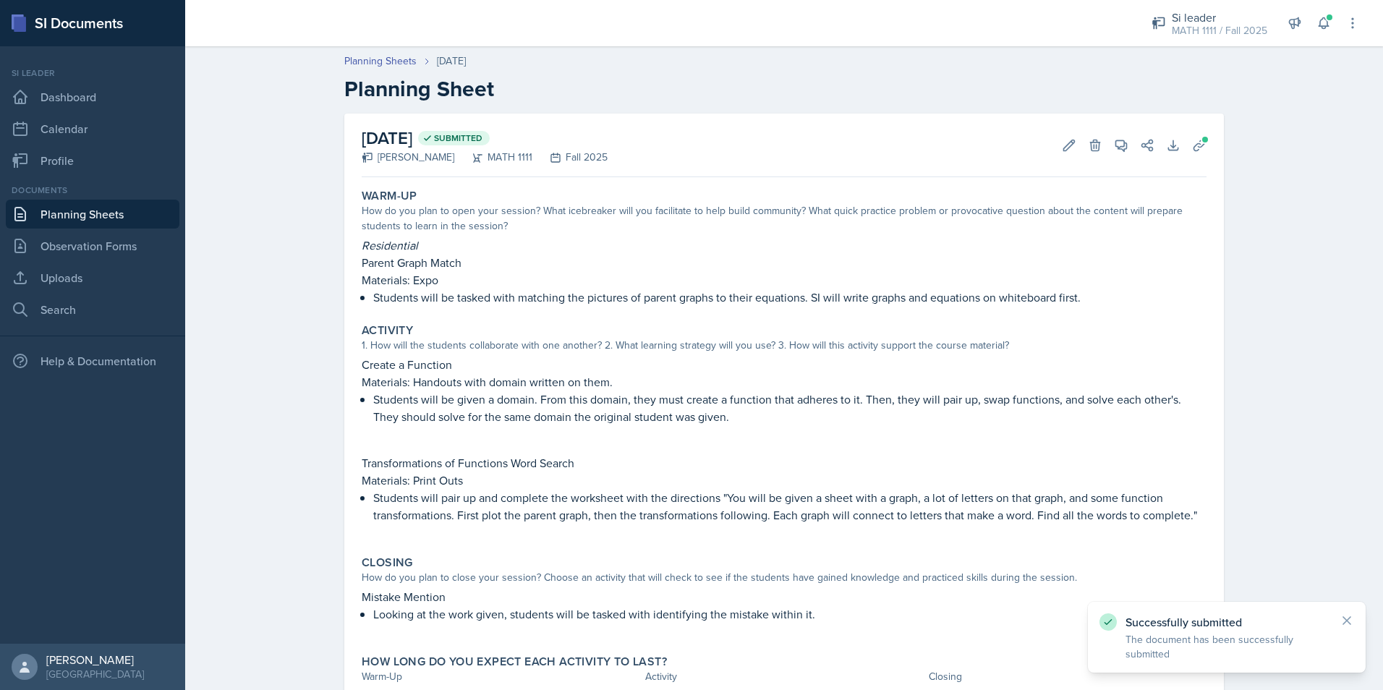
click at [68, 219] on link "Planning Sheets" at bounding box center [93, 214] width 174 height 29
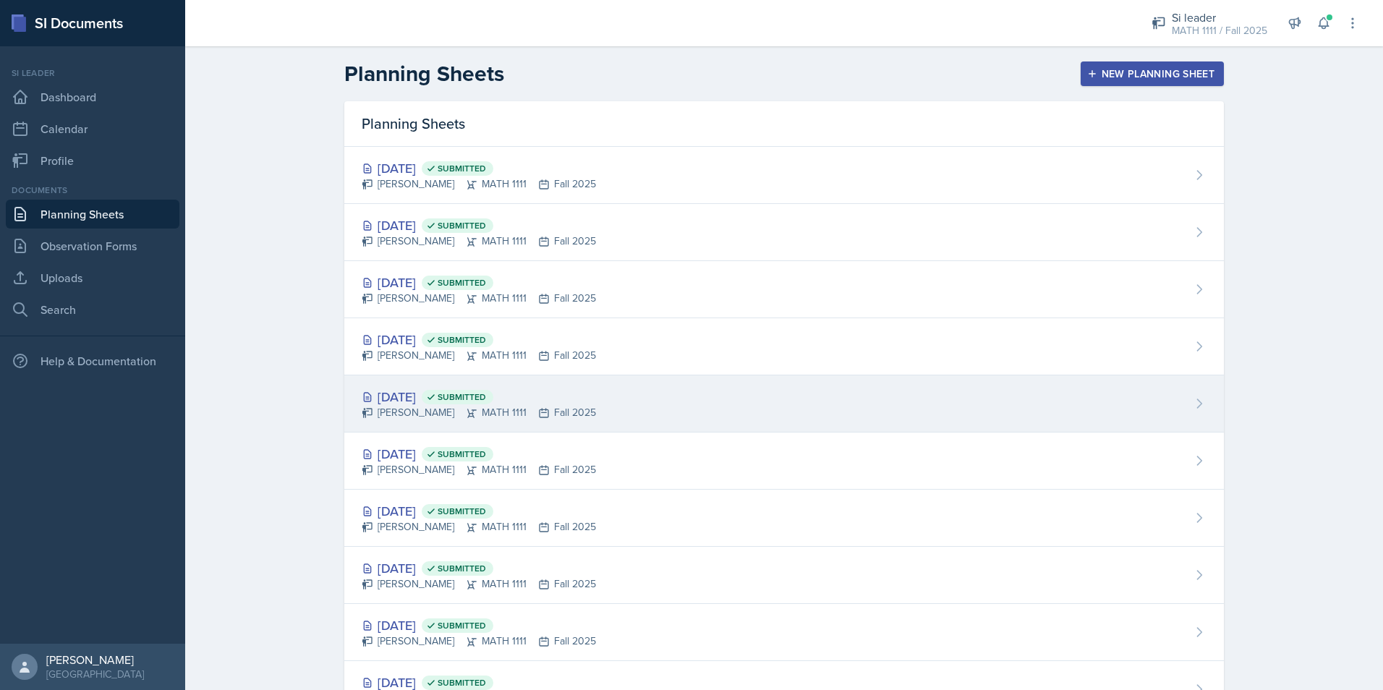
click at [415, 404] on div "[DATE] Submitted" at bounding box center [479, 397] width 234 height 20
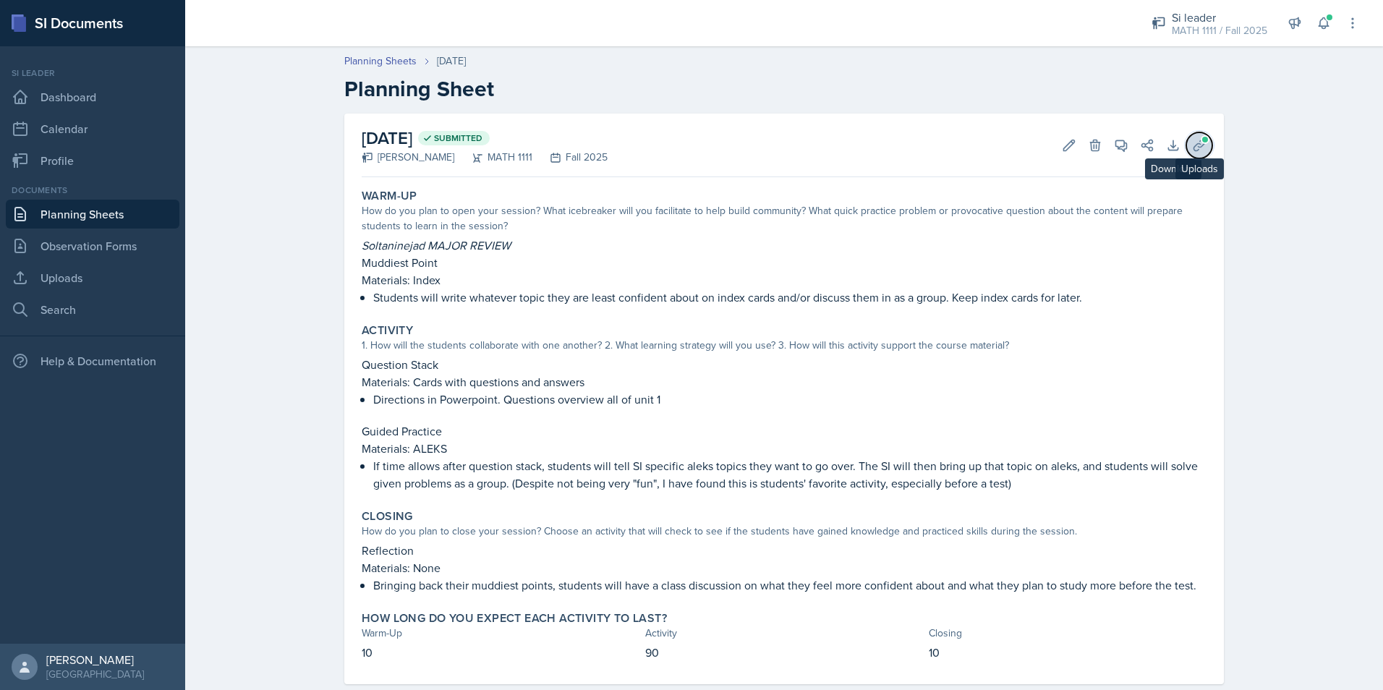
click at [1195, 150] on icon at bounding box center [1199, 145] width 14 height 14
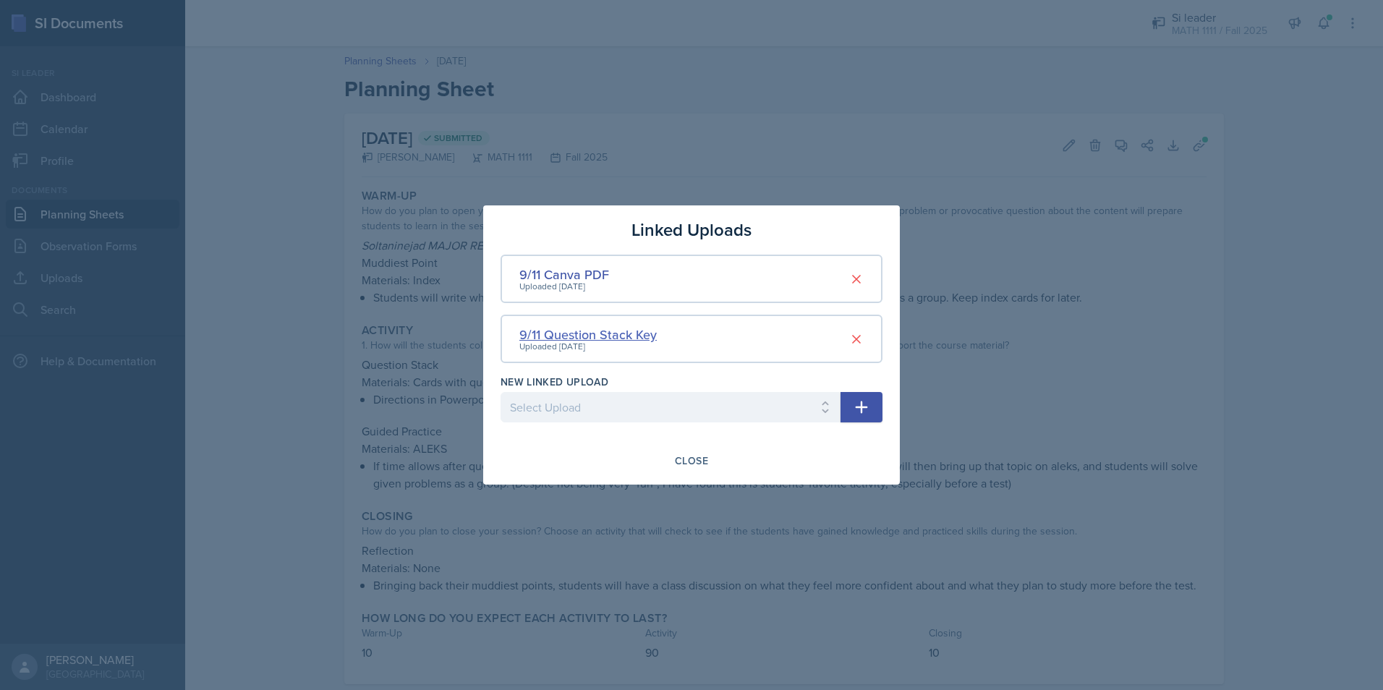
click at [610, 333] on div "9/11 Question Stack Key" at bounding box center [587, 335] width 137 height 20
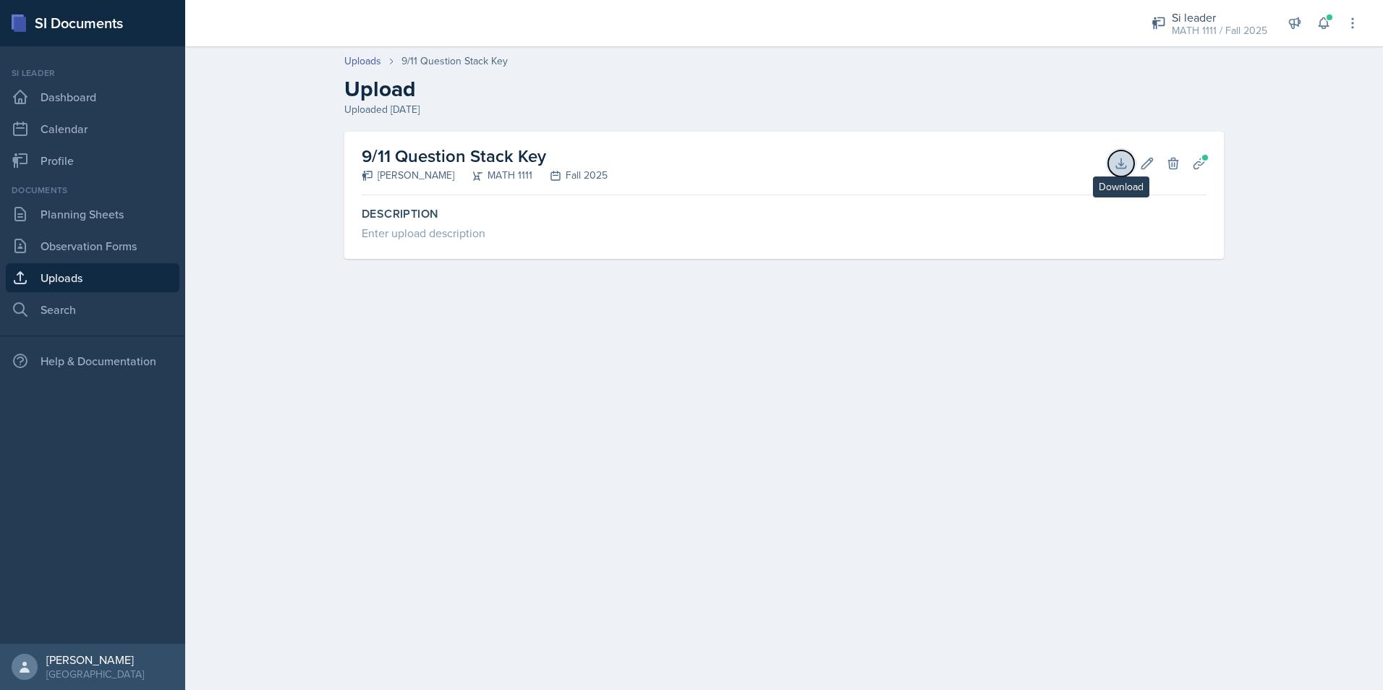
click at [1130, 163] on button "Download" at bounding box center [1121, 163] width 26 height 26
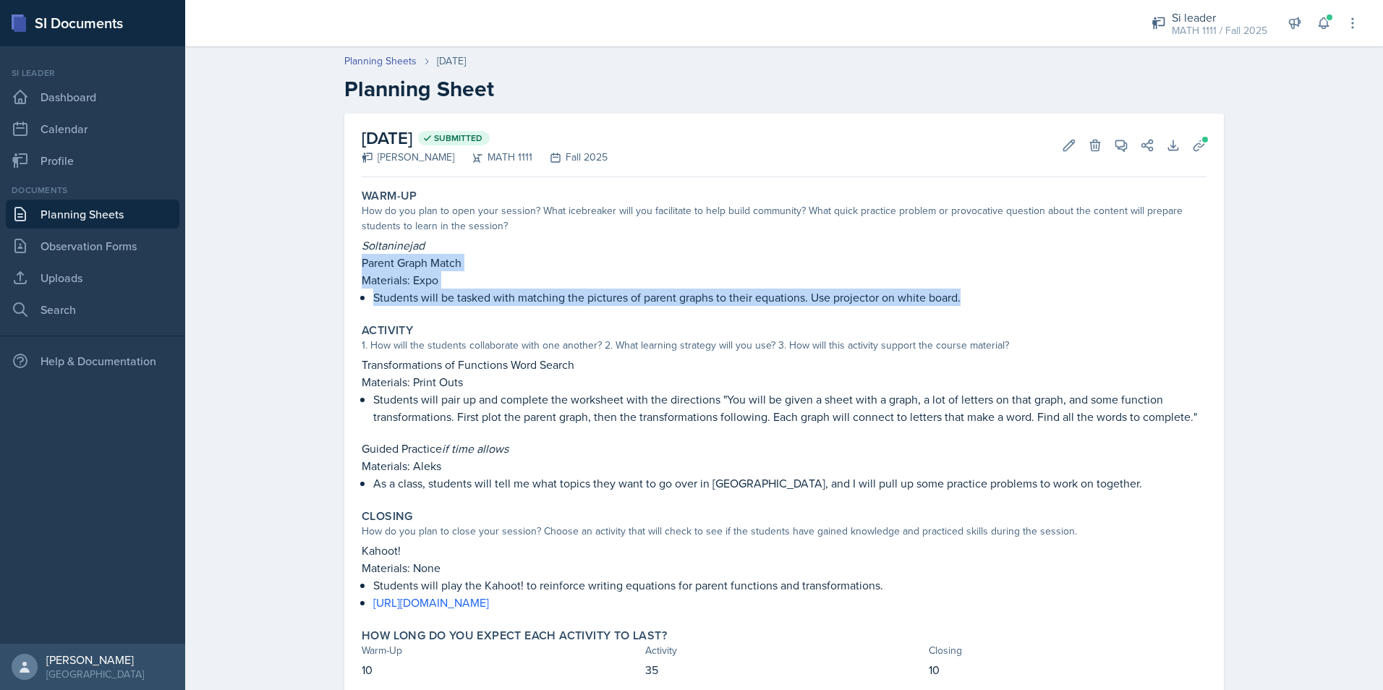
drag, startPoint x: 357, startPoint y: 265, endPoint x: 957, endPoint y: 309, distance: 601.8
click at [957, 309] on div "Warm-Up How do you plan to open your session? What icebreaker will you facilita…" at bounding box center [784, 247] width 856 height 129
copy div "Parent Graph Match Materials: Expo Students will be tasked with matching the pi…"
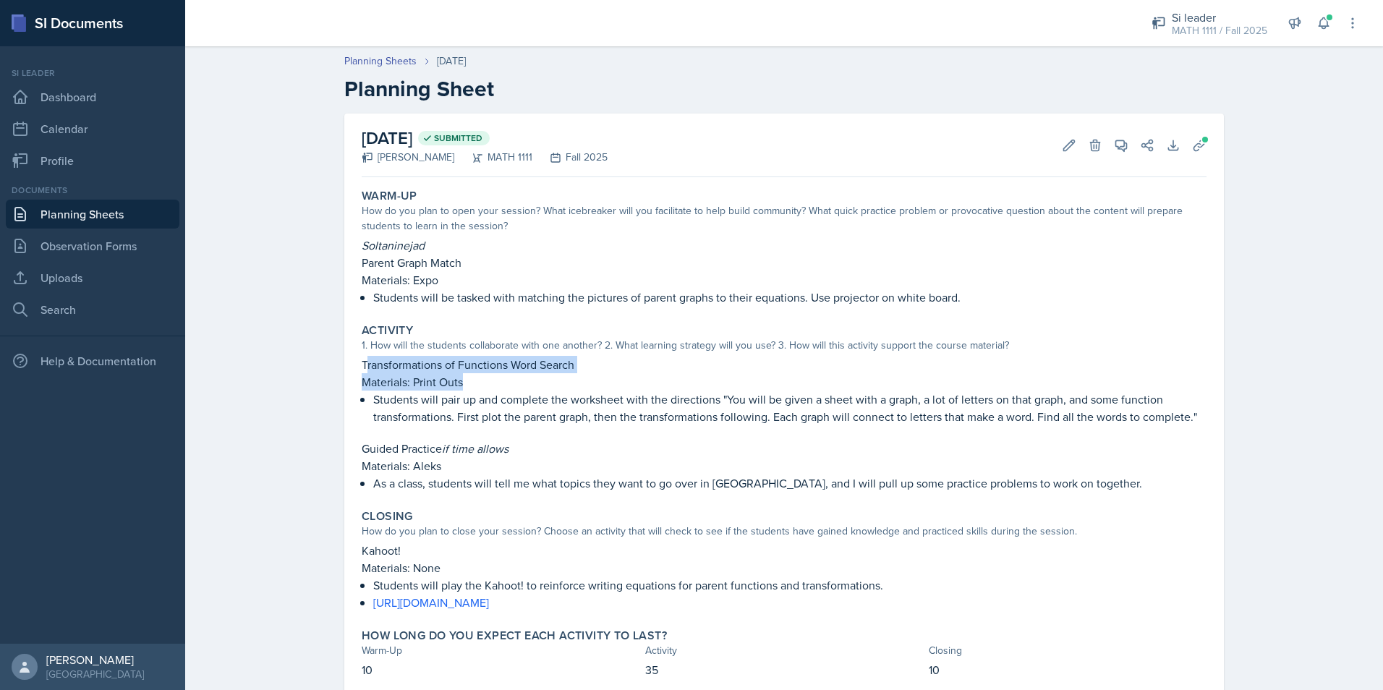
drag, startPoint x: 359, startPoint y: 367, endPoint x: 548, endPoint y: 388, distance: 189.8
click at [548, 388] on div "Transformations of Functions Word Search Materials: Print Outs Students will pa…" at bounding box center [784, 390] width 845 height 69
drag, startPoint x: 548, startPoint y: 388, endPoint x: 549, endPoint y: 407, distance: 19.5
click at [549, 407] on p "Students will pair up and complete the worksheet with the directions "You will …" at bounding box center [789, 407] width 833 height 35
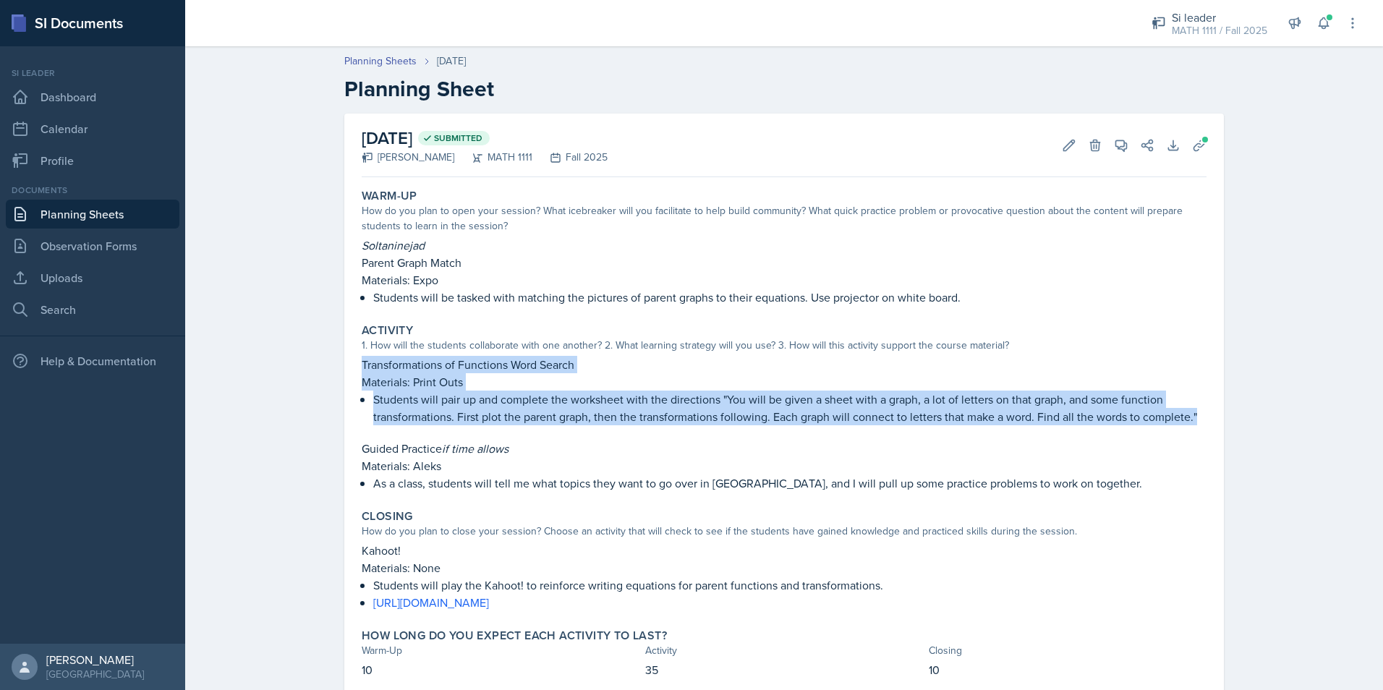
drag, startPoint x: 357, startPoint y: 364, endPoint x: 1194, endPoint y: 426, distance: 839.0
click at [1194, 426] on div "Transformations of Functions Word Search Materials: Print Outs Students will pa…" at bounding box center [784, 424] width 845 height 136
copy div "Transformations of Functions Word Search Materials: Print Outs Students will pa…"
drag, startPoint x: 357, startPoint y: 548, endPoint x: 993, endPoint y: 597, distance: 638.2
click at [993, 597] on div "Kahoot! Materials: None Students will play the Kahoot! to reinforce writing equ…" at bounding box center [784, 576] width 845 height 69
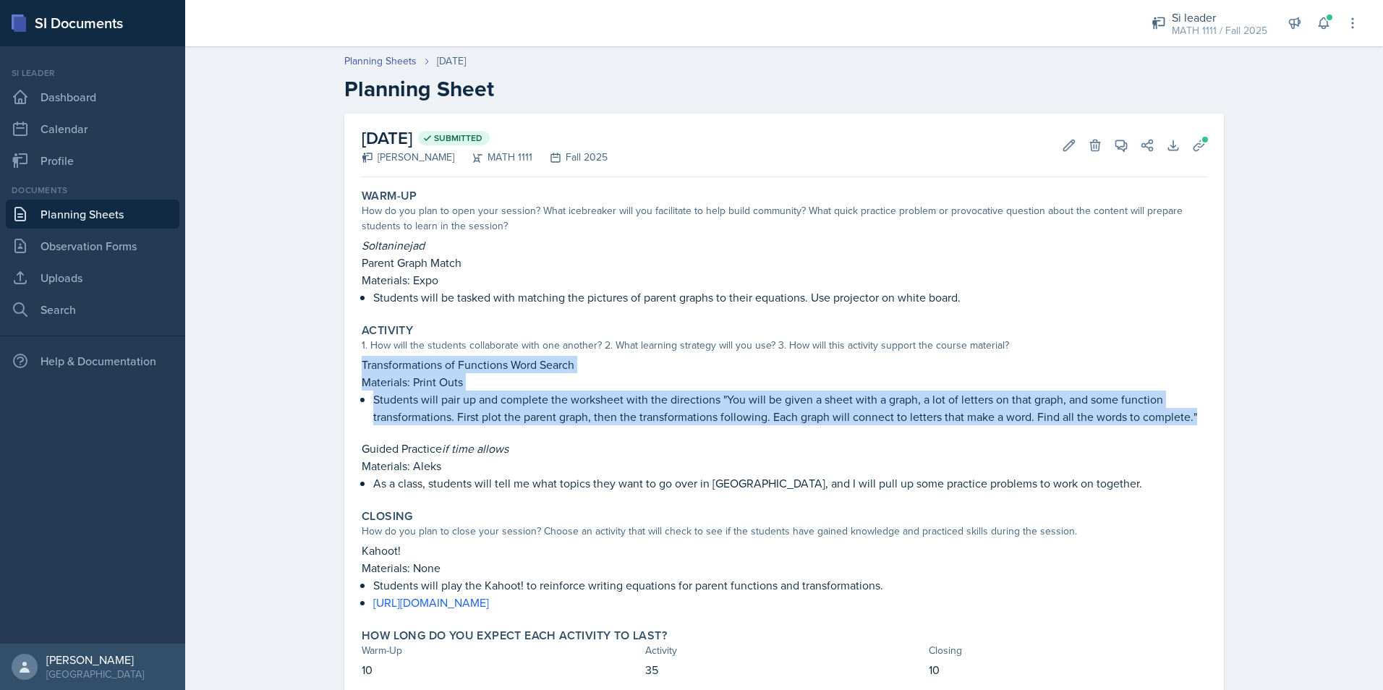
copy div "Kahoot! Materials: None Students will play the Kahoot! to reinforce writing equ…"
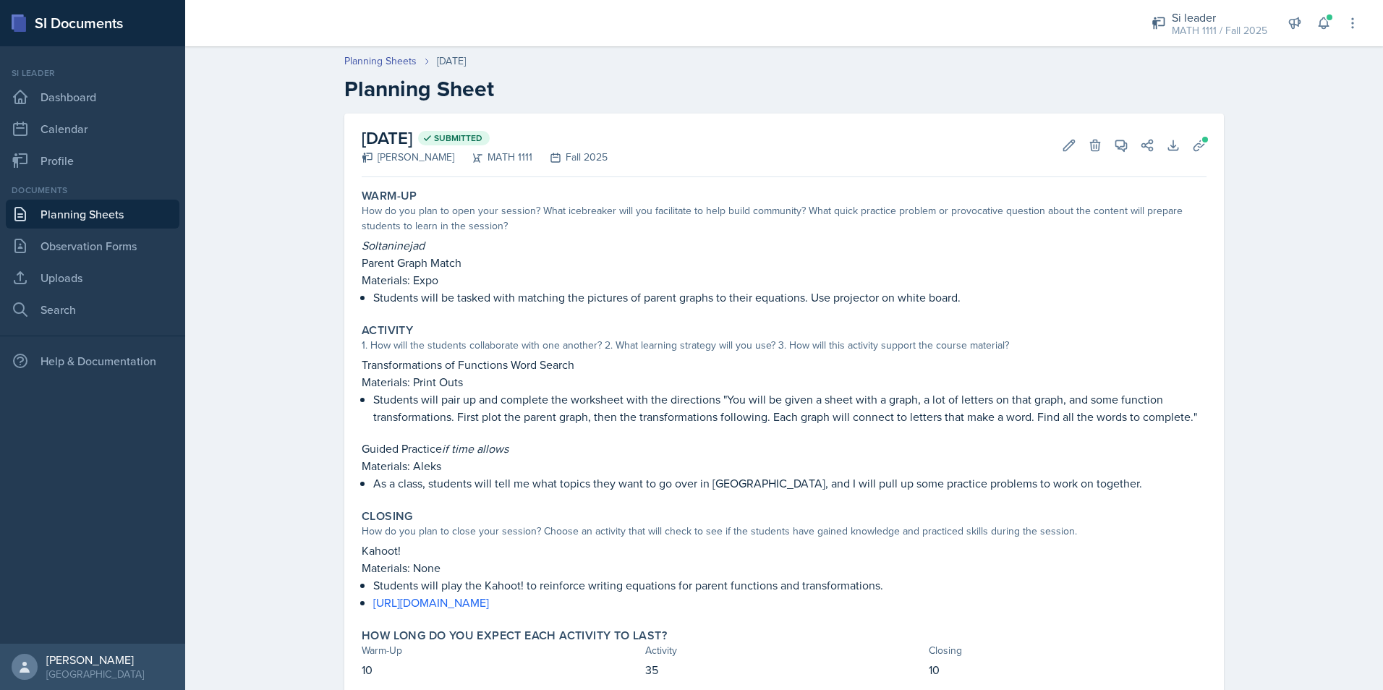
click at [696, 236] on p "Soltaninejad" at bounding box center [784, 244] width 845 height 17
drag, startPoint x: 358, startPoint y: 260, endPoint x: 840, endPoint y: 273, distance: 481.8
click at [840, 273] on div "Soltaninejad Parent Graph Match Materials: Expo Students will be tasked with ma…" at bounding box center [784, 270] width 845 height 69
drag, startPoint x: 840, startPoint y: 273, endPoint x: 817, endPoint y: 323, distance: 54.7
click at [817, 323] on div "Activity 1. How will the students collaborate with one another? 2. What learnin…" at bounding box center [784, 407] width 856 height 180
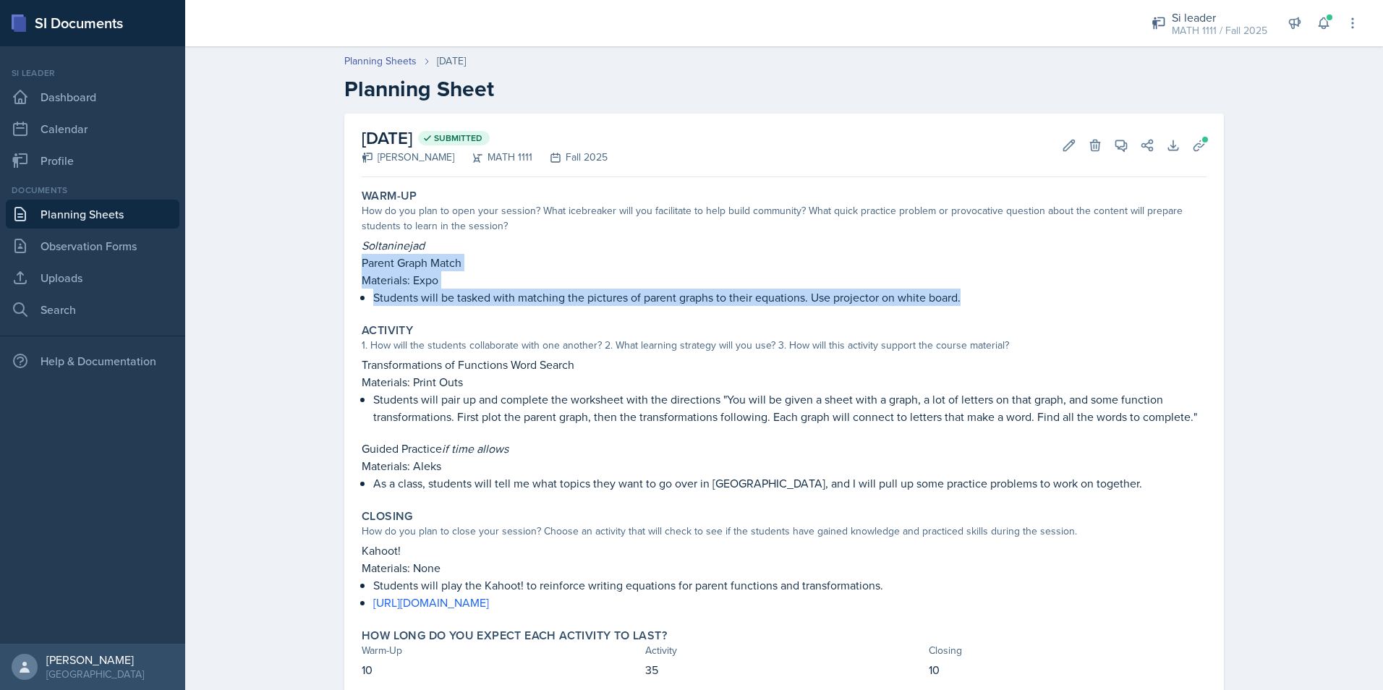
drag, startPoint x: 359, startPoint y: 264, endPoint x: 1009, endPoint y: 299, distance: 650.3
click at [1009, 299] on div "Soltaninejad Parent Graph Match Materials: Expo Students will be tasked with ma…" at bounding box center [784, 270] width 845 height 69
copy div "Parent Graph Match Materials: Expo Students will be tasked with matching the pi…"
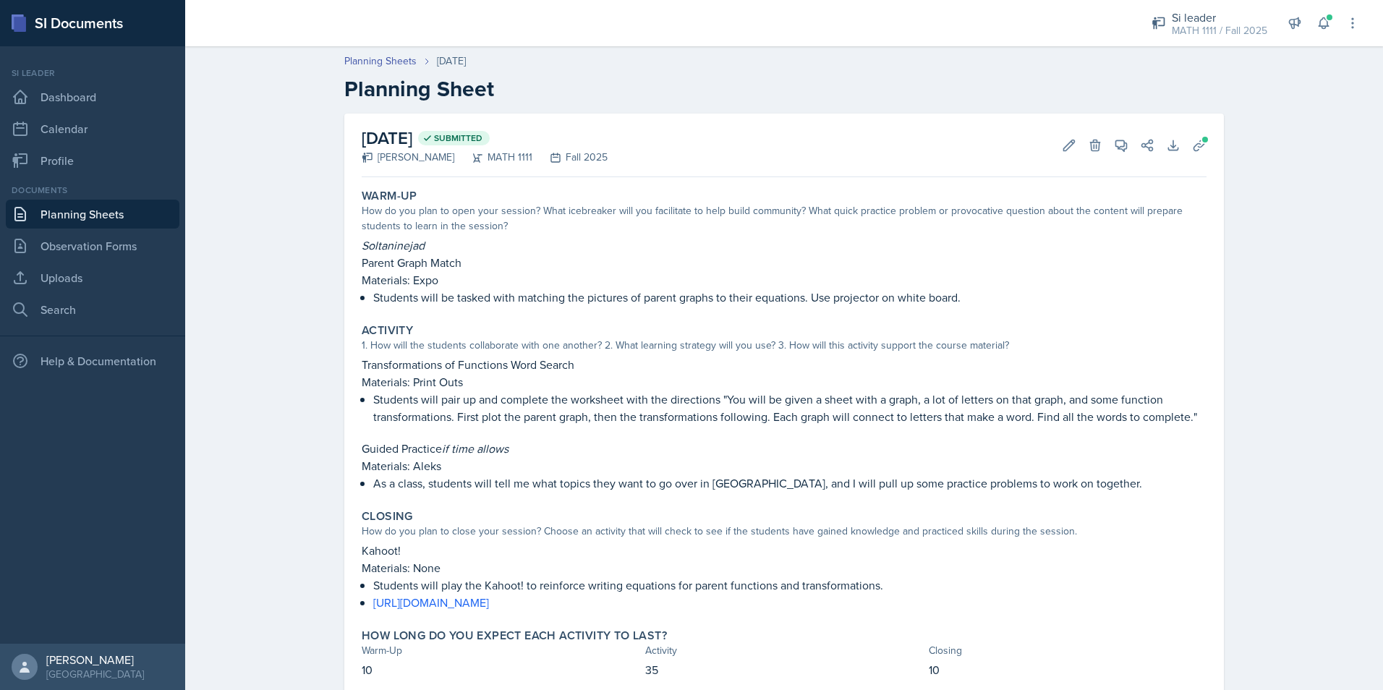
click at [701, 345] on div "1. How will the students collaborate with one another? 2. What learning strateg…" at bounding box center [784, 345] width 845 height 15
click at [51, 221] on link "Planning Sheets" at bounding box center [93, 214] width 174 height 29
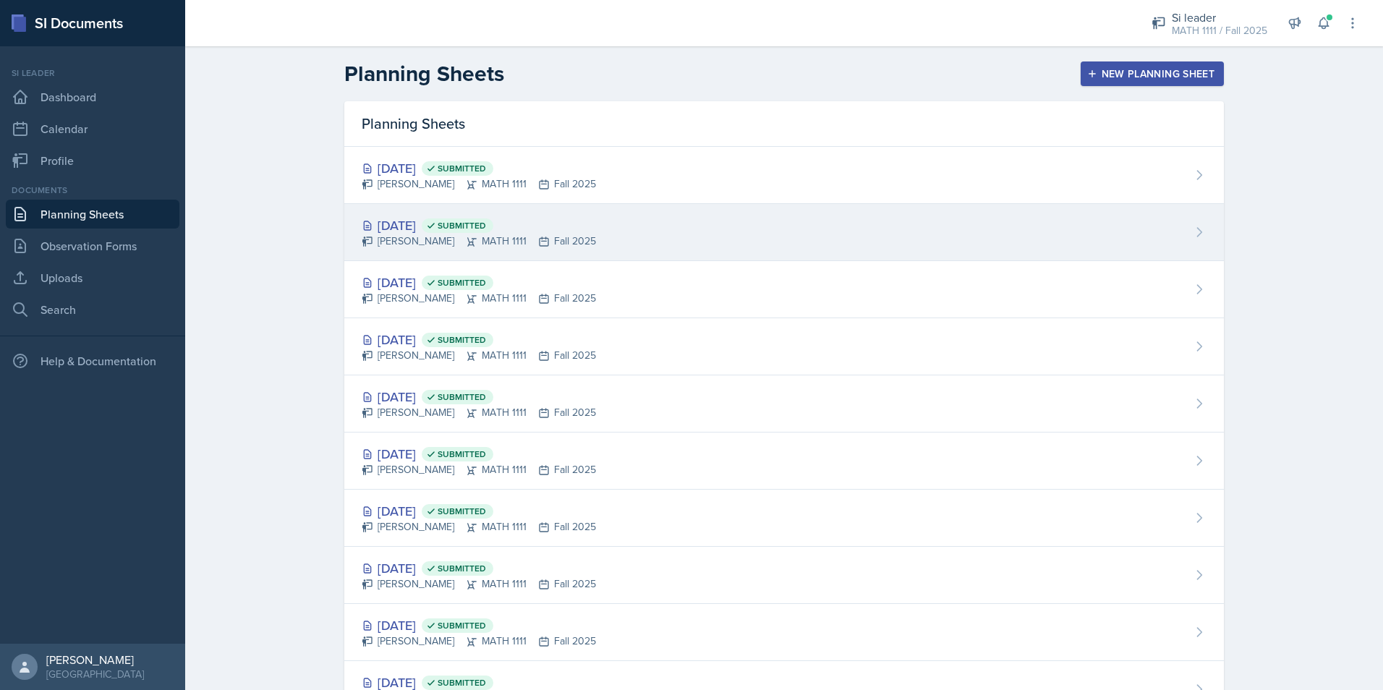
click at [427, 228] on div "[DATE] Submitted" at bounding box center [479, 225] width 234 height 20
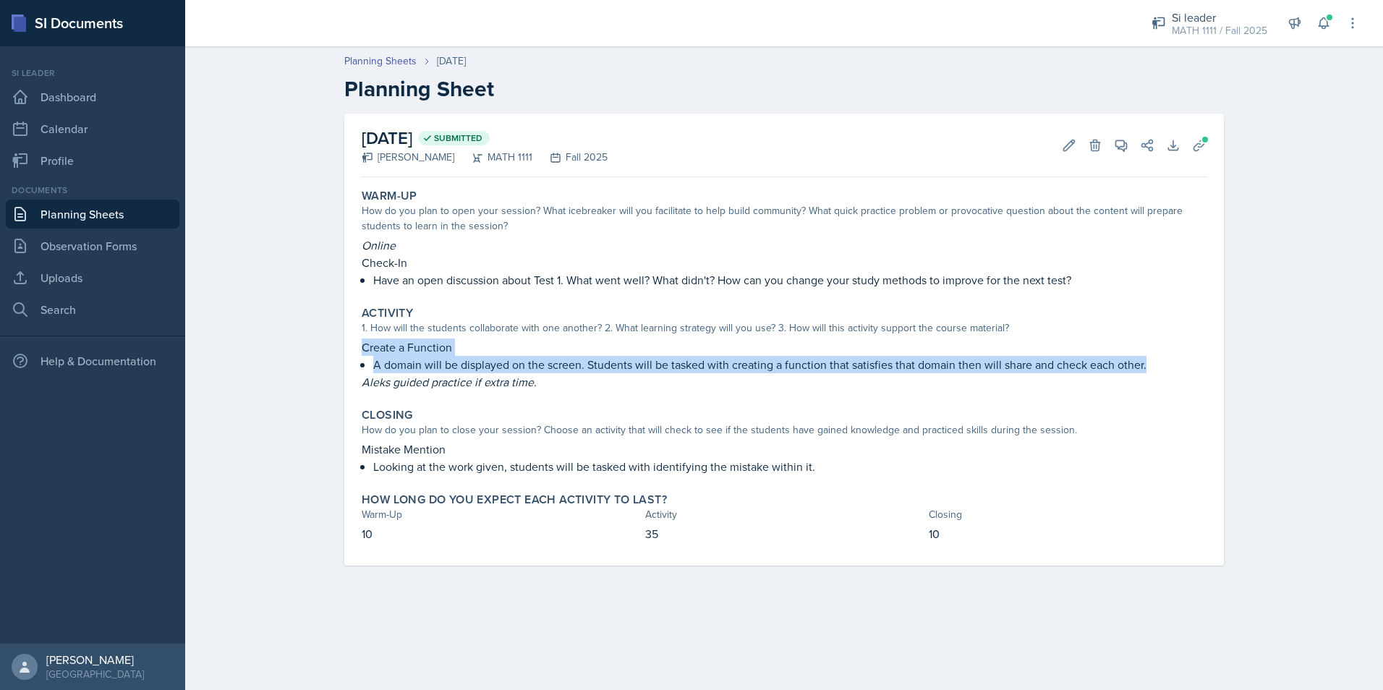
drag, startPoint x: 364, startPoint y: 349, endPoint x: 1148, endPoint y: 362, distance: 784.0
click at [1148, 362] on div "Create a Function A domain will be displayed on the screen. Students will be ta…" at bounding box center [784, 364] width 845 height 52
click at [390, 61] on link "Planning Sheets" at bounding box center [380, 61] width 72 height 15
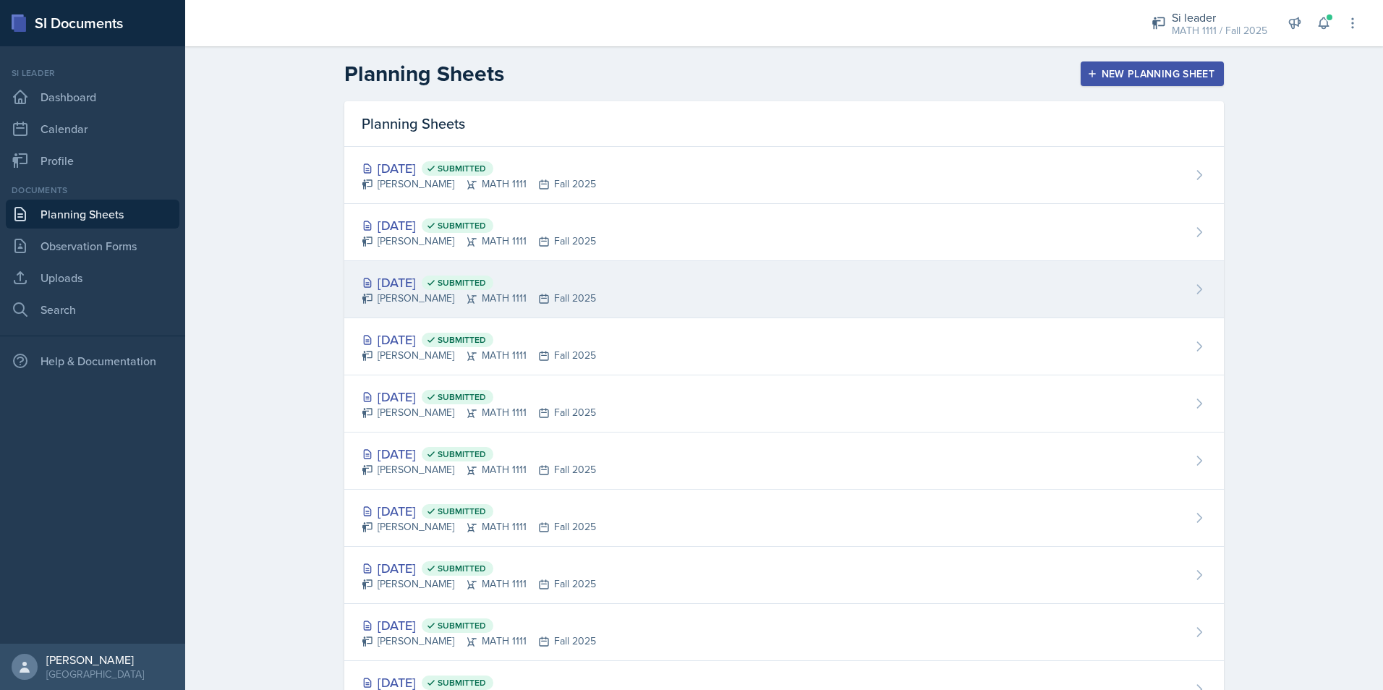
click at [433, 278] on div "[DATE] Submitted" at bounding box center [479, 283] width 234 height 20
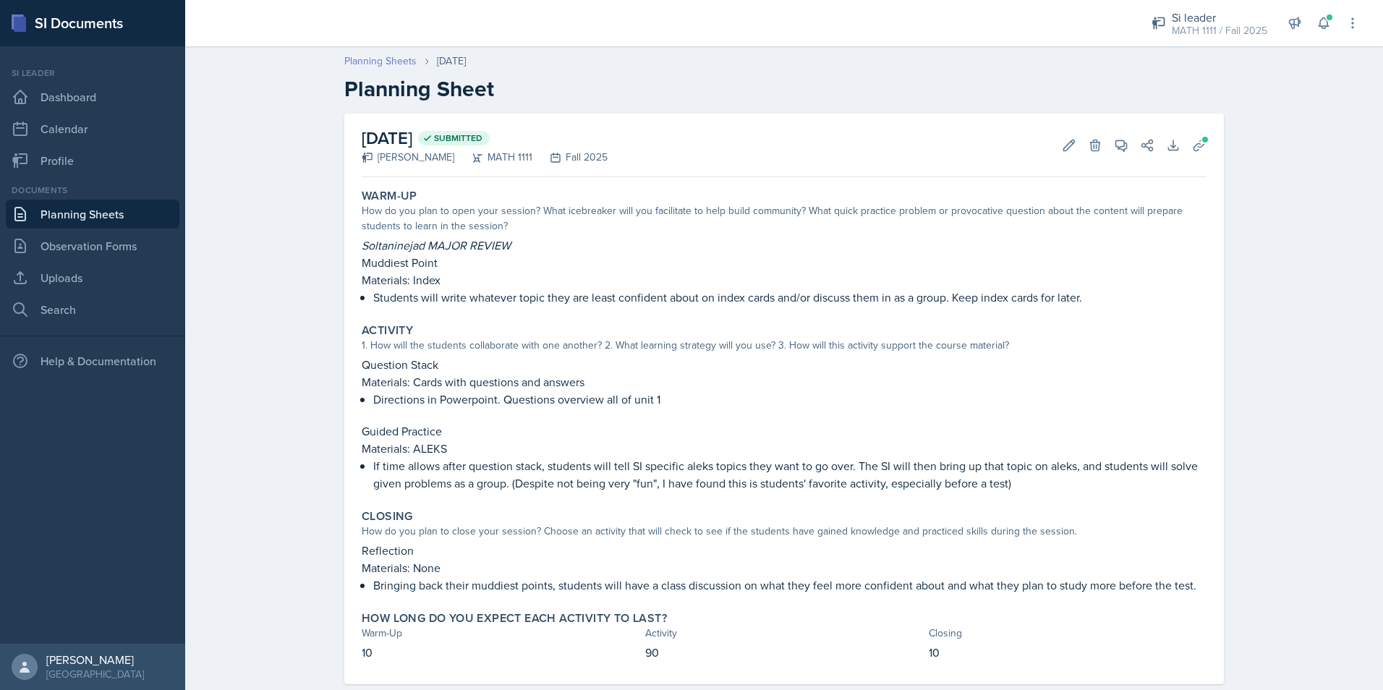
click at [372, 61] on link "Planning Sheets" at bounding box center [380, 61] width 72 height 15
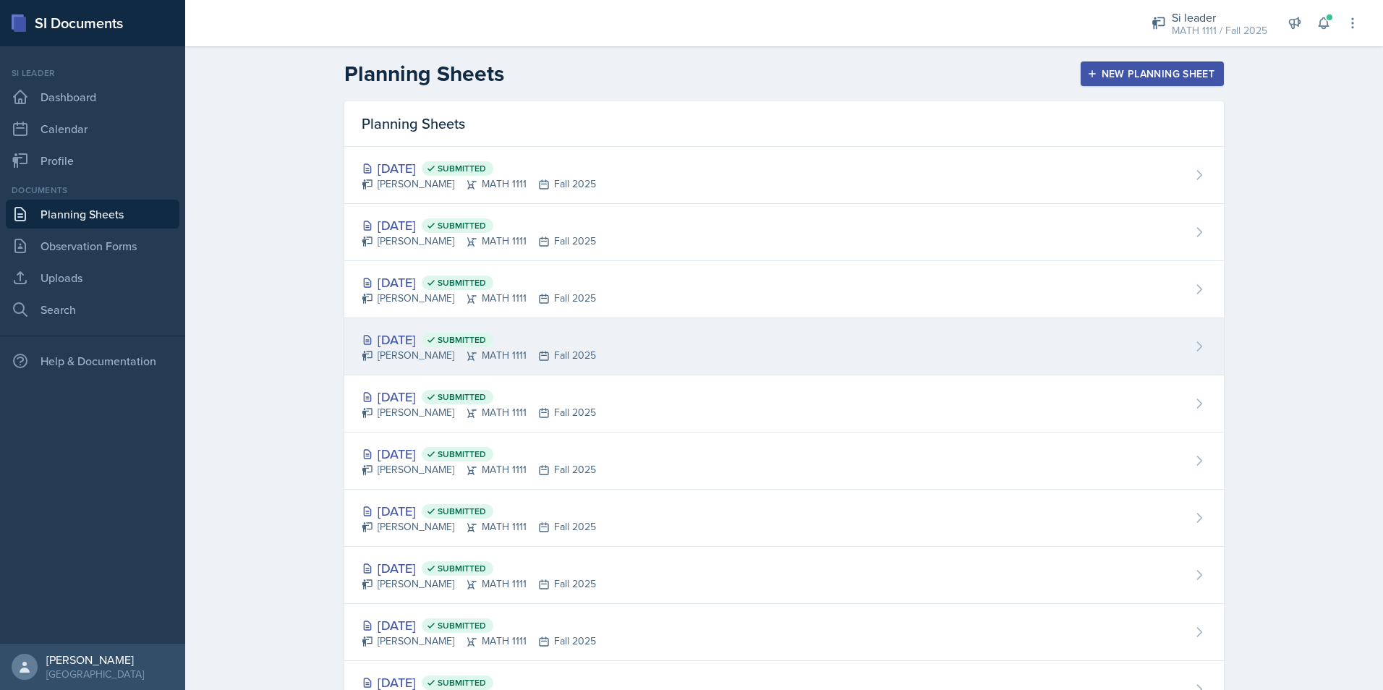
click at [409, 340] on div "[DATE] Submitted" at bounding box center [479, 340] width 234 height 20
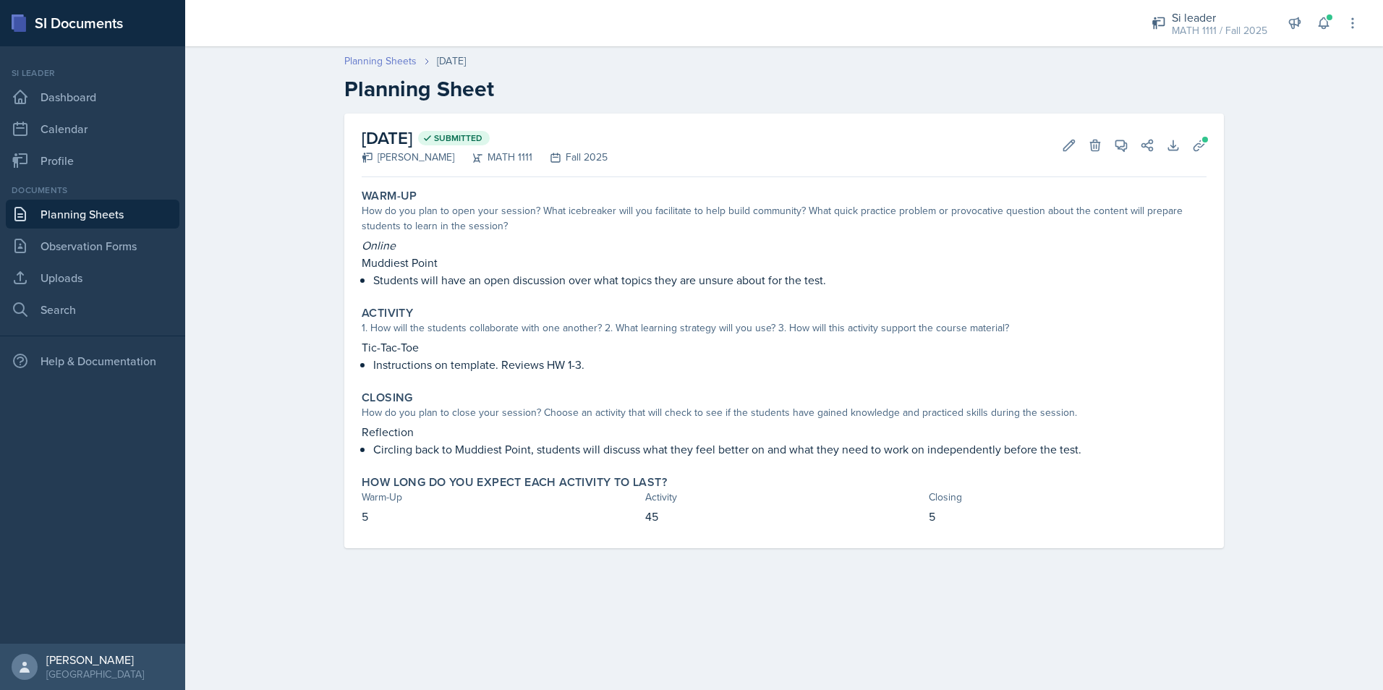
click at [390, 64] on link "Planning Sheets" at bounding box center [380, 61] width 72 height 15
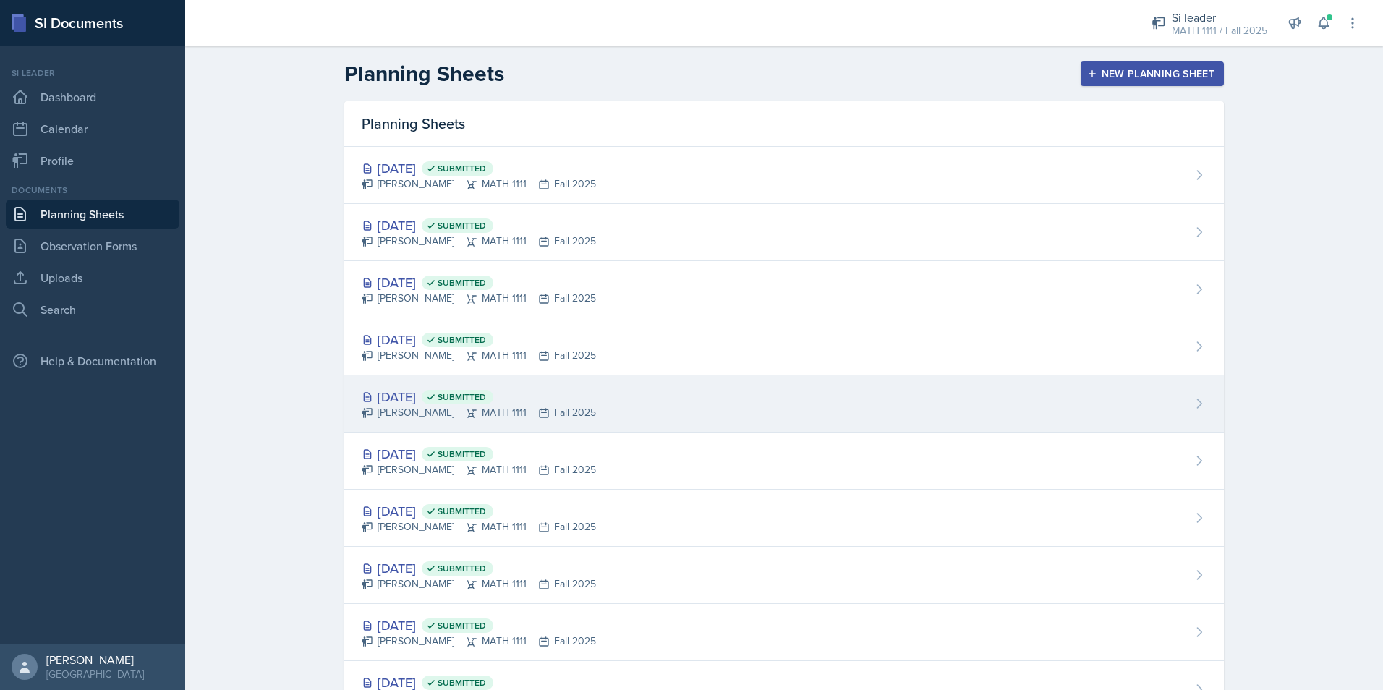
click at [410, 393] on div "[DATE] Submitted" at bounding box center [479, 397] width 234 height 20
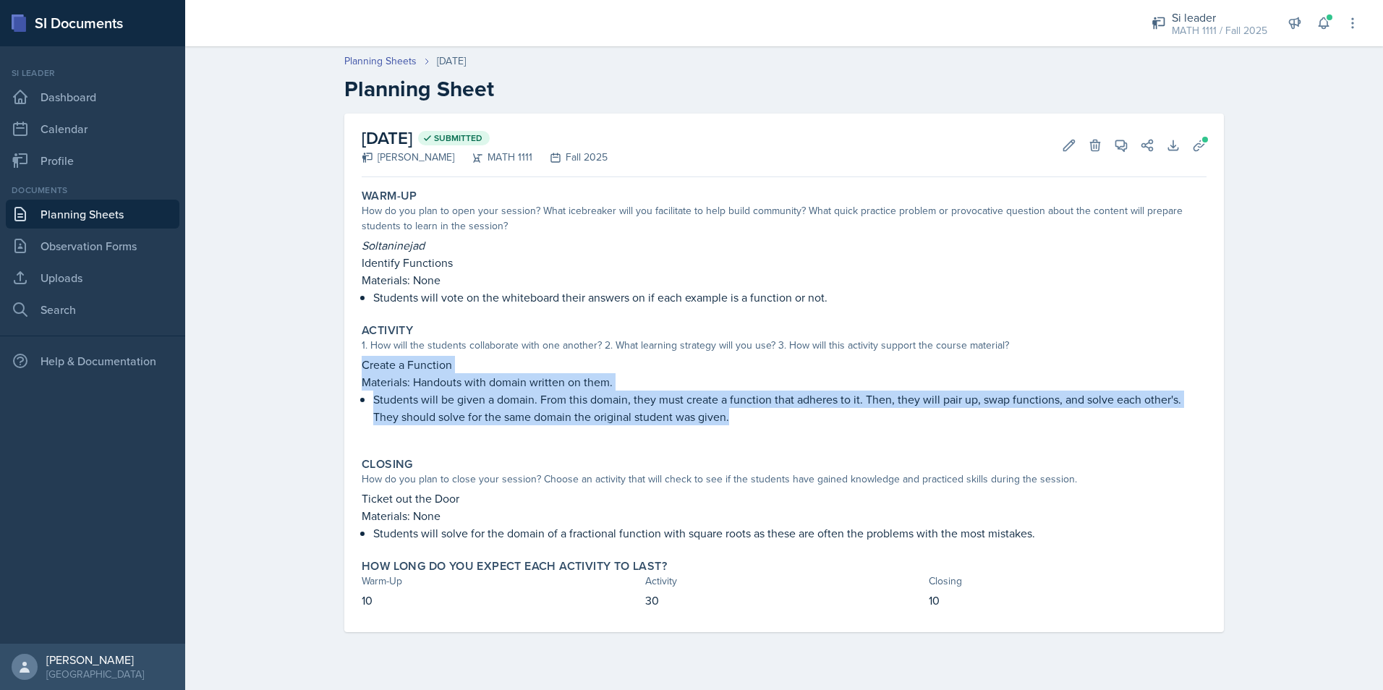
drag, startPoint x: 364, startPoint y: 363, endPoint x: 773, endPoint y: 421, distance: 412.6
click at [773, 421] on div "Create a Function Materials: Handouts with domain written on them. Students wil…" at bounding box center [784, 398] width 845 height 84
copy div "Create a Function Materials: Handouts with domain written on them. Students wil…"
click at [364, 62] on link "Planning Sheets" at bounding box center [380, 61] width 72 height 15
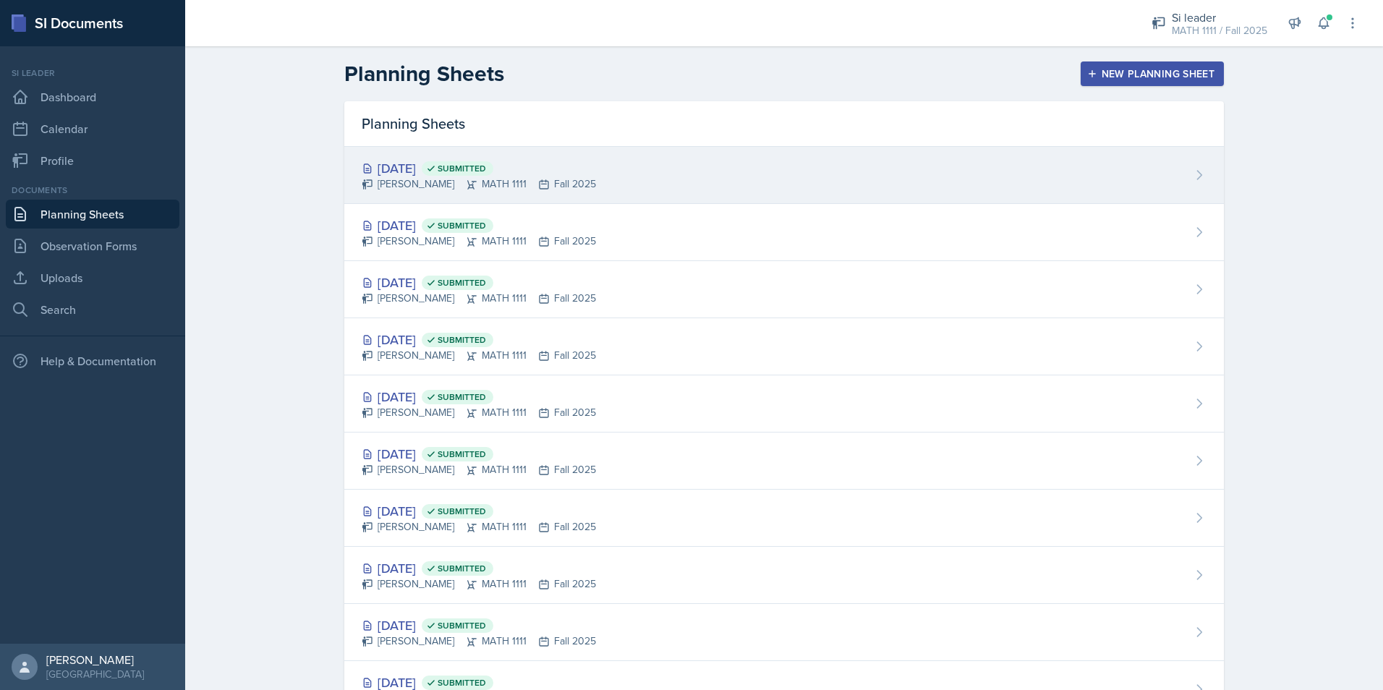
click at [420, 171] on div "[DATE] Submitted" at bounding box center [479, 168] width 234 height 20
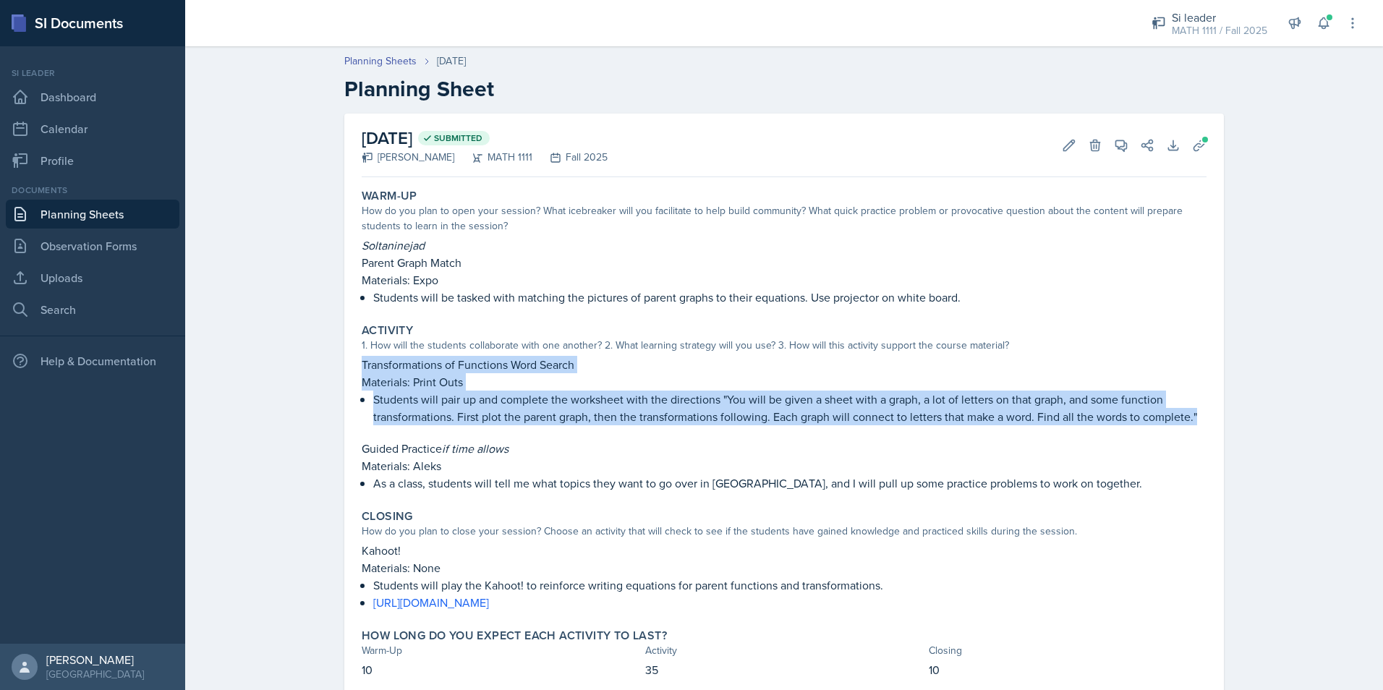
drag, startPoint x: 359, startPoint y: 365, endPoint x: 1208, endPoint y: 419, distance: 850.7
click at [1208, 419] on div "[DATE] Submitted [PERSON_NAME] MATH 1111 Fall 2025 Edit Delete View Comments Co…" at bounding box center [783, 408] width 879 height 588
copy div "Transformations of Functions Word Search Materials: Print Outs Students will pa…"
click at [394, 56] on link "Planning Sheets" at bounding box center [380, 61] width 72 height 15
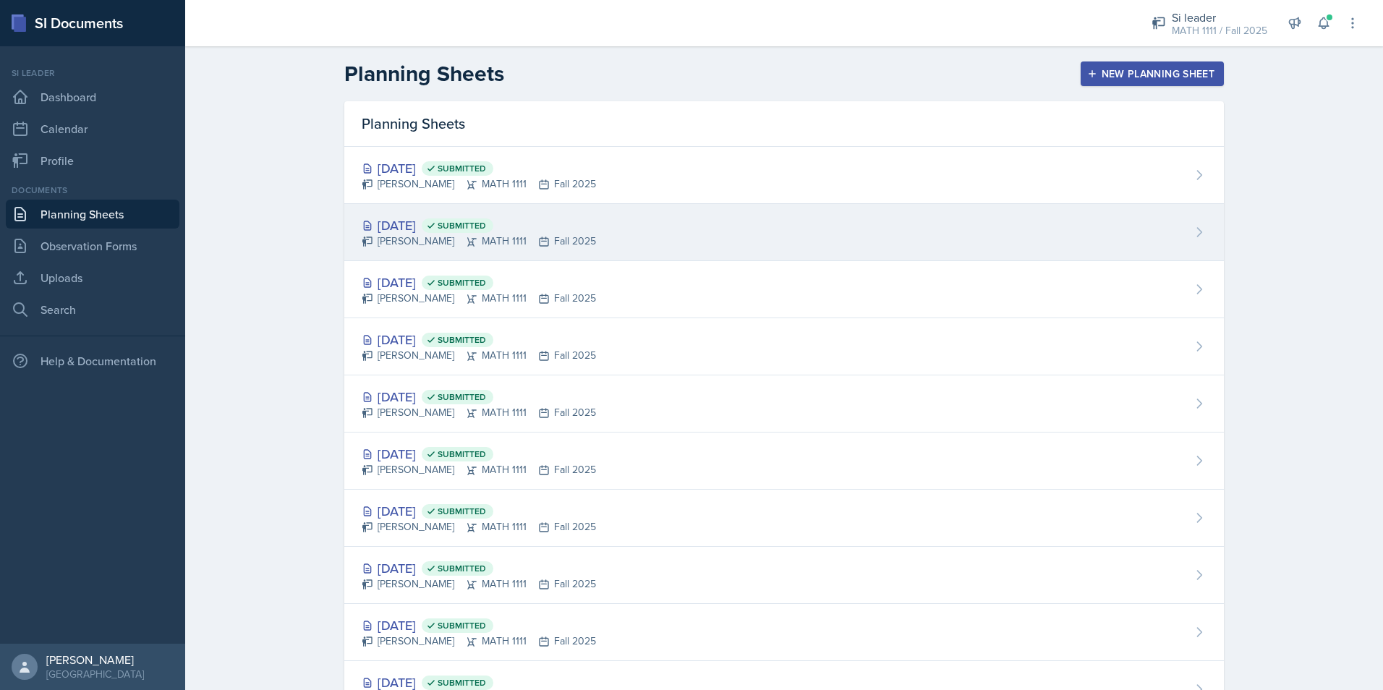
click at [381, 217] on div "[DATE] Submitted" at bounding box center [479, 225] width 234 height 20
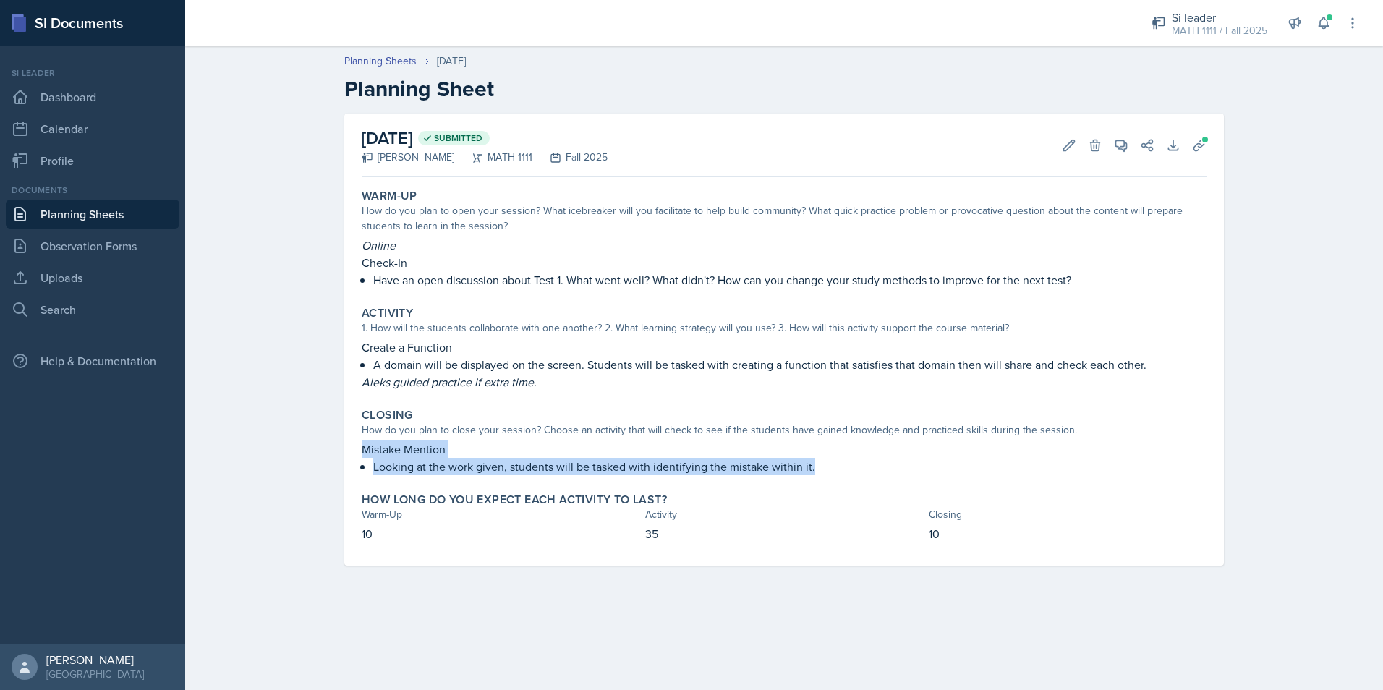
drag, startPoint x: 365, startPoint y: 448, endPoint x: 846, endPoint y: 474, distance: 481.6
click at [846, 474] on div "Mistake Mention Looking at the work given, students will be tasked with identif…" at bounding box center [784, 457] width 845 height 35
copy div "Mistake Mention Looking at the work given, students will be tasked with identif…"
